Goal: Check status

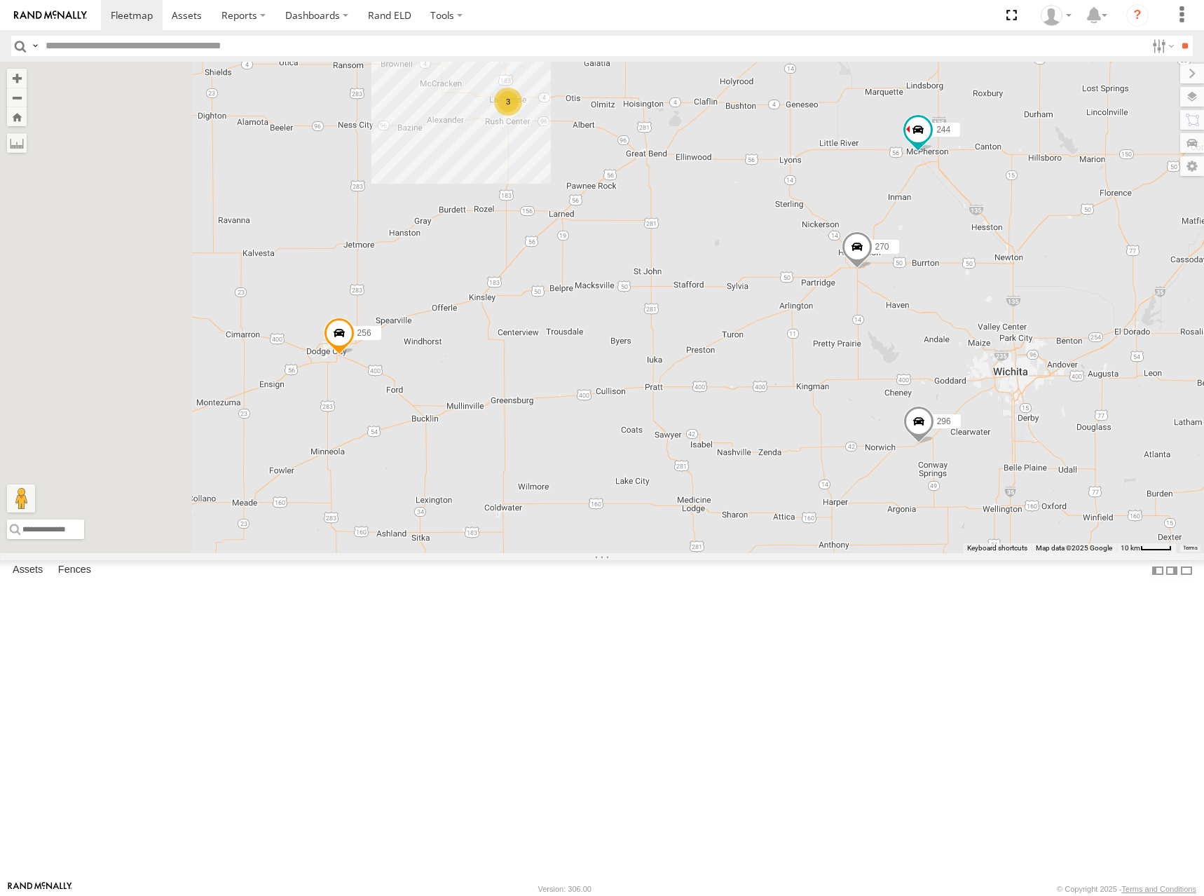
drag, startPoint x: 699, startPoint y: 487, endPoint x: 917, endPoint y: 481, distance: 218.7
click at [917, 481] on div "244 298 270 296 266 256 3" at bounding box center [602, 307] width 1204 height 491
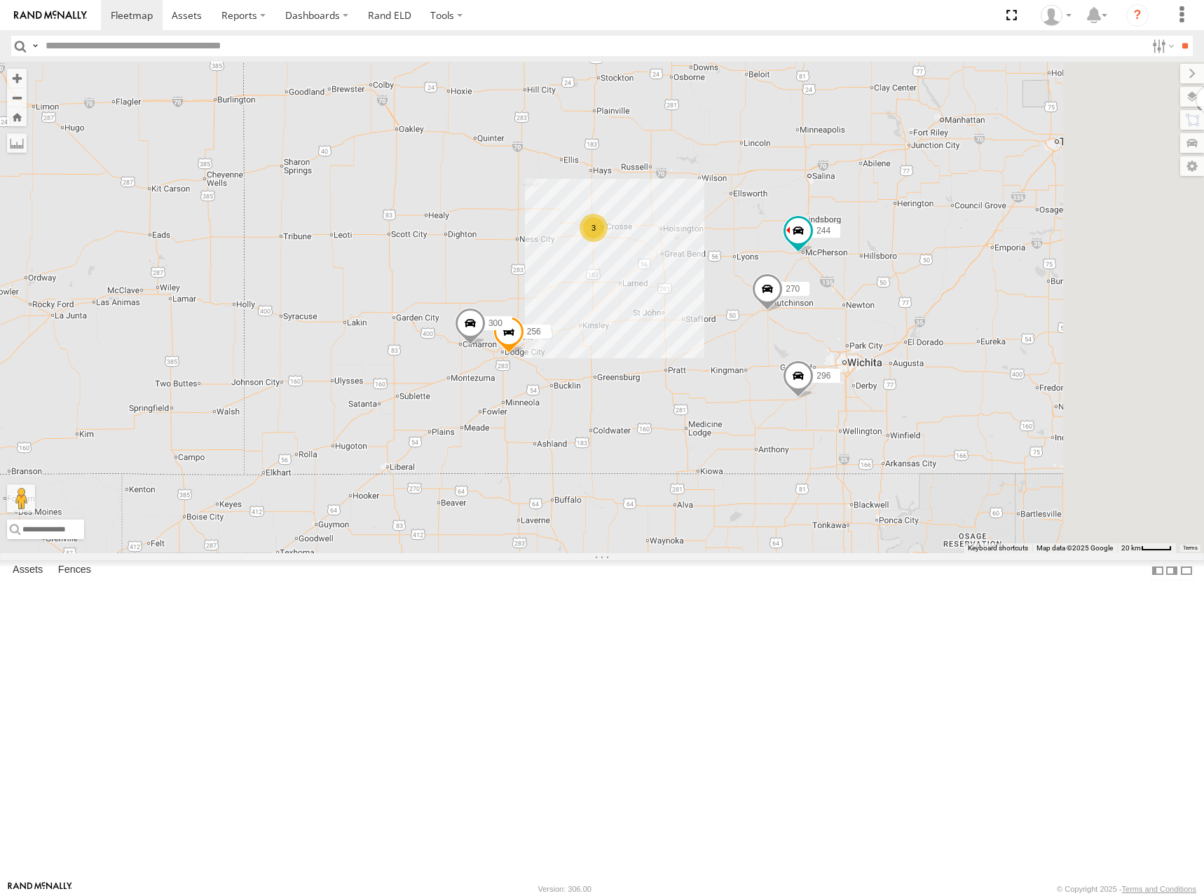
drag, startPoint x: 785, startPoint y: 427, endPoint x: 777, endPoint y: 458, distance: 31.8
click at [777, 458] on div "244 298 270 296 266 256 300 2 3" at bounding box center [602, 307] width 1204 height 491
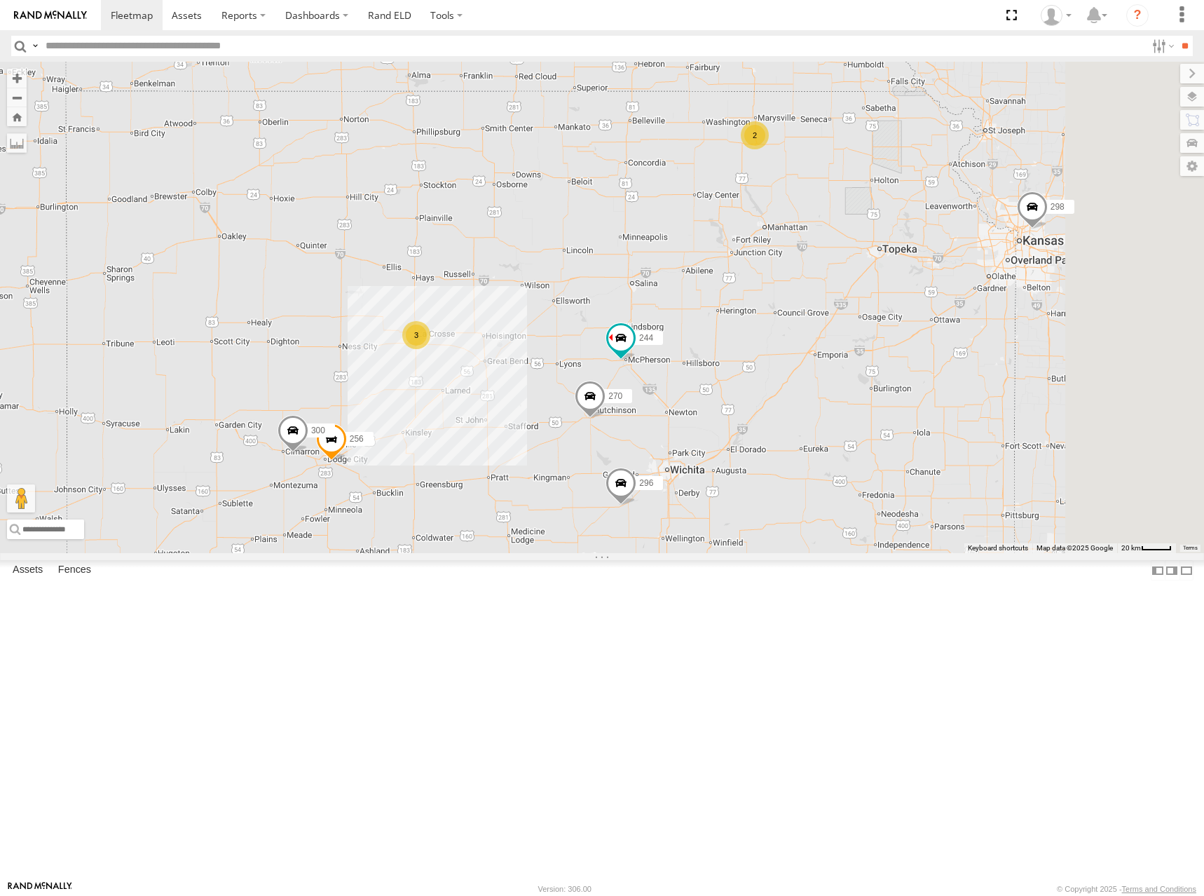
drag, startPoint x: 881, startPoint y: 389, endPoint x: 774, endPoint y: 447, distance: 121.4
click at [774, 447] on div "244 298 270 296 266 256 300 2 3" at bounding box center [602, 307] width 1204 height 491
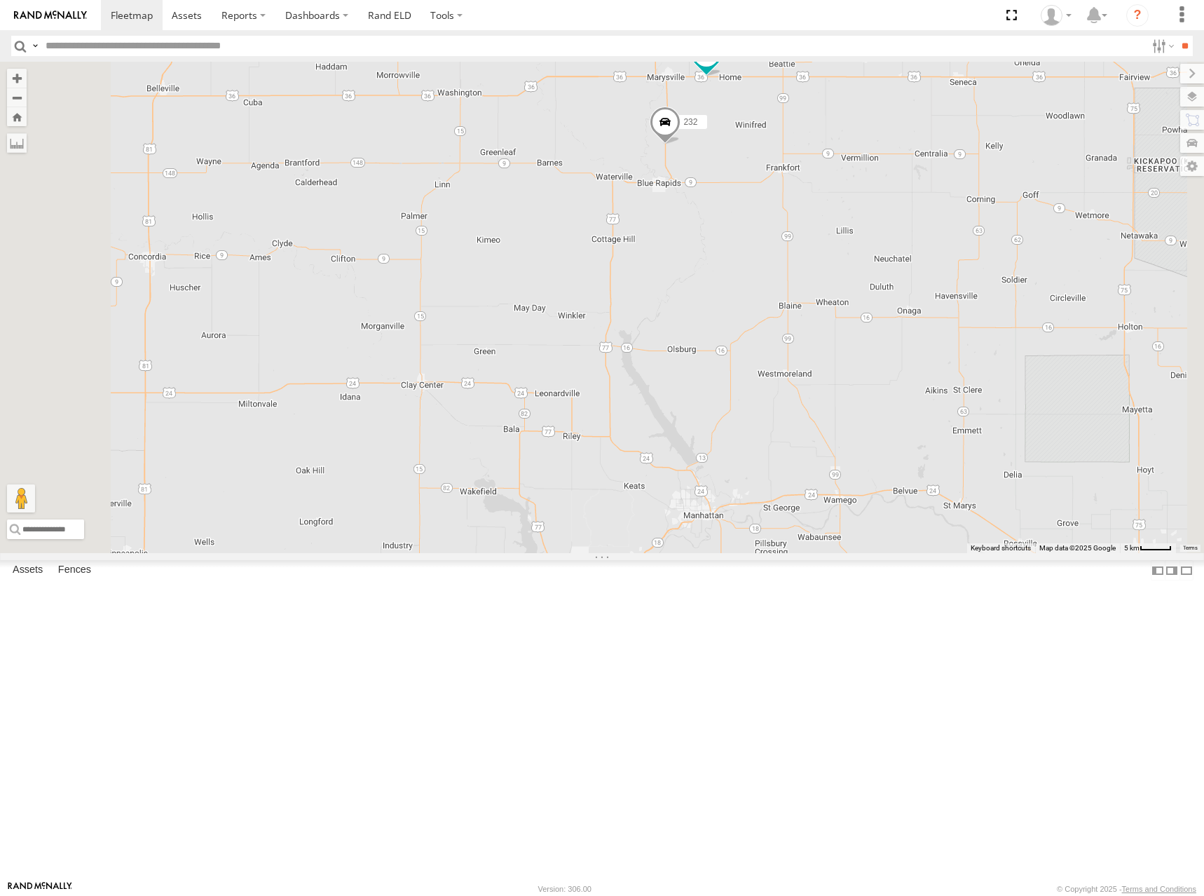
drag, startPoint x: 905, startPoint y: 297, endPoint x: 905, endPoint y: 321, distance: 23.8
click at [905, 321] on div "244 298 270 296 266 256 300 246 294 232 260" at bounding box center [602, 307] width 1204 height 491
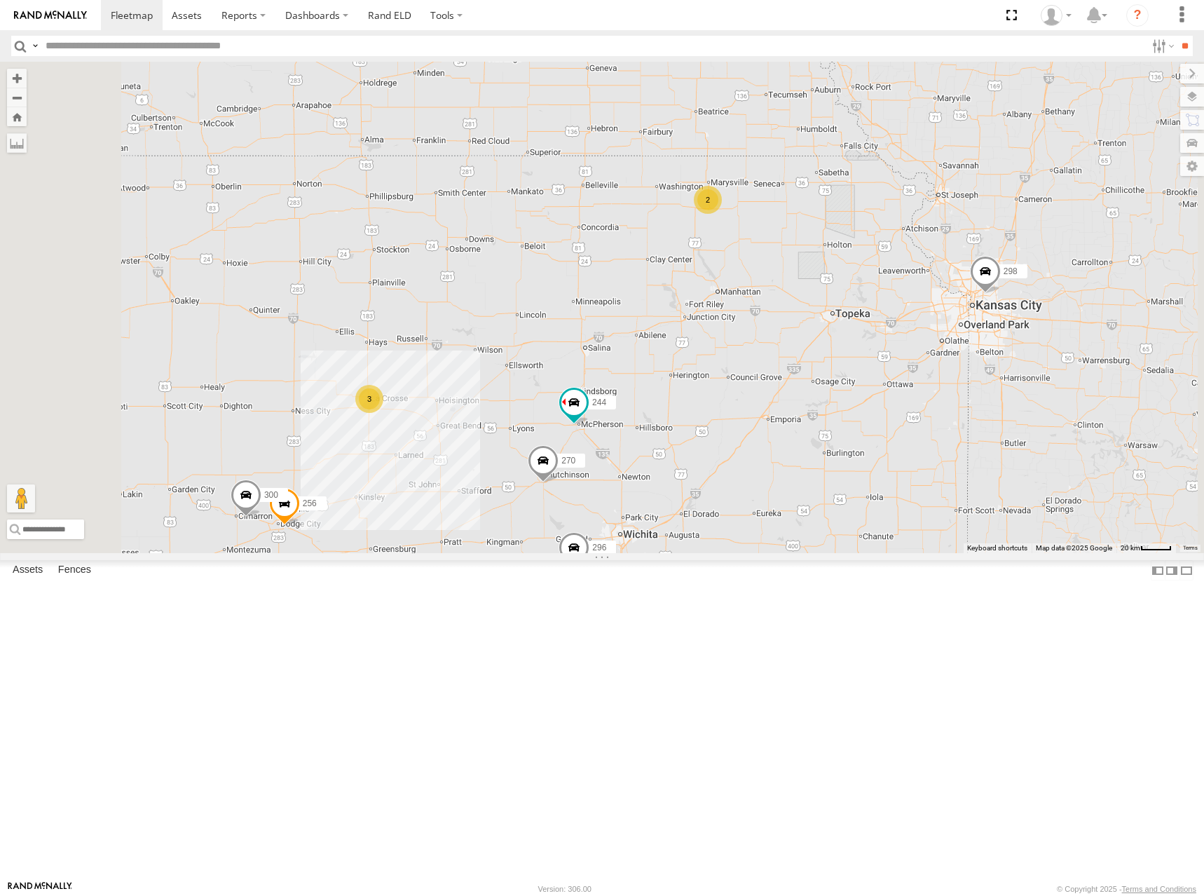
drag, startPoint x: 910, startPoint y: 200, endPoint x: 904, endPoint y: 256, distance: 56.4
click at [904, 256] on div "244 298 270 296 266 256 300 246 294 2 3" at bounding box center [602, 307] width 1204 height 491
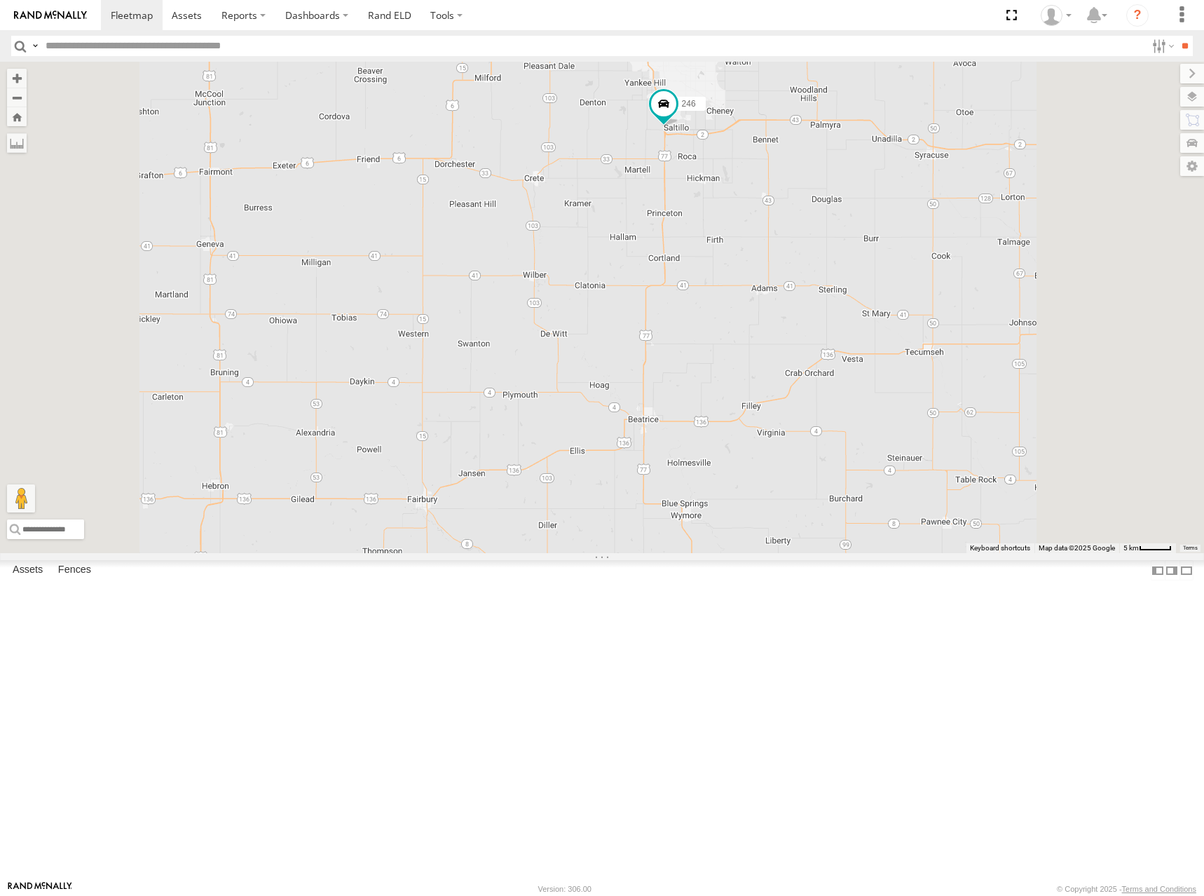
drag, startPoint x: 938, startPoint y: 197, endPoint x: 937, endPoint y: 286, distance: 89.0
click at [937, 286] on div "244 298 270 296 266 256 300 246 294 232 260" at bounding box center [602, 307] width 1204 height 491
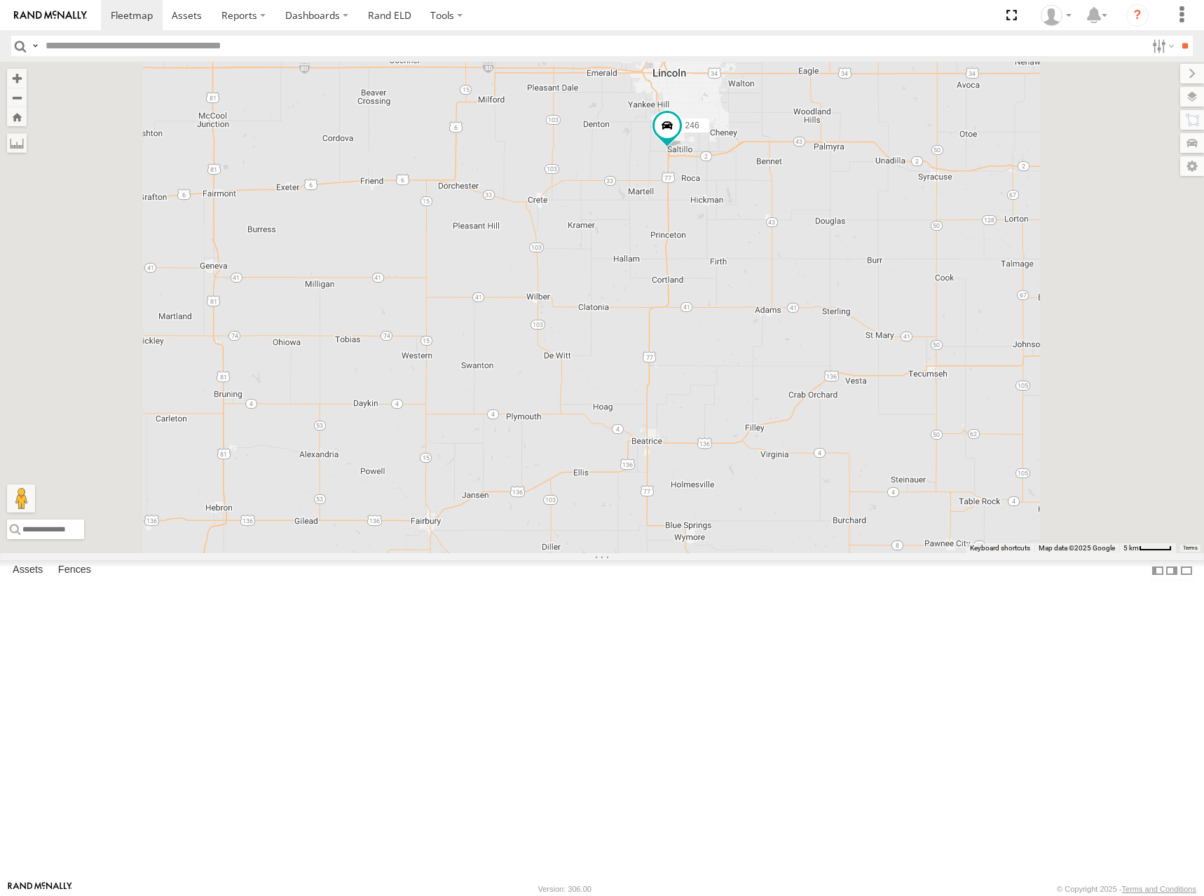
drag, startPoint x: 938, startPoint y: 250, endPoint x: 942, endPoint y: 274, distance: 24.2
click at [942, 274] on div "244 298 270 296 266 256 300 246 294 232 260" at bounding box center [602, 307] width 1204 height 491
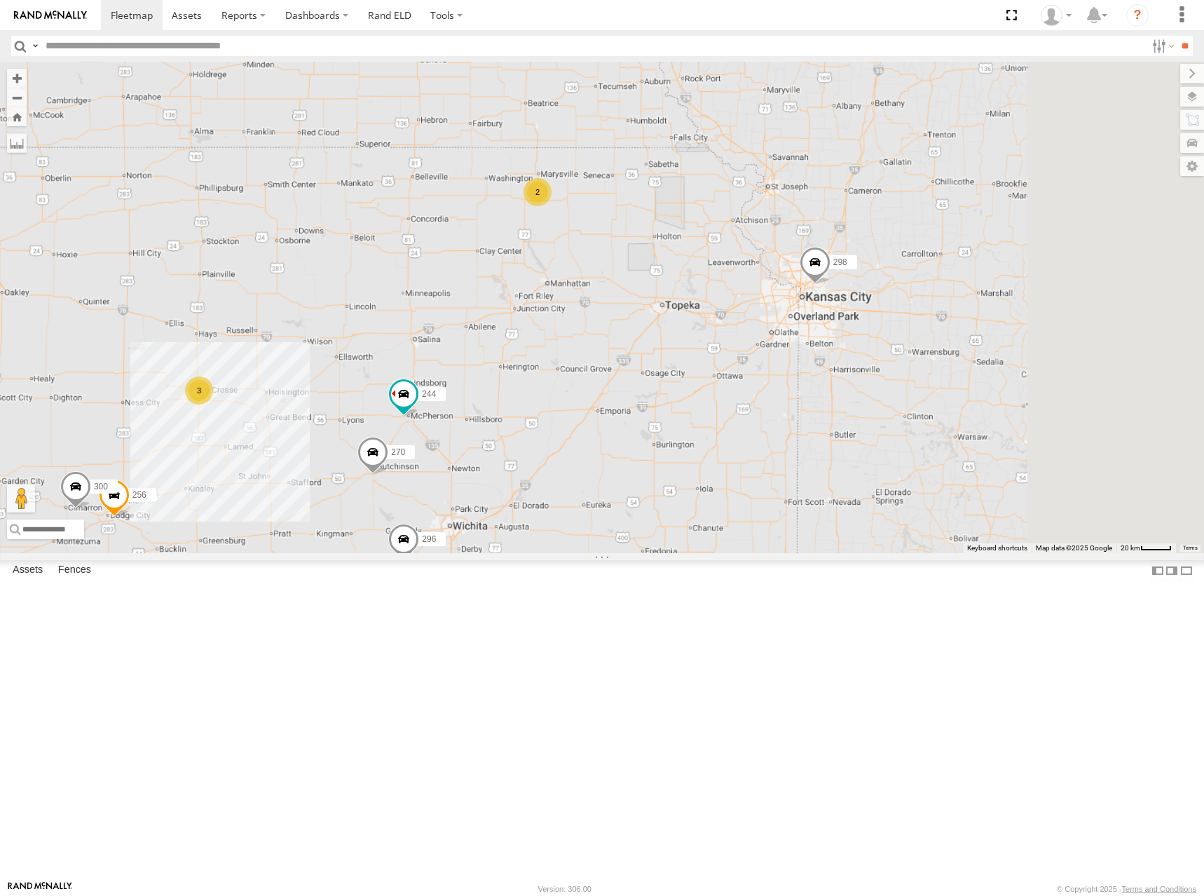
drag, startPoint x: 1100, startPoint y: 405, endPoint x: 919, endPoint y: 264, distance: 229.8
click at [915, 259] on div "244 298 270 296 266 256 300 246 294 2 3" at bounding box center [602, 307] width 1204 height 491
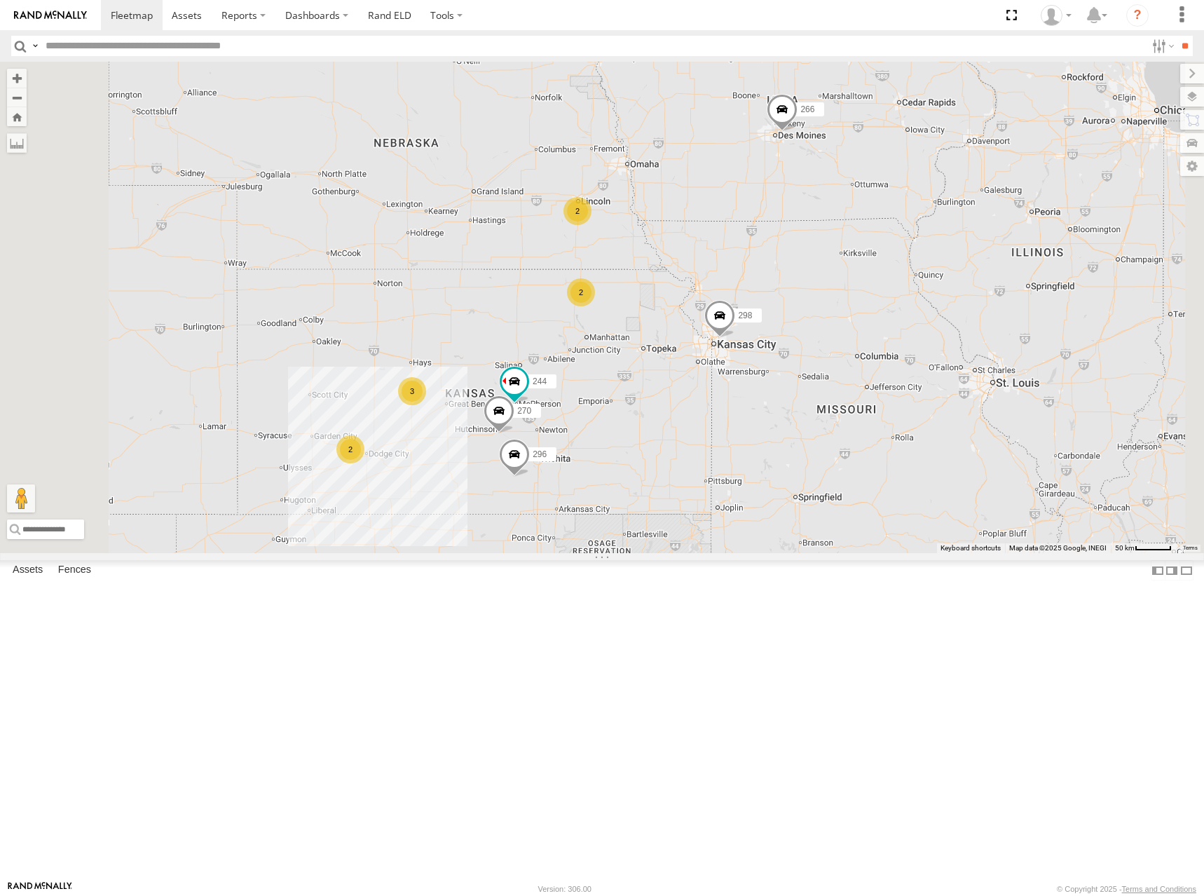
drag, startPoint x: 964, startPoint y: 310, endPoint x: 905, endPoint y: 397, distance: 105.0
click at [903, 405] on div "244 298 270 296 266 2 2 2 3" at bounding box center [602, 307] width 1204 height 491
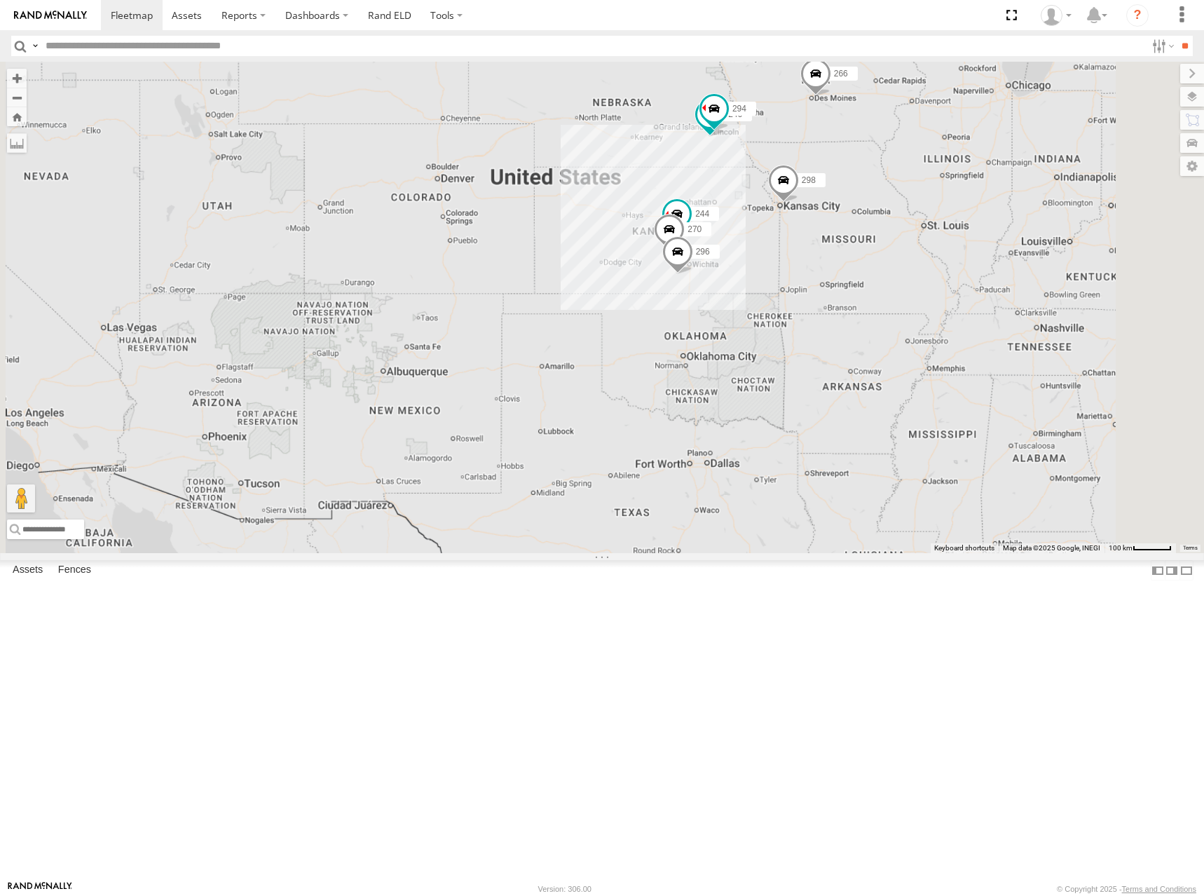
drag, startPoint x: 834, startPoint y: 437, endPoint x: 866, endPoint y: 393, distance: 54.7
click at [702, 233] on span "270" at bounding box center [694, 229] width 14 height 10
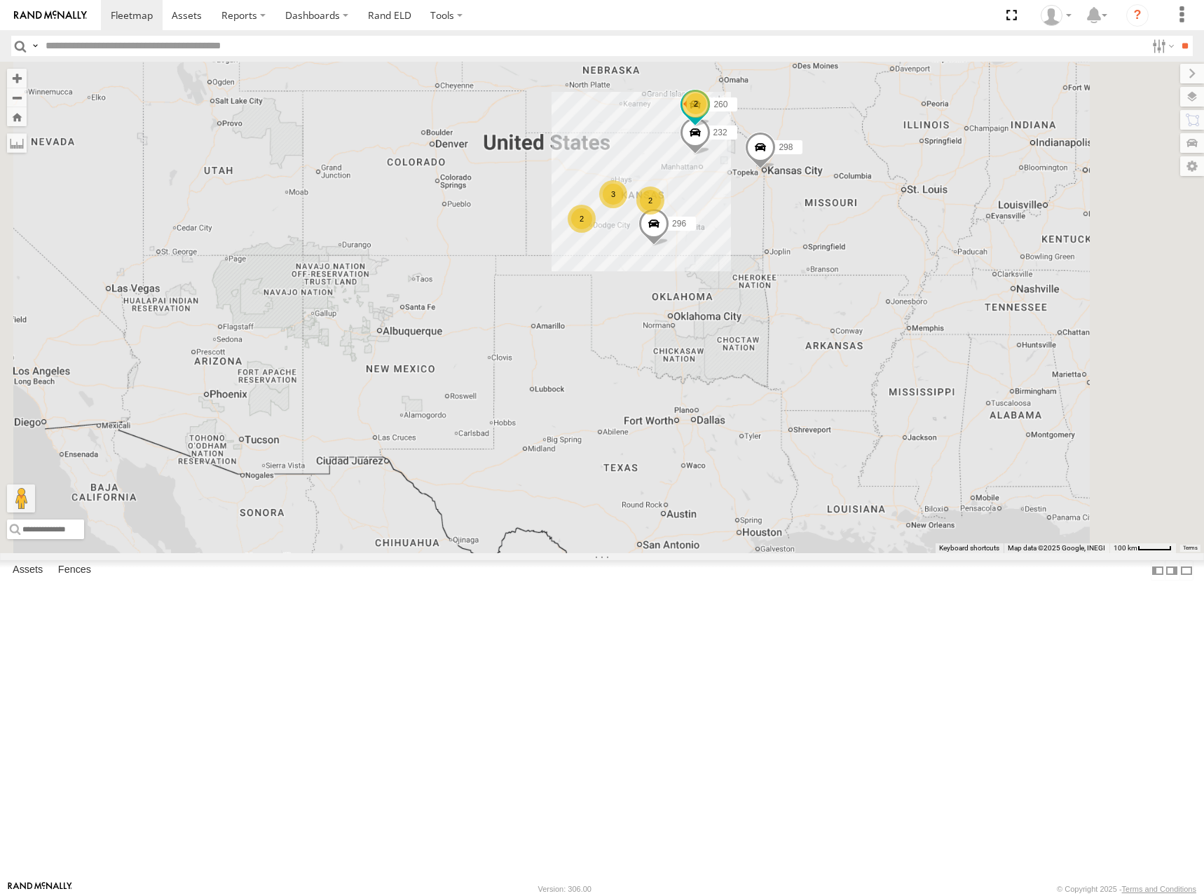
drag, startPoint x: 756, startPoint y: 283, endPoint x: 741, endPoint y: 238, distance: 47.9
click at [741, 238] on div "298 232 296 266 260 2 2 2 3" at bounding box center [602, 307] width 1204 height 491
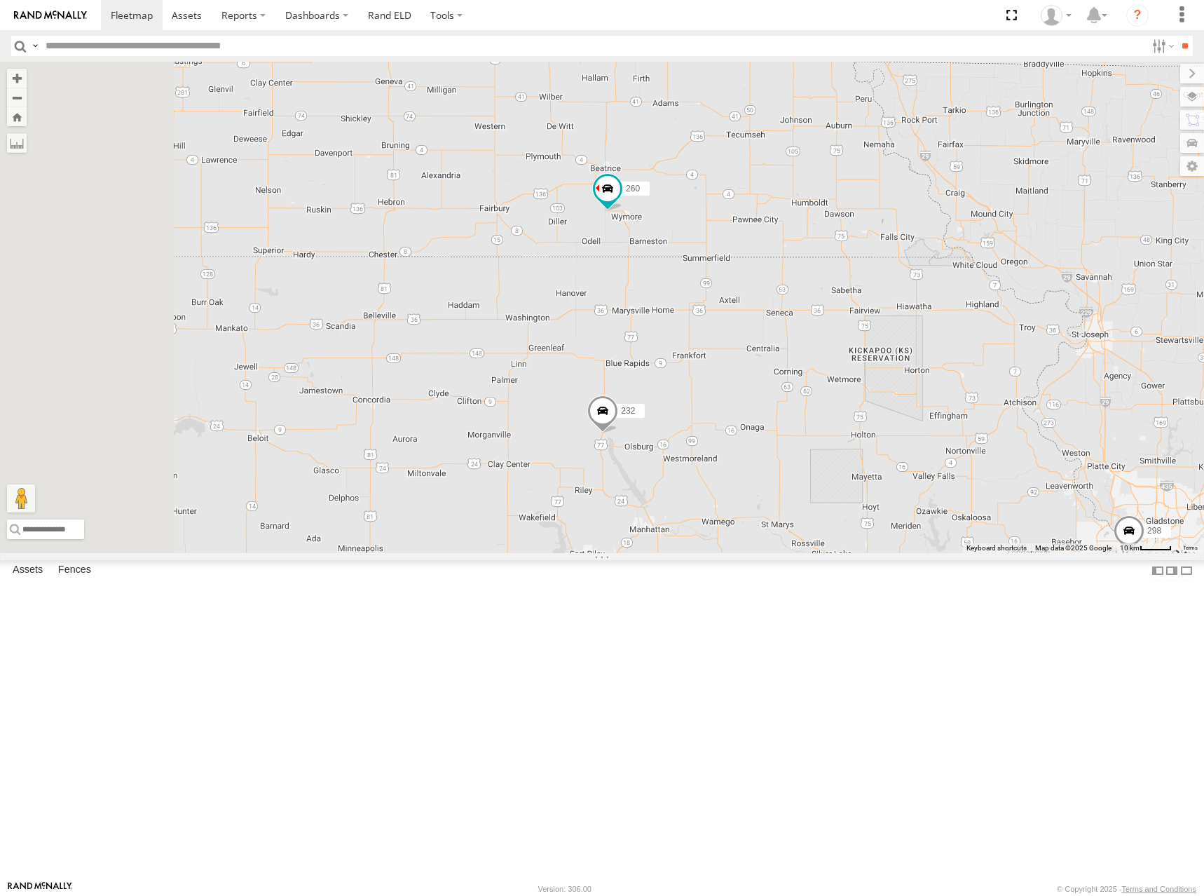
drag, startPoint x: 774, startPoint y: 401, endPoint x: 869, endPoint y: 406, distance: 95.4
click at [869, 406] on div "298 232 296 266 260 246 294" at bounding box center [602, 307] width 1204 height 491
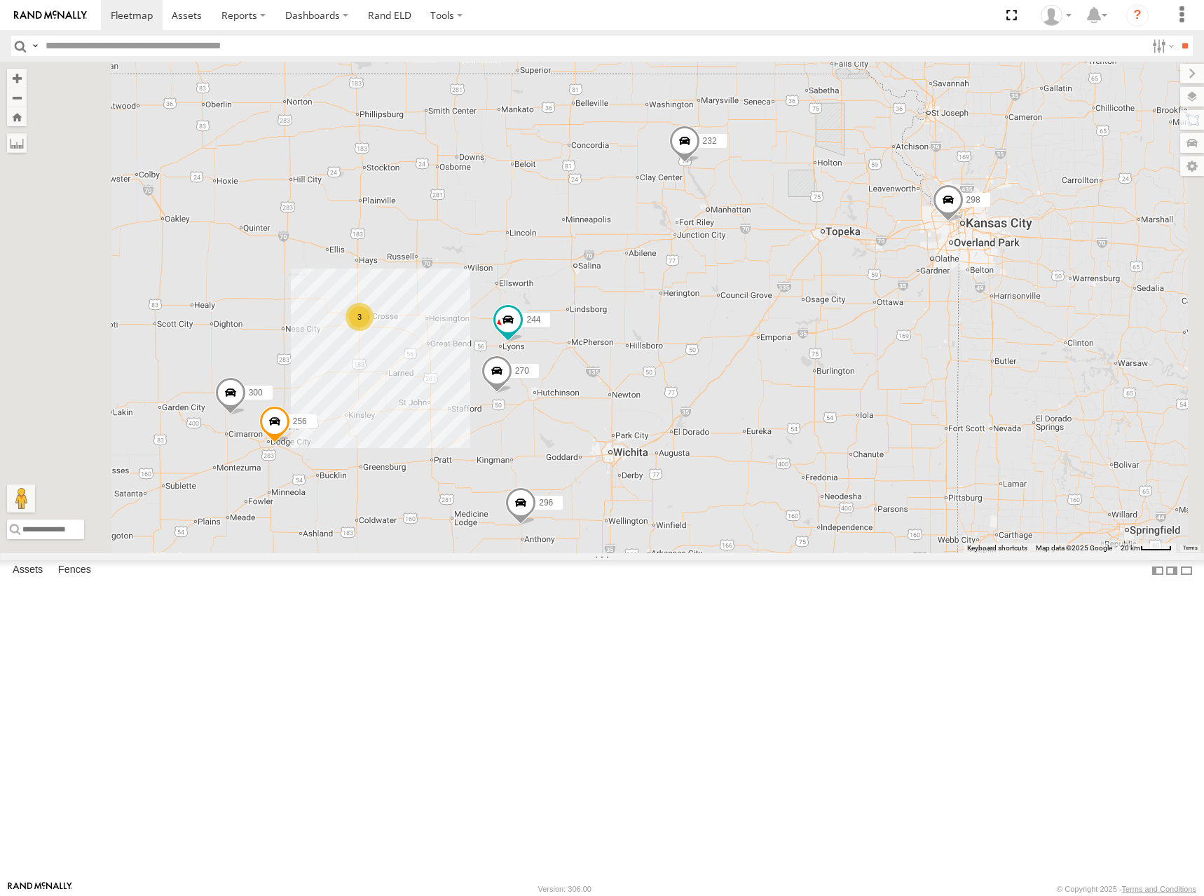
drag, startPoint x: 994, startPoint y: 427, endPoint x: 1012, endPoint y: 304, distance: 124.7
click at [1012, 304] on div "298 232 296 266 260 246 294 300 244 270 256 3" at bounding box center [602, 307] width 1204 height 491
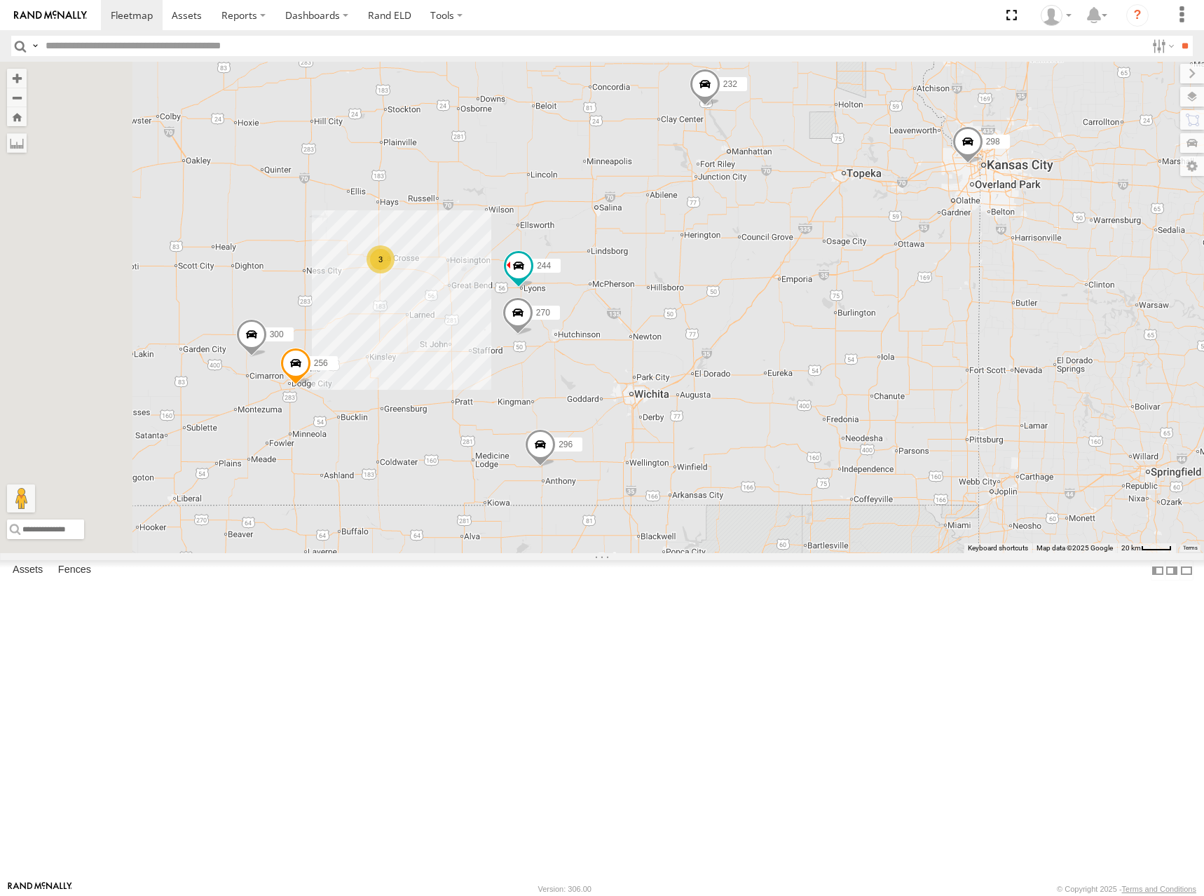
drag, startPoint x: 774, startPoint y: 651, endPoint x: 791, endPoint y: 599, distance: 54.7
click at [791, 553] on div "298 232 296 266 260 246 294 300 244 270 256 3" at bounding box center [602, 307] width 1204 height 491
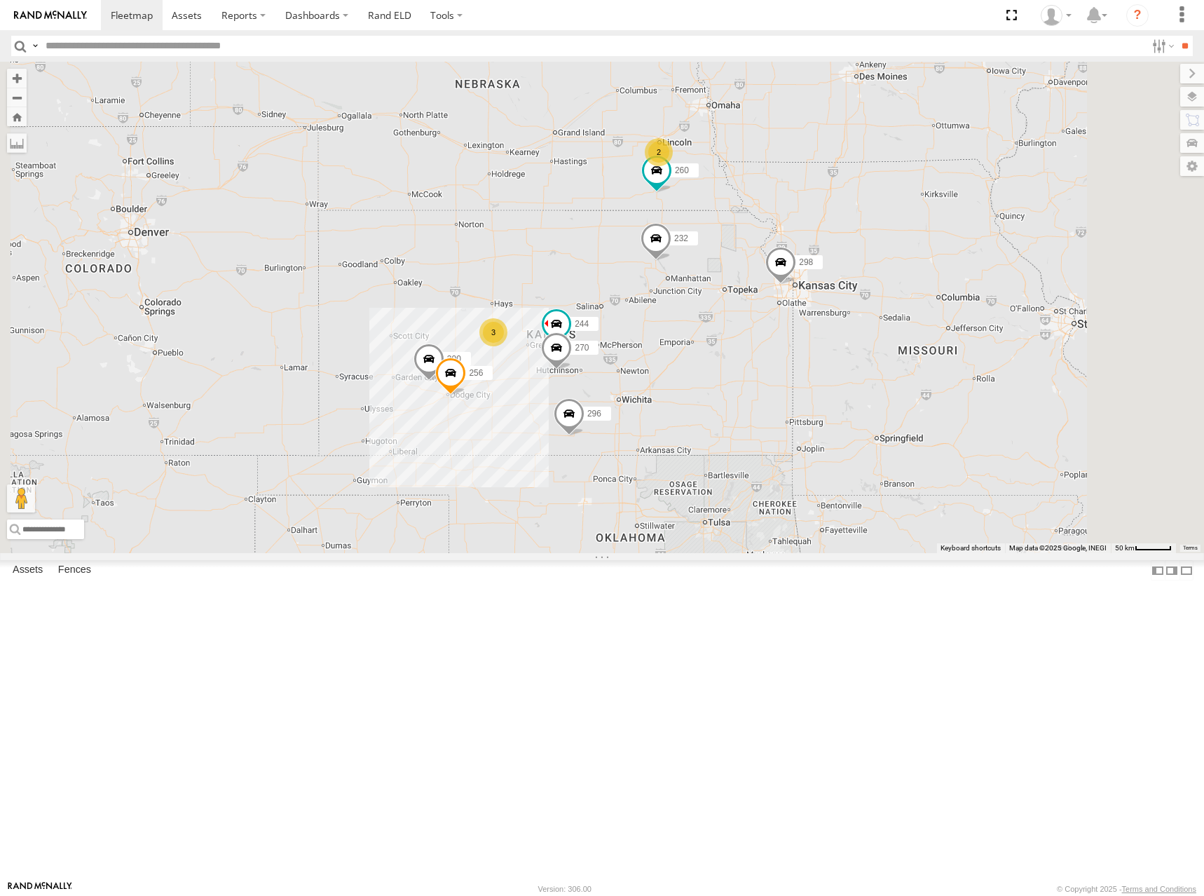
drag, startPoint x: 935, startPoint y: 317, endPoint x: 922, endPoint y: 336, distance: 23.3
click at [922, 336] on div "300 244 298 270 256 232 296 266 260 2 3" at bounding box center [602, 307] width 1204 height 491
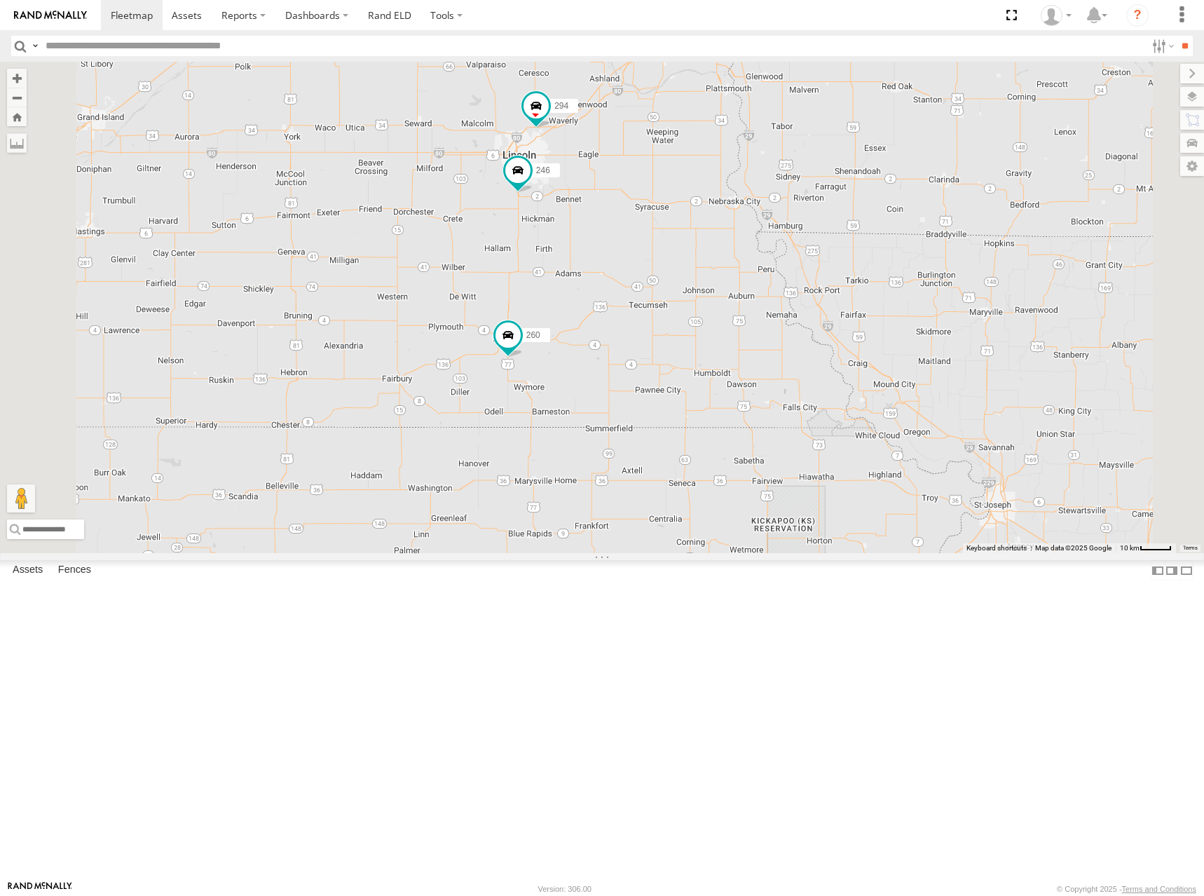
drag, startPoint x: 739, startPoint y: 392, endPoint x: 784, endPoint y: 383, distance: 45.8
click at [784, 383] on div "300 244 298 270 256 232 296 266 260 246 294" at bounding box center [602, 307] width 1204 height 491
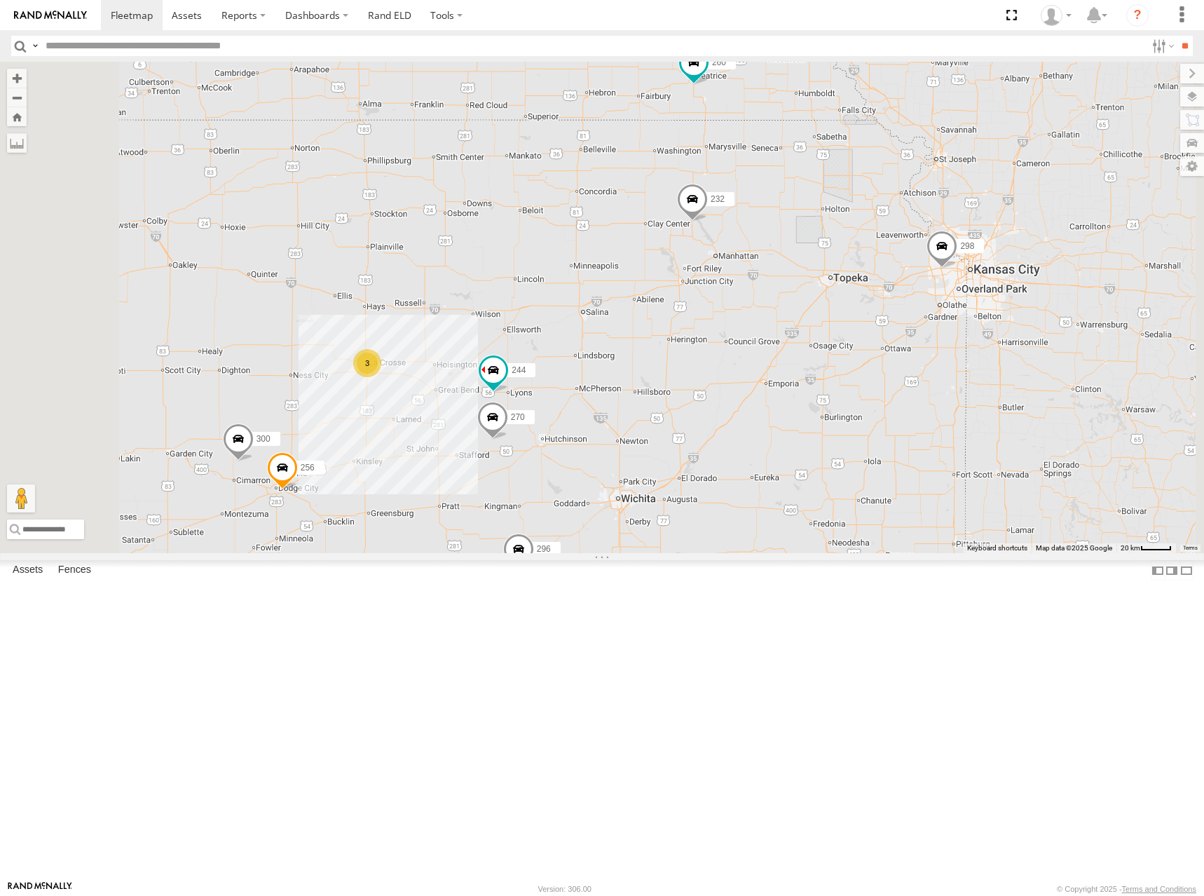
drag, startPoint x: 844, startPoint y: 400, endPoint x: 993, endPoint y: 233, distance: 223.8
click at [993, 233] on div "300 244 298 270 256 232 296 266 260 246 294 3" at bounding box center [602, 307] width 1204 height 491
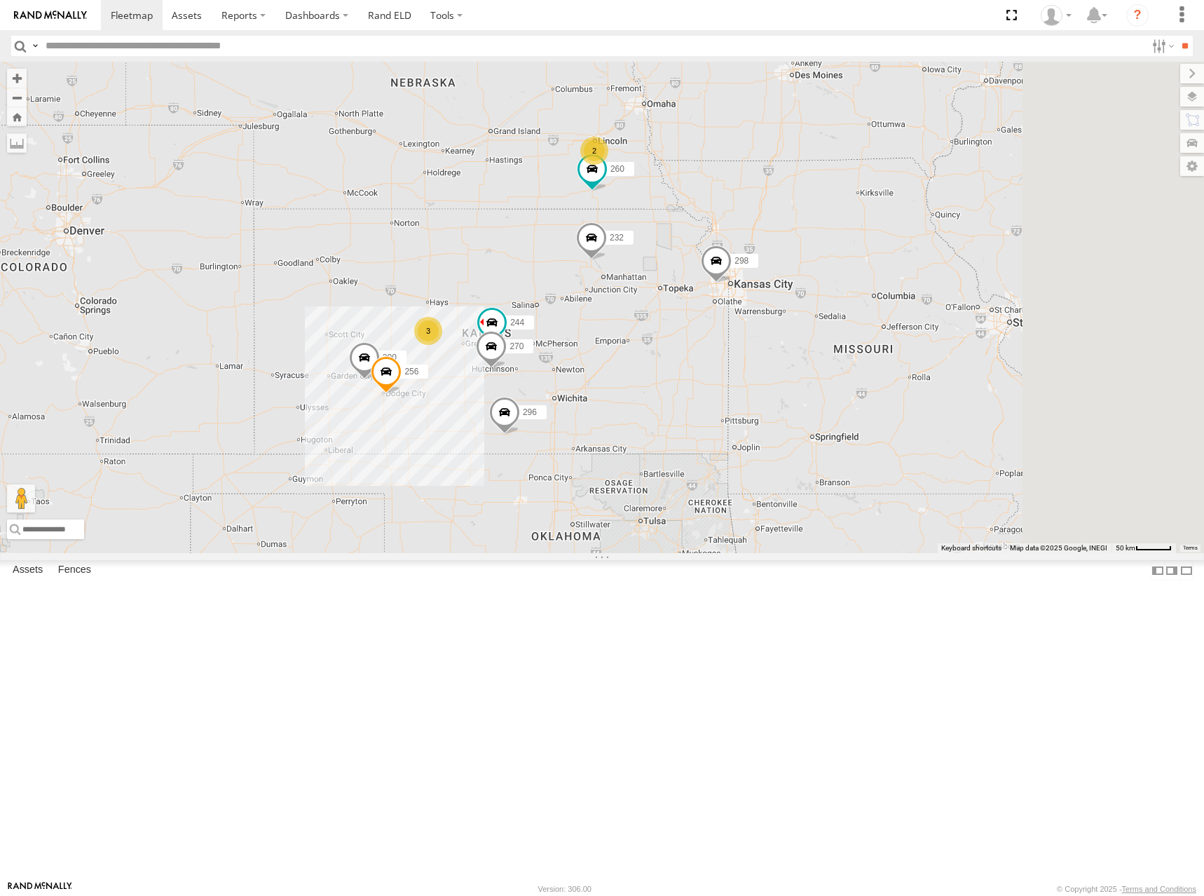
drag, startPoint x: 1084, startPoint y: 216, endPoint x: 868, endPoint y: 335, distance: 247.2
click at [868, 335] on div "300 244 298 270 256 232 296 266 260 2 3" at bounding box center [602, 307] width 1204 height 491
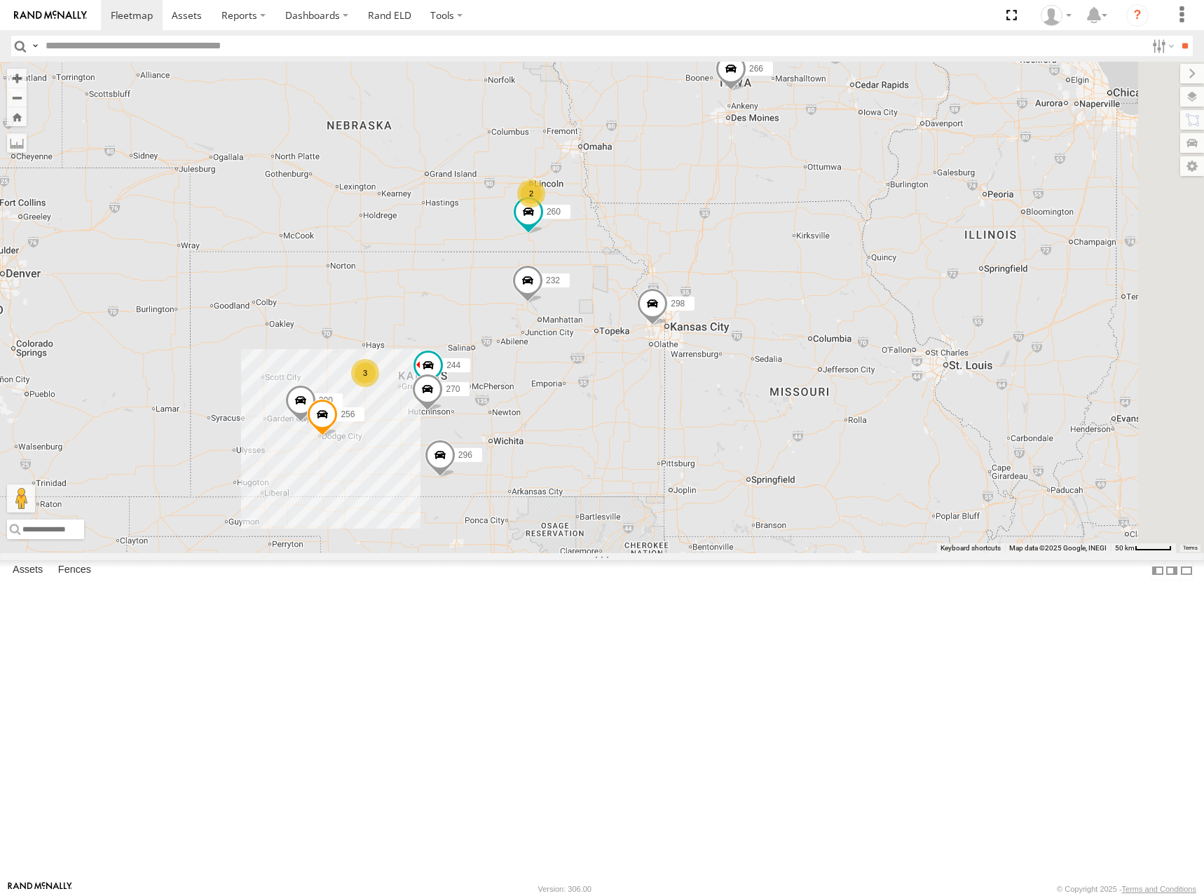
drag, startPoint x: 1055, startPoint y: 258, endPoint x: 1029, endPoint y: 275, distance: 30.7
click at [1029, 275] on div "300 244 298 270 256 232 296 266 260 2 3" at bounding box center [602, 307] width 1204 height 491
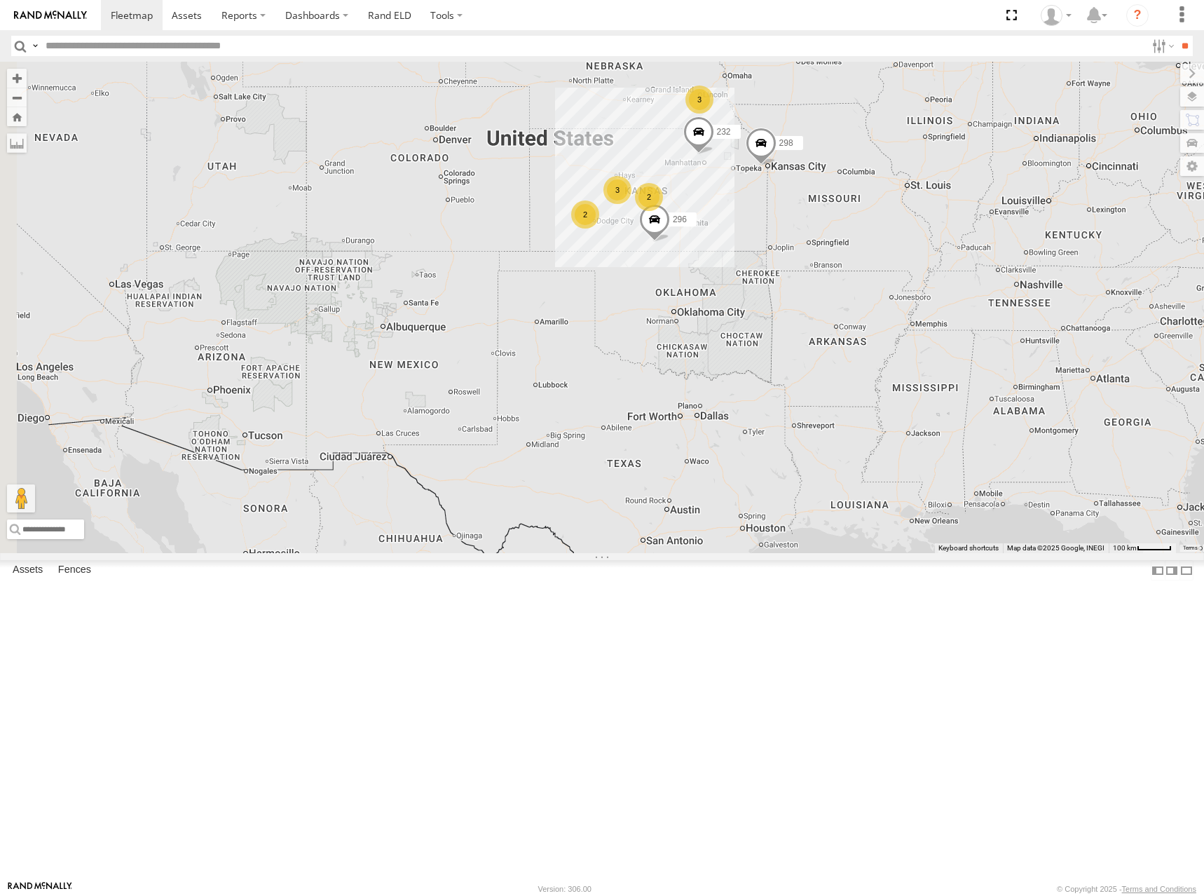
drag, startPoint x: 815, startPoint y: 292, endPoint x: 873, endPoint y: 242, distance: 76.5
click at [873, 242] on div "298 232 296 266 2 2 3 3" at bounding box center [602, 307] width 1204 height 491
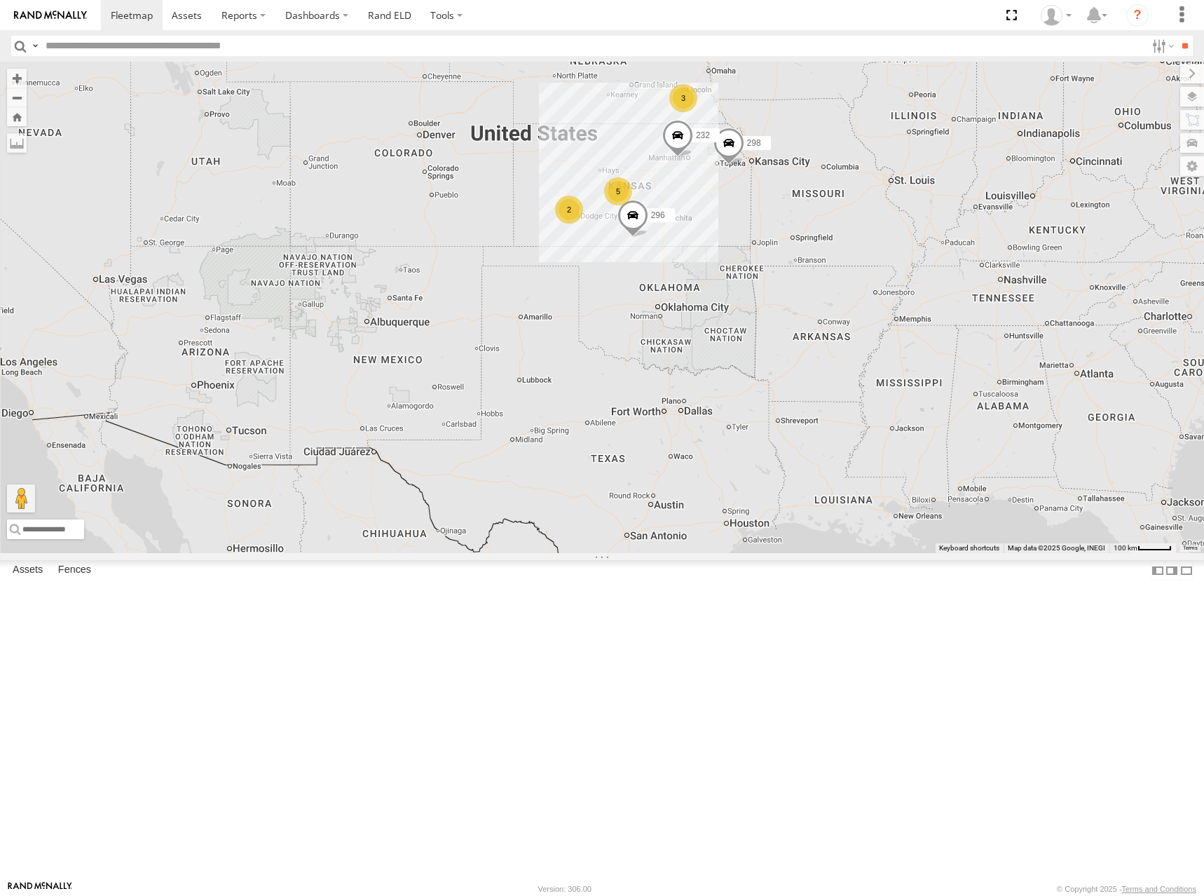
drag, startPoint x: 730, startPoint y: 207, endPoint x: 709, endPoint y: 189, distance: 28.3
click at [709, 189] on div "298 232 296 266 2 5 3" at bounding box center [602, 307] width 1204 height 491
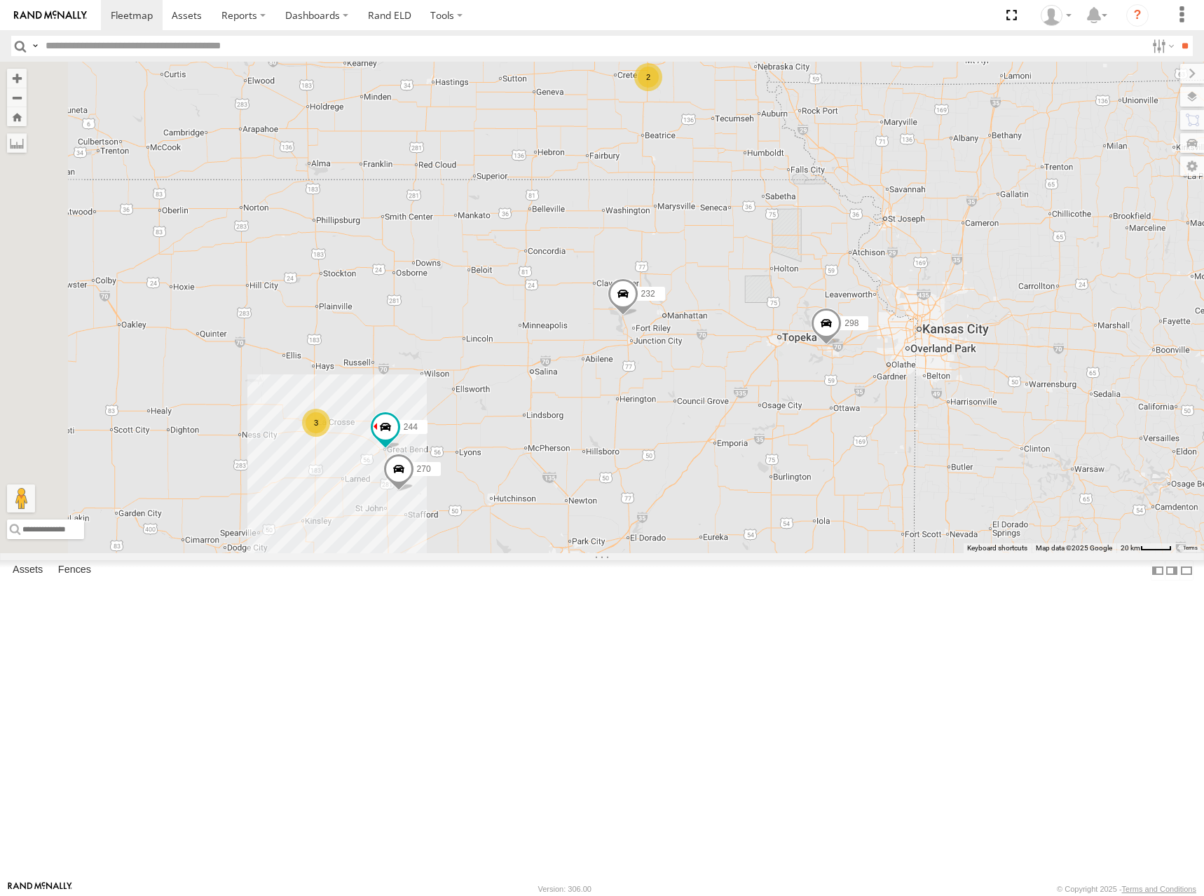
drag, startPoint x: 774, startPoint y: 239, endPoint x: 901, endPoint y: 313, distance: 147.0
click at [901, 313] on div "298 232 296 266 244 2 270 3 294" at bounding box center [602, 307] width 1204 height 491
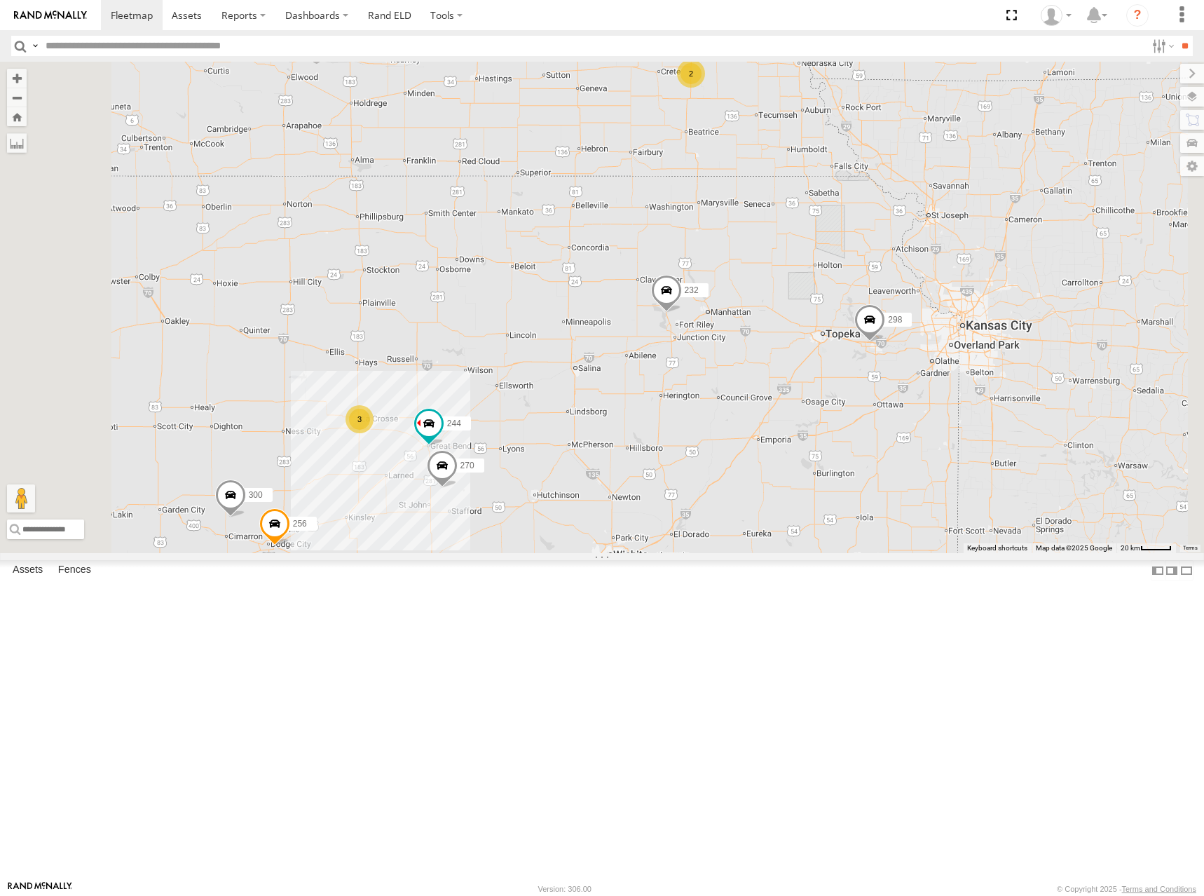
drag, startPoint x: 837, startPoint y: 512, endPoint x: 899, endPoint y: 340, distance: 183.3
click at [899, 340] on div "298 232 296 266 244 270 294 300 256 2 3" at bounding box center [602, 307] width 1204 height 491
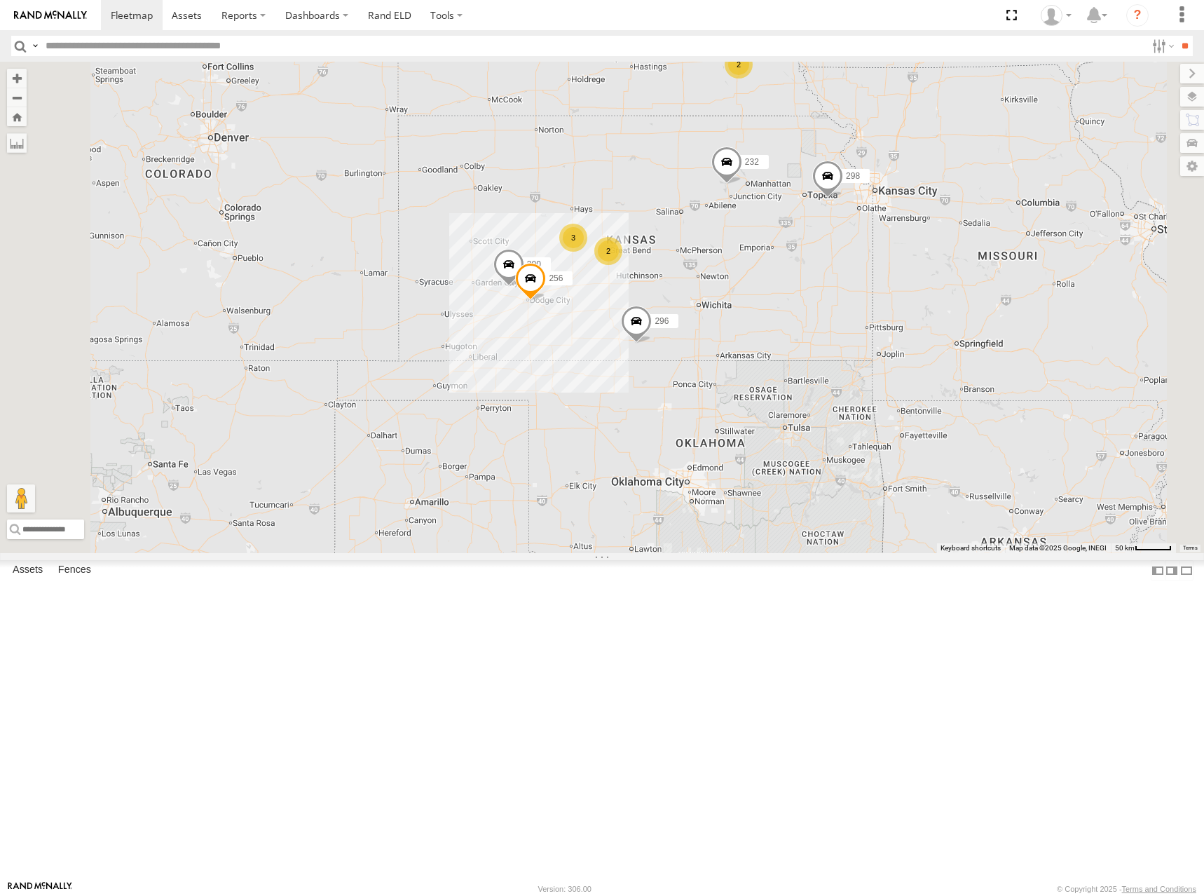
drag, startPoint x: 757, startPoint y: 277, endPoint x: 773, endPoint y: 264, distance: 20.5
click at [773, 264] on div "298 232 296 266 294 300 256 2 2 3" at bounding box center [602, 307] width 1204 height 491
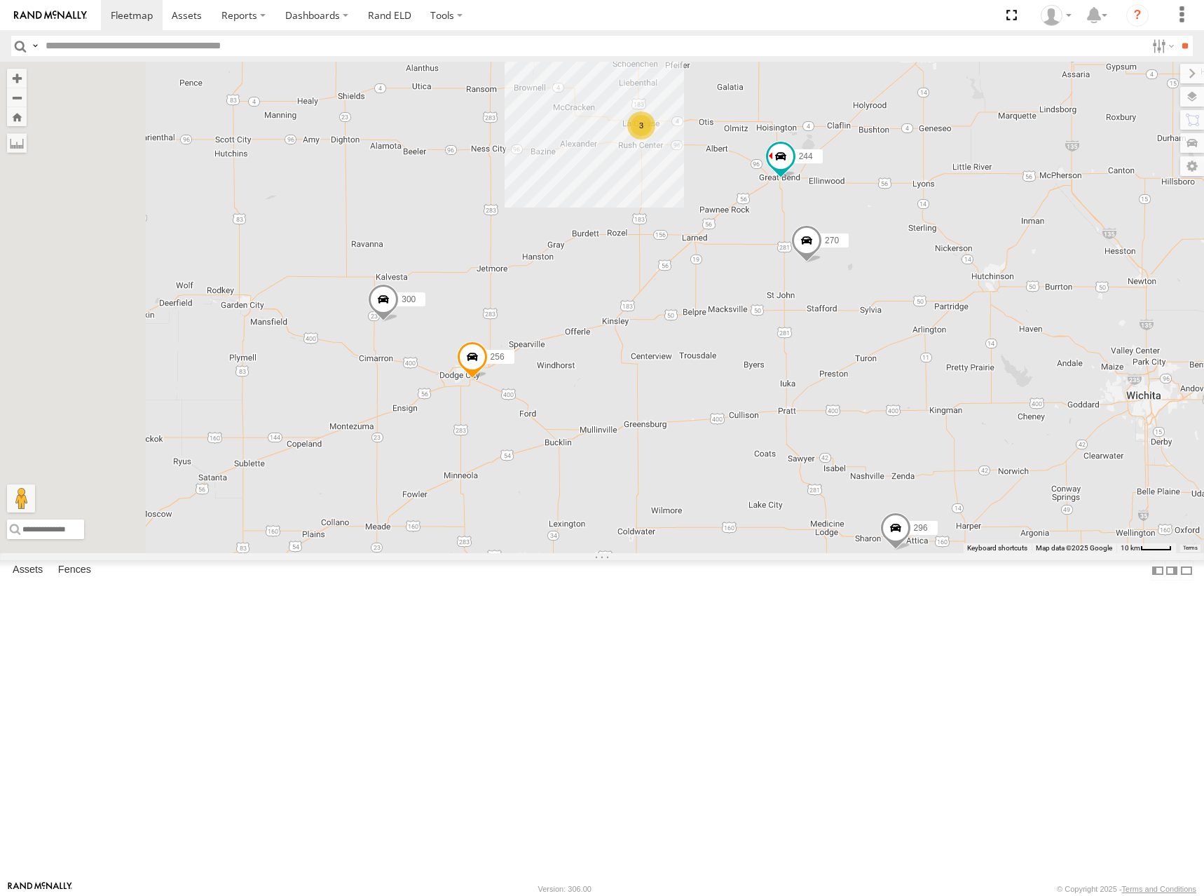
drag, startPoint x: 727, startPoint y: 463, endPoint x: 861, endPoint y: 399, distance: 149.2
click at [861, 399] on div "298 232 296 266 294 300 256 244 270 3" at bounding box center [602, 307] width 1204 height 491
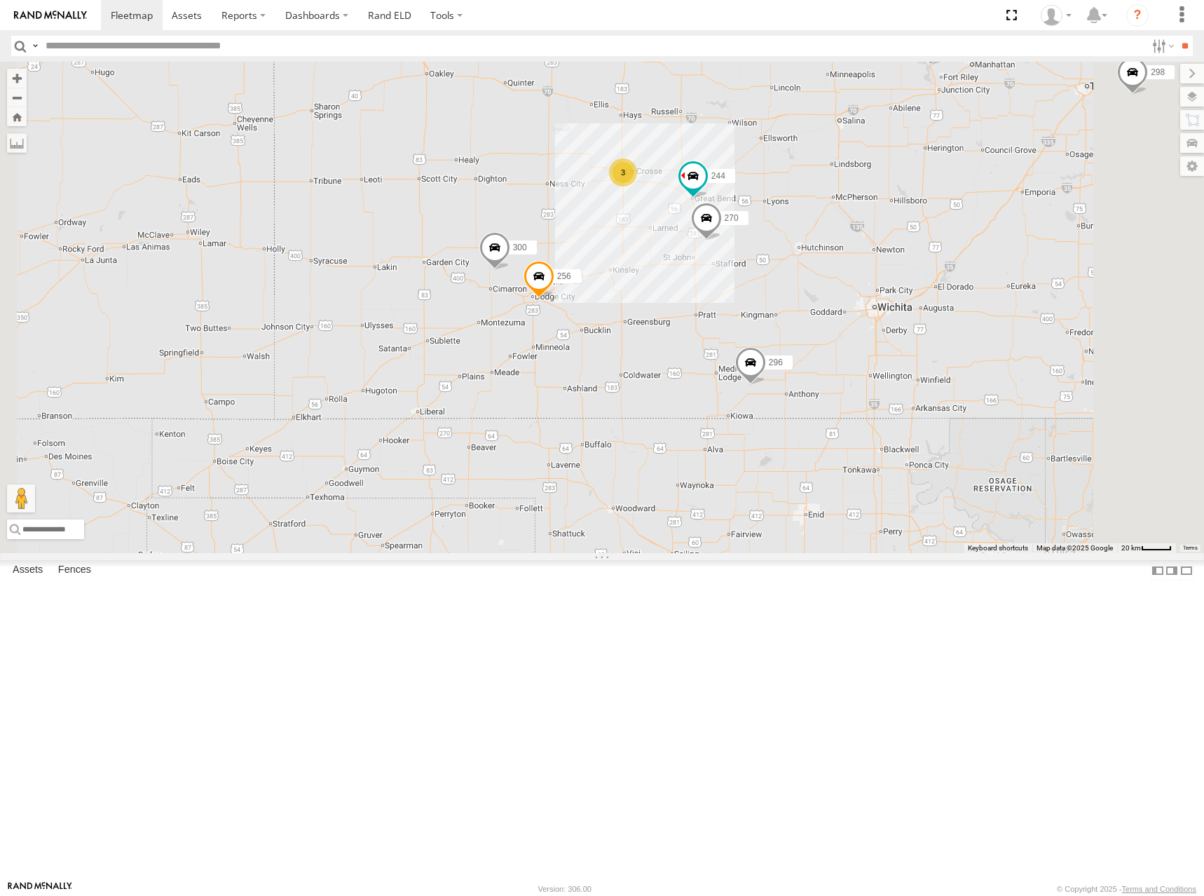
drag, startPoint x: 1034, startPoint y: 285, endPoint x: 1004, endPoint y: 289, distance: 30.5
click at [1004, 289] on div "298 232 296 266 294 300 256 244 270 3" at bounding box center [602, 307] width 1204 height 491
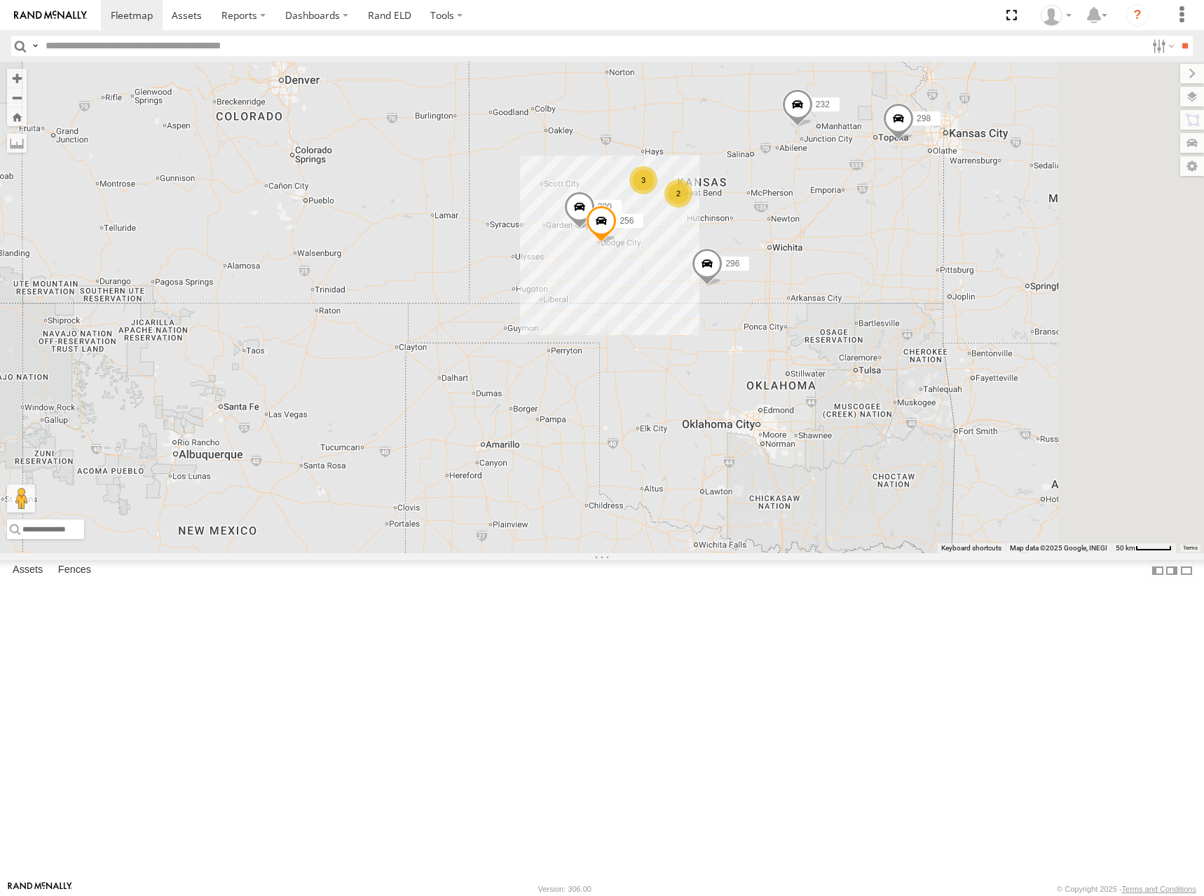
drag, startPoint x: 915, startPoint y: 248, endPoint x: 855, endPoint y: 279, distance: 67.1
click at [855, 279] on div "298 232 296 266 294 300 256 2 2 3" at bounding box center [602, 307] width 1204 height 491
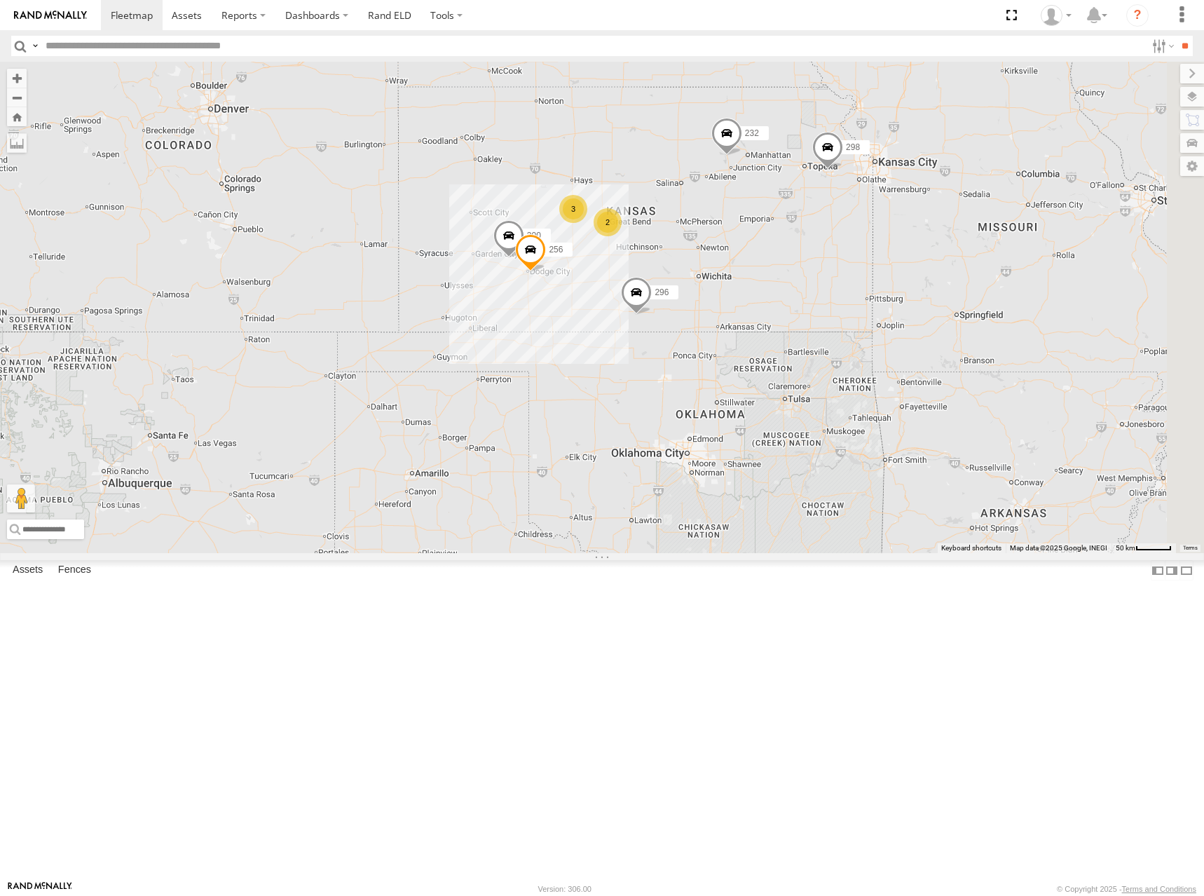
drag, startPoint x: 825, startPoint y: 276, endPoint x: 806, endPoint y: 278, distance: 19.0
click at [806, 278] on div "298 232 296 266 294 300 256 2 2 3" at bounding box center [602, 307] width 1204 height 491
click at [810, 240] on div "298 232 296 266 294 300 256 2 2 3" at bounding box center [602, 307] width 1204 height 491
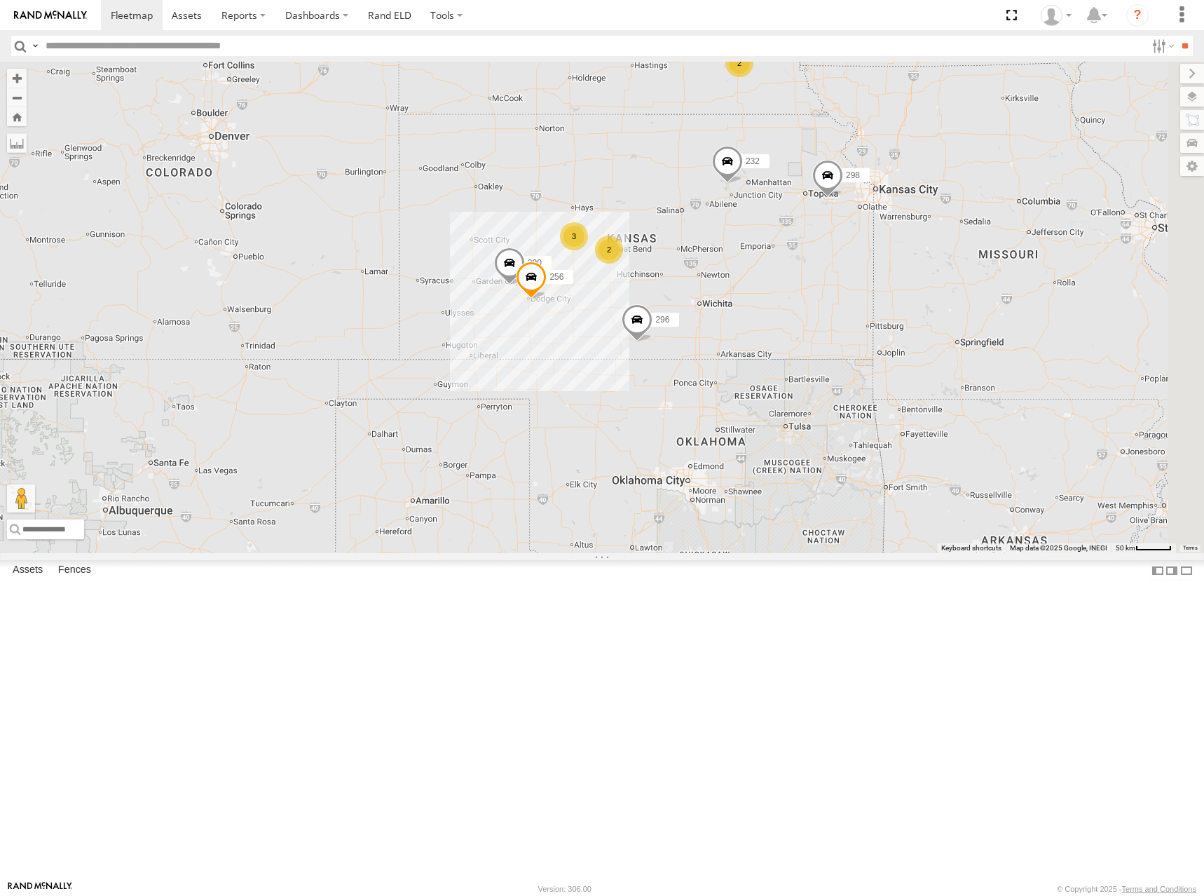
drag, startPoint x: 766, startPoint y: 248, endPoint x: 781, endPoint y: 278, distance: 32.9
click at [781, 278] on div "298 232 296 266 294 300 256 2 2 3" at bounding box center [602, 307] width 1204 height 491
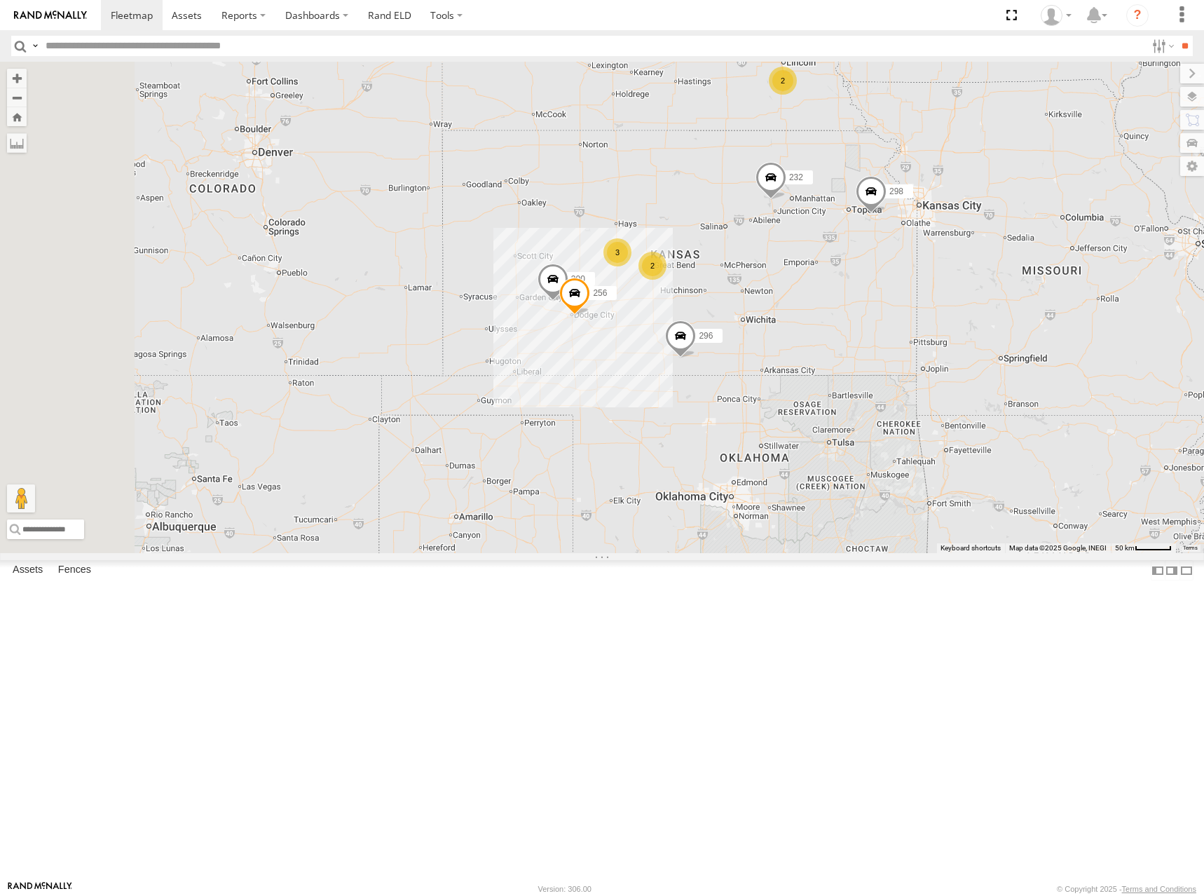
drag, startPoint x: 740, startPoint y: 317, endPoint x: 806, endPoint y: 306, distance: 66.9
click at [806, 306] on div "298 232 296 266 294 300 256 2 2 3" at bounding box center [602, 307] width 1204 height 491
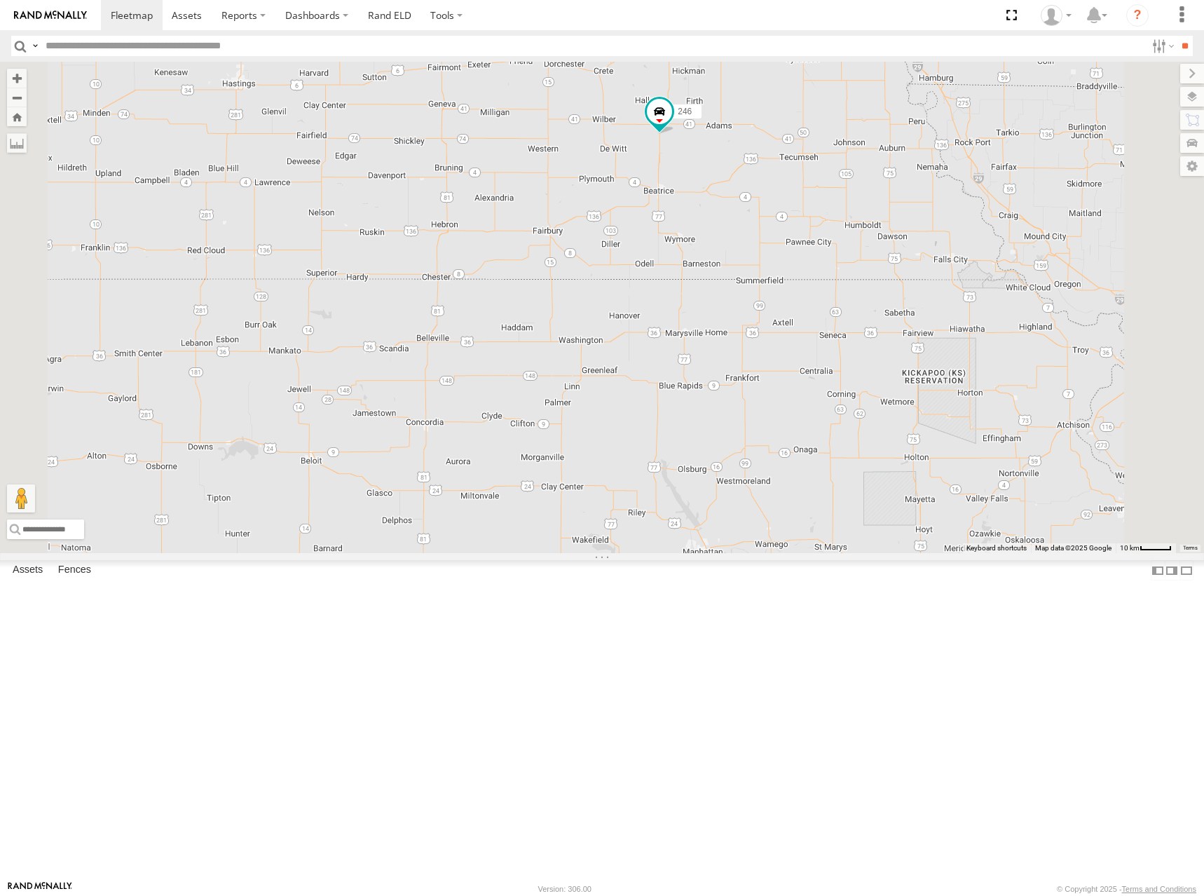
drag, startPoint x: 933, startPoint y: 500, endPoint x: 904, endPoint y: 300, distance: 202.6
click at [904, 301] on div "246 298 232 294 260" at bounding box center [602, 307] width 1204 height 491
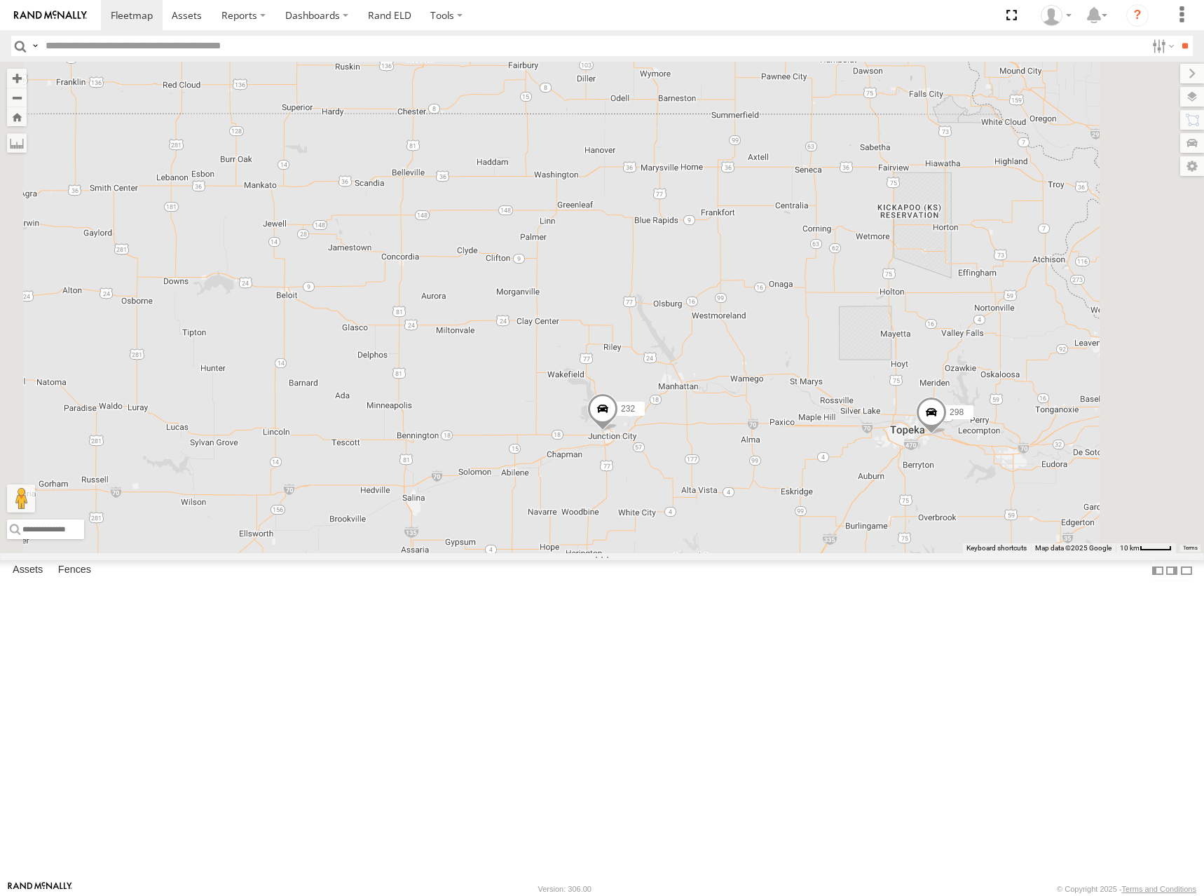
drag, startPoint x: 880, startPoint y: 505, endPoint x: 952, endPoint y: 344, distance: 175.7
click at [952, 348] on div "246 298 232 294 260" at bounding box center [602, 307] width 1204 height 491
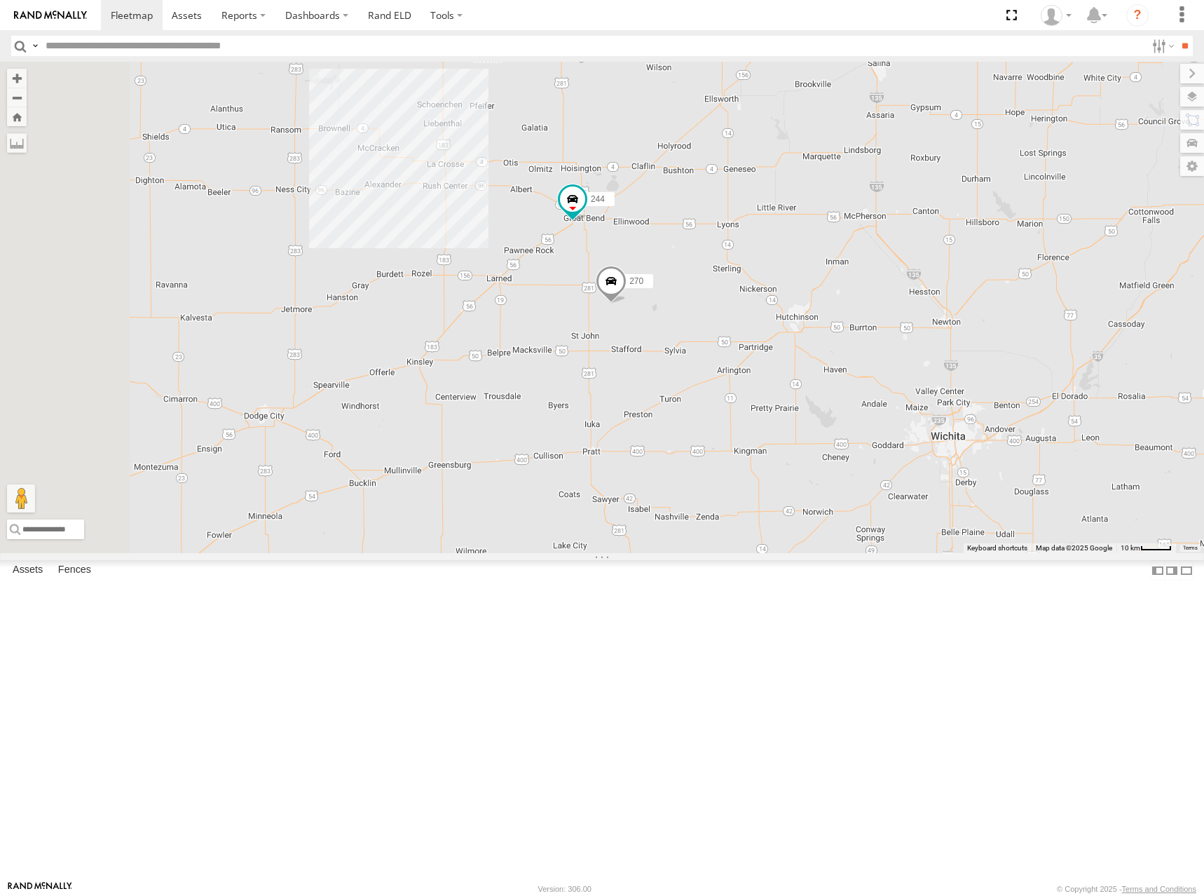
drag, startPoint x: 753, startPoint y: 482, endPoint x: 1124, endPoint y: 367, distance: 388.3
click at [1124, 367] on div "246 298 232 294 260 244 270 296" at bounding box center [602, 307] width 1204 height 491
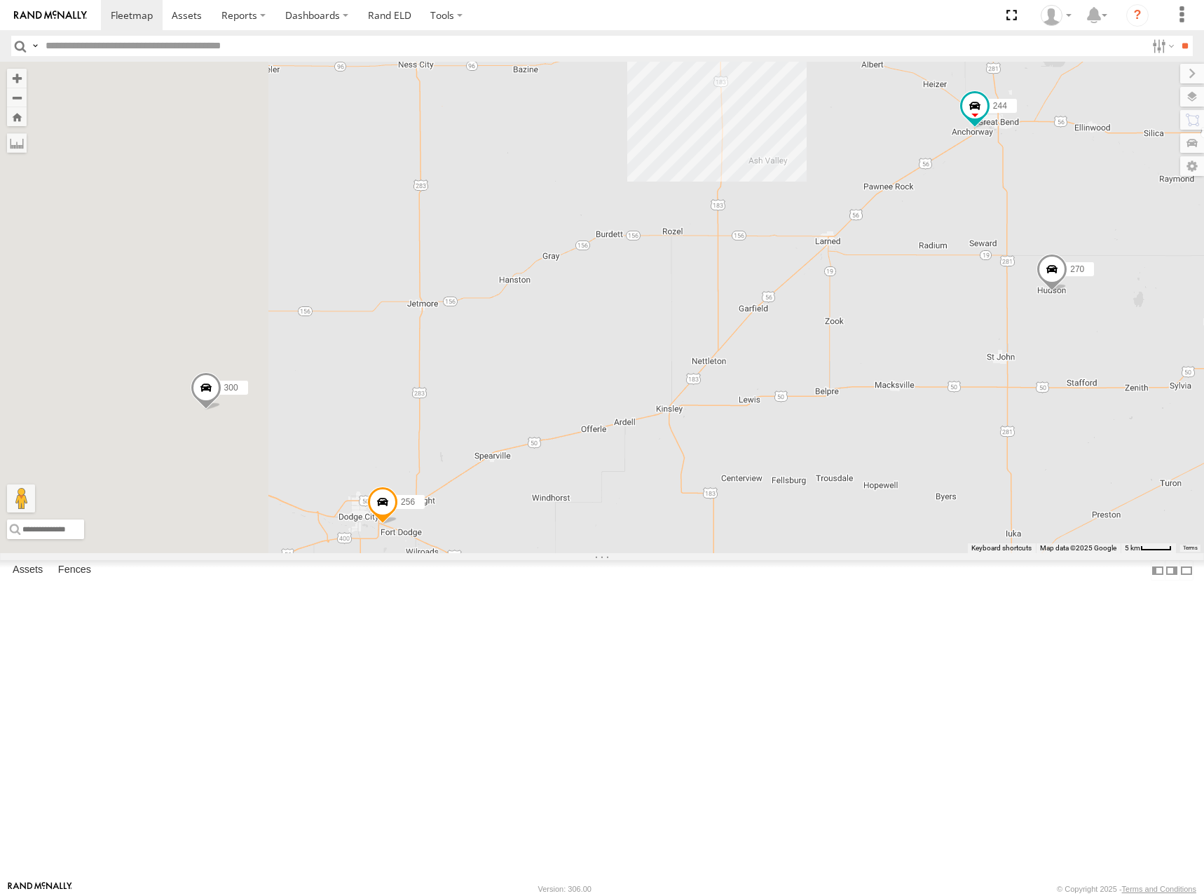
drag, startPoint x: 693, startPoint y: 481, endPoint x: 1083, endPoint y: 398, distance: 398.3
click at [1083, 398] on div "246 298 232 294 260 244 270 296 300 256 2 264" at bounding box center [602, 307] width 1204 height 491
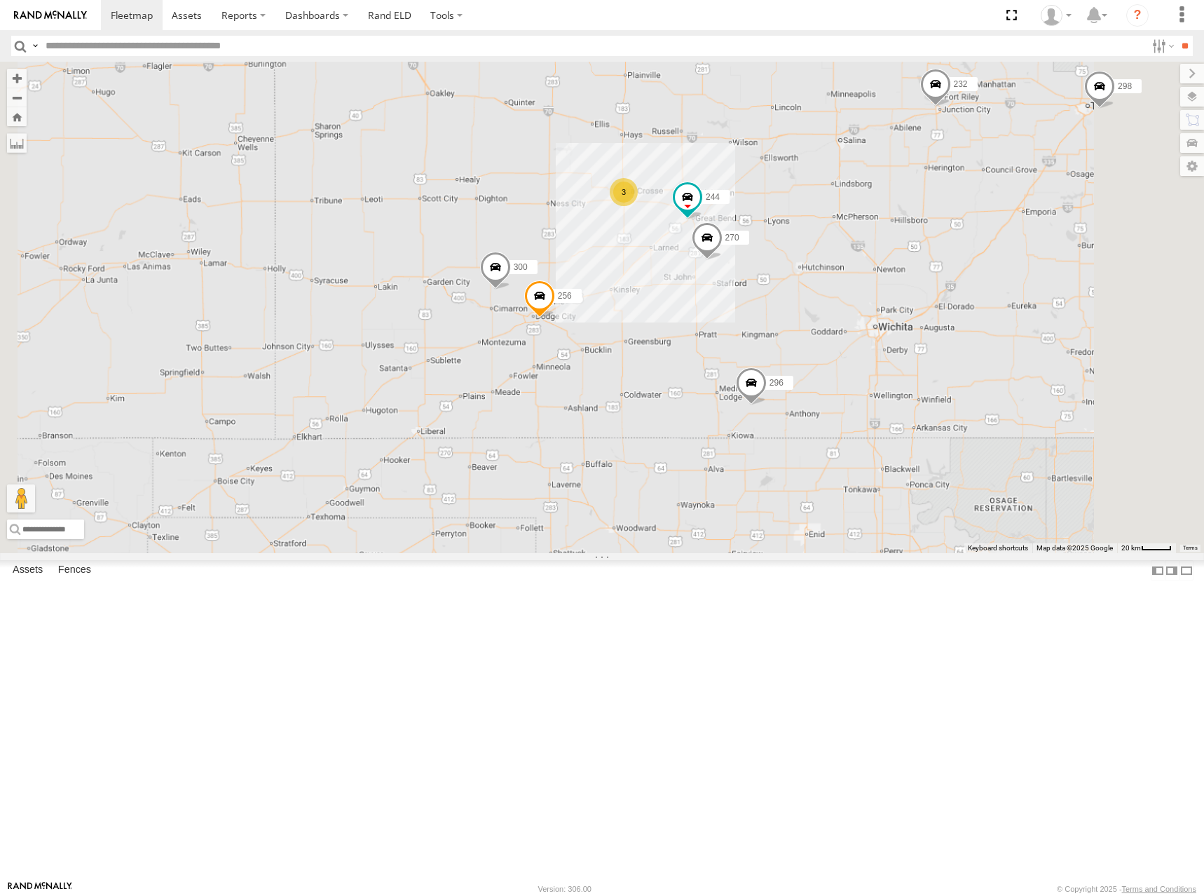
drag, startPoint x: 865, startPoint y: 425, endPoint x: 833, endPoint y: 420, distance: 32.5
click at [833, 420] on div "246 298 232 294 260 244 270 296 300 256 3" at bounding box center [602, 307] width 1204 height 491
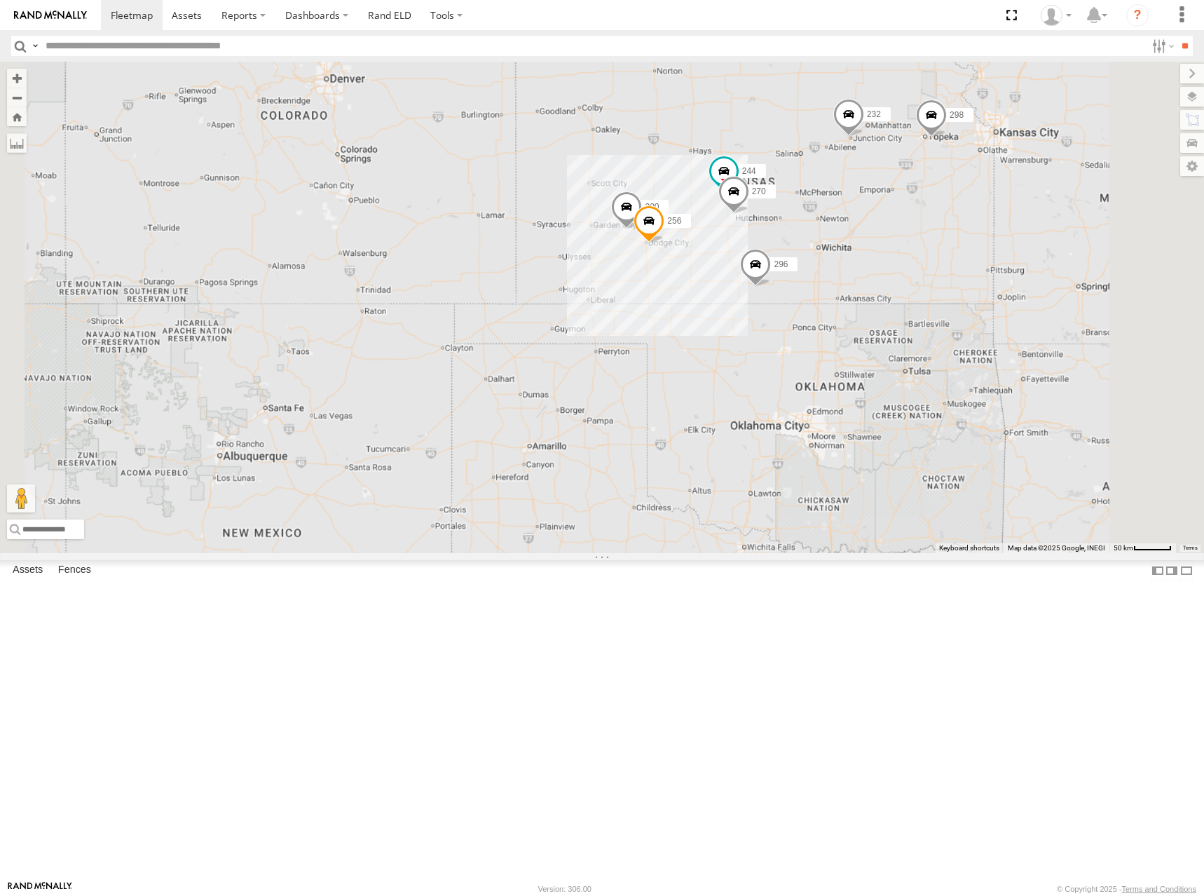
drag, startPoint x: 983, startPoint y: 334, endPoint x: 957, endPoint y: 332, distance: 25.3
click at [957, 333] on div "246 298 232 294 260 244 270 296 300 256" at bounding box center [602, 307] width 1204 height 491
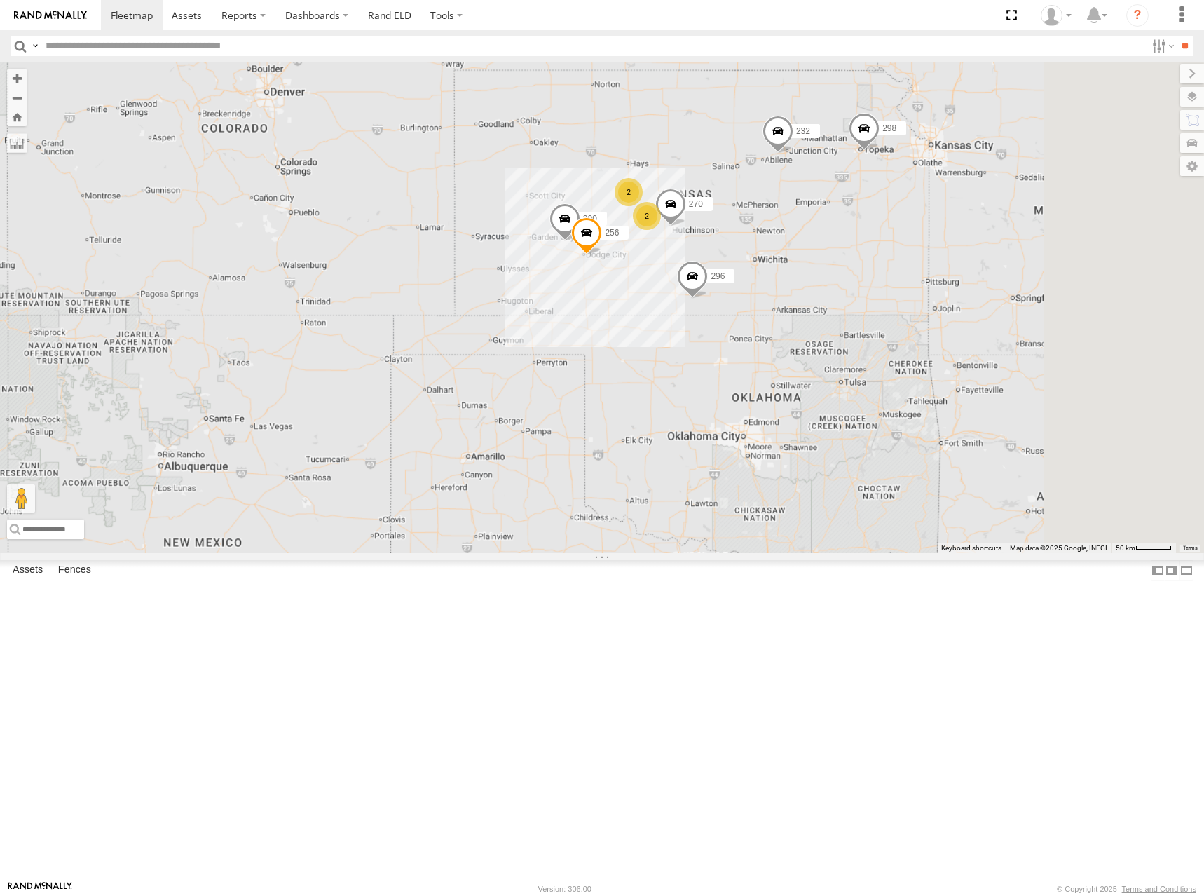
drag, startPoint x: 1050, startPoint y: 361, endPoint x: 1018, endPoint y: 374, distance: 34.6
click at [1018, 374] on div "300 246 298 256 232 296 294 260 2 270 2" at bounding box center [602, 307] width 1204 height 491
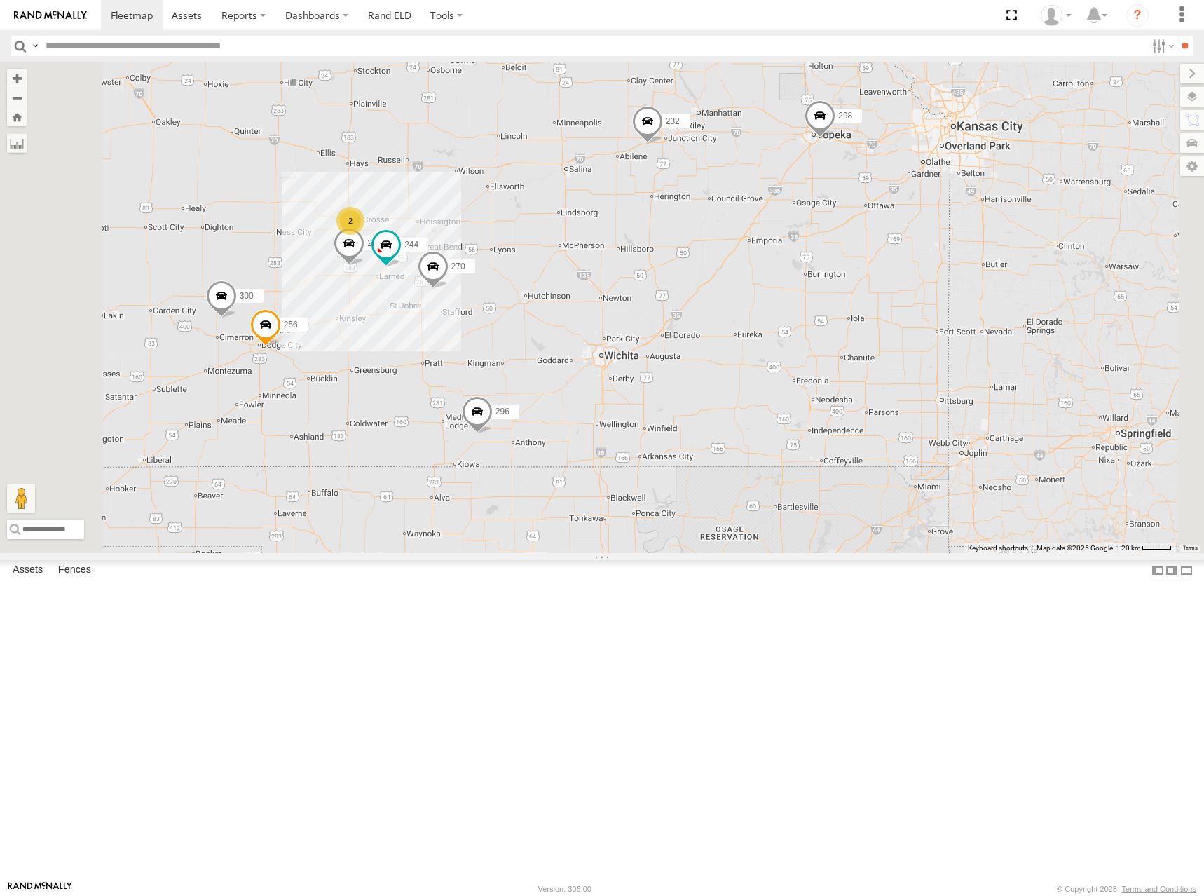
drag, startPoint x: 1083, startPoint y: 394, endPoint x: 1043, endPoint y: 381, distance: 42.1
click at [1043, 381] on div "300 246 298 256 232 296 294 260 270 244 2 264" at bounding box center [602, 307] width 1204 height 491
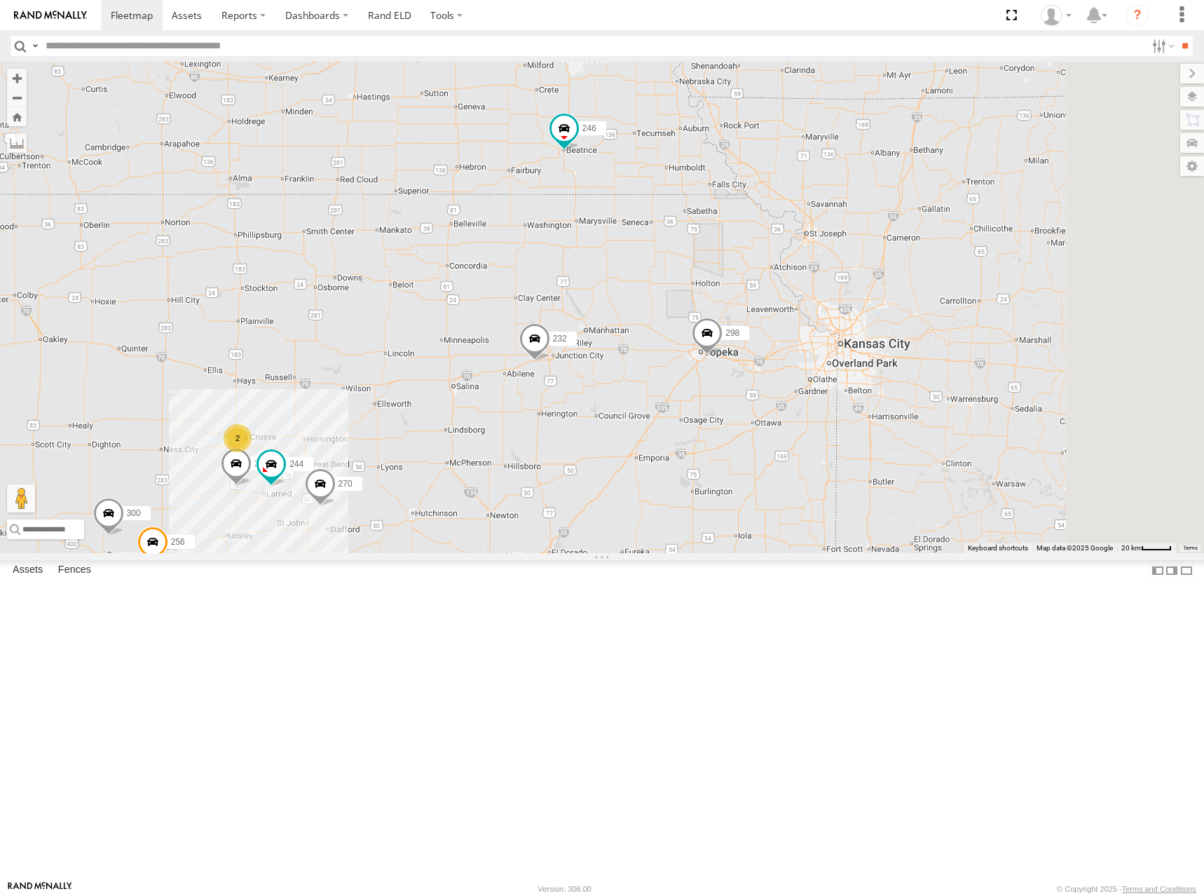
drag, startPoint x: 1060, startPoint y: 230, endPoint x: 969, endPoint y: 434, distance: 223.1
click at [975, 449] on div "300 244 246 298 270 256 232 296 264 2" at bounding box center [602, 307] width 1204 height 491
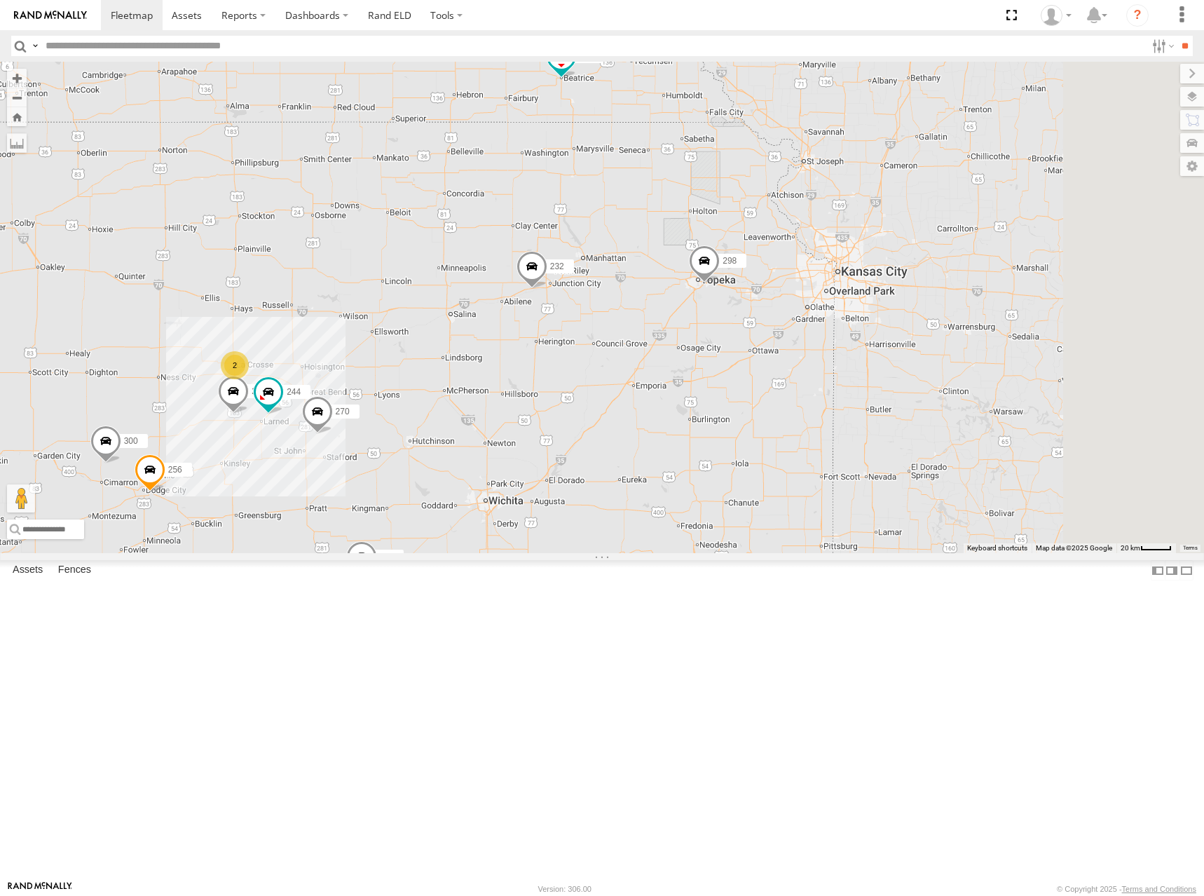
drag, startPoint x: 939, startPoint y: 342, endPoint x: 940, endPoint y: 265, distance: 77.1
click at [940, 265] on div "300 244 246 298 270 256 232 296 264 2 294 260" at bounding box center [602, 307] width 1204 height 491
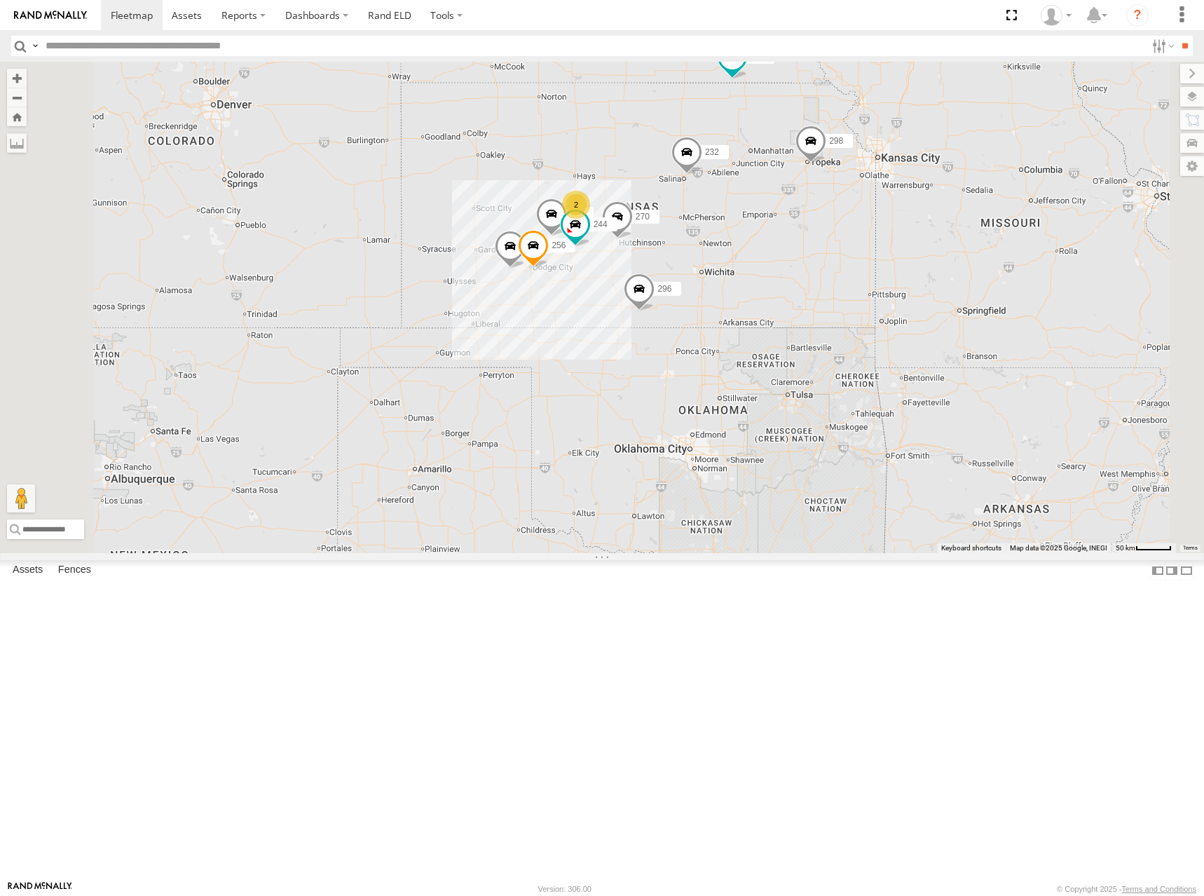
drag, startPoint x: 602, startPoint y: 360, endPoint x: 685, endPoint y: 331, distance: 88.0
click at [685, 331] on div "300 246 298 270 256 232 296 294 260 244 2 264" at bounding box center [602, 307] width 1204 height 491
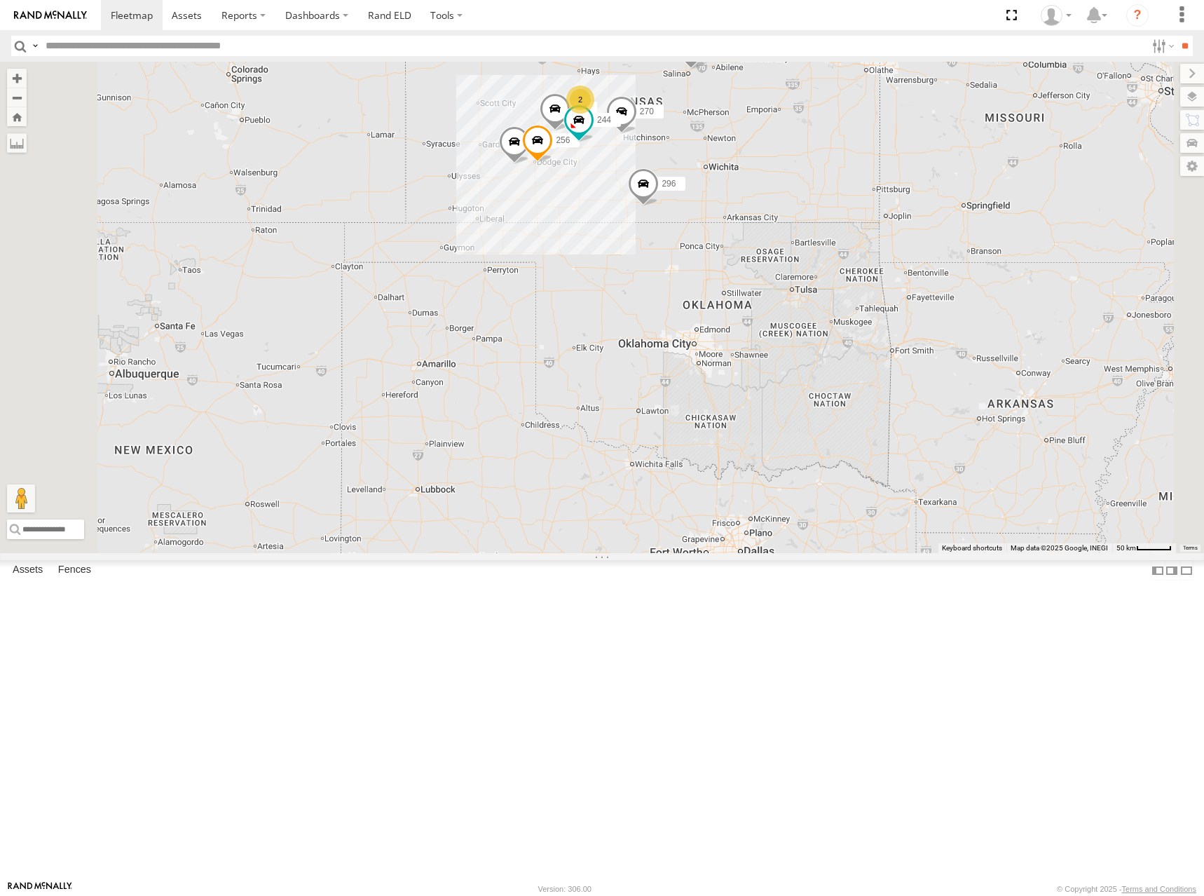
drag, startPoint x: 815, startPoint y: 182, endPoint x: 791, endPoint y: 200, distance: 30.1
click at [791, 200] on div "300 246 298 270 256 232 296 294 260 244 264 2" at bounding box center [602, 307] width 1204 height 491
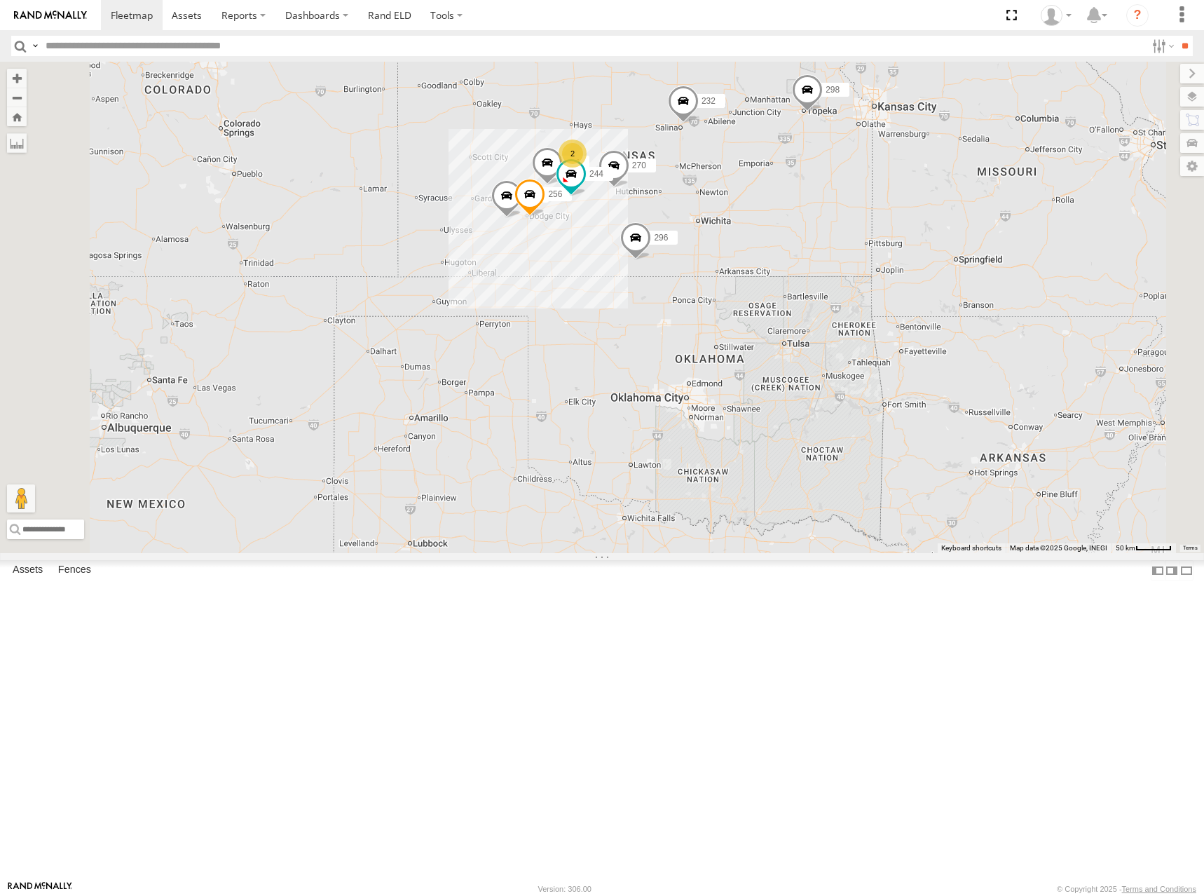
drag, startPoint x: 835, startPoint y: 197, endPoint x: 861, endPoint y: 232, distance: 43.6
click at [861, 232] on div "300 246 298 270 256 232 296 294 260 244 264 2" at bounding box center [602, 307] width 1204 height 491
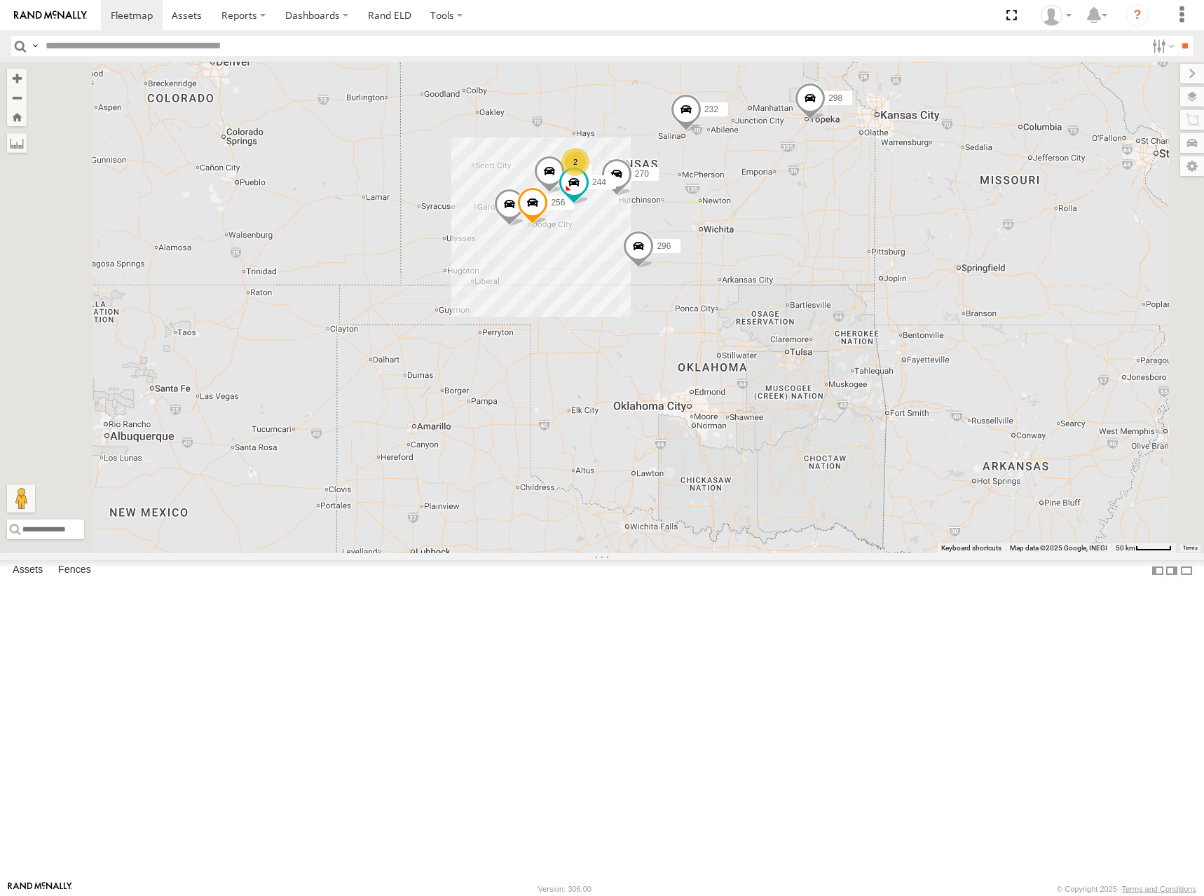
drag, startPoint x: 829, startPoint y: 207, endPoint x: 829, endPoint y: 220, distance: 12.6
click at [829, 220] on div "300 246 298 270 256 232 296 294 260 244 264 2" at bounding box center [602, 307] width 1204 height 491
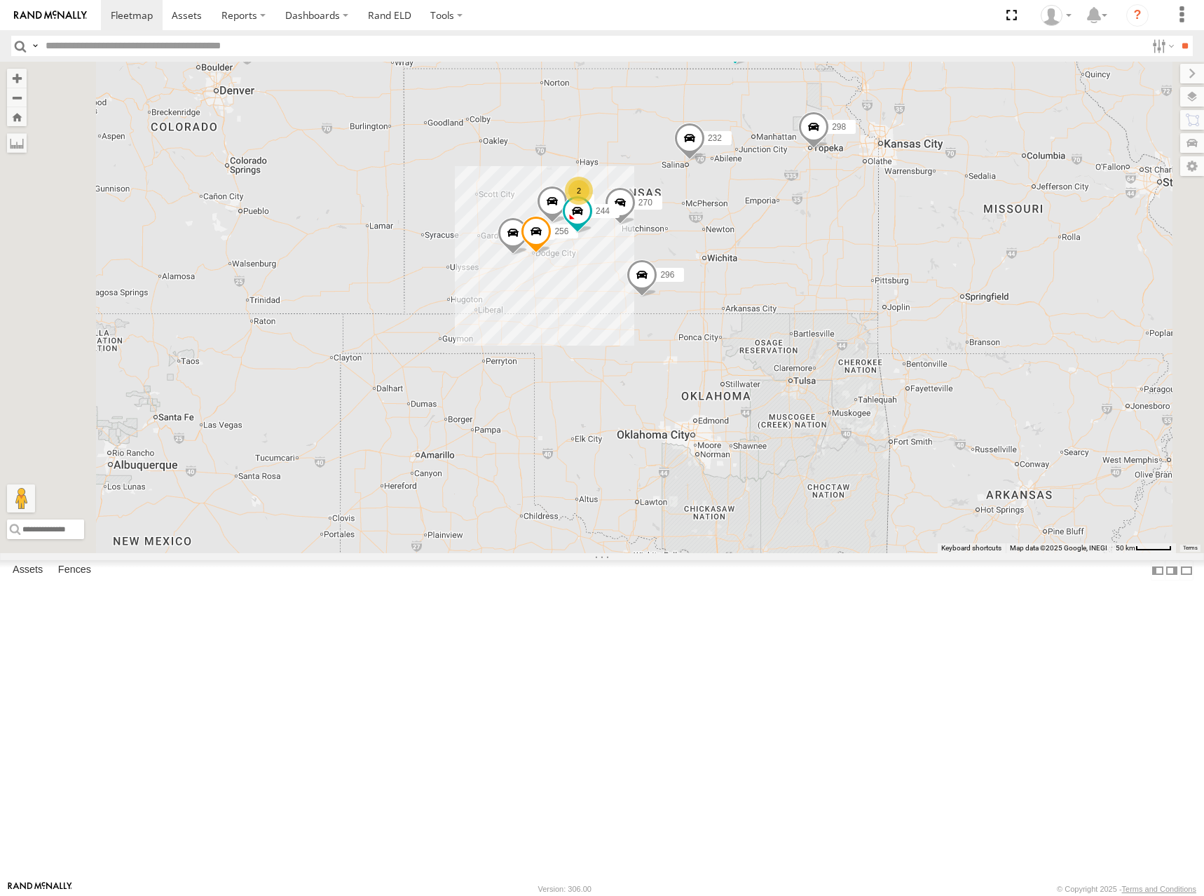
drag, startPoint x: 991, startPoint y: 143, endPoint x: 998, endPoint y: 199, distance: 56.5
click at [998, 199] on div "300 246 298 270 256 232 296 294 260 244 264 2" at bounding box center [602, 307] width 1204 height 491
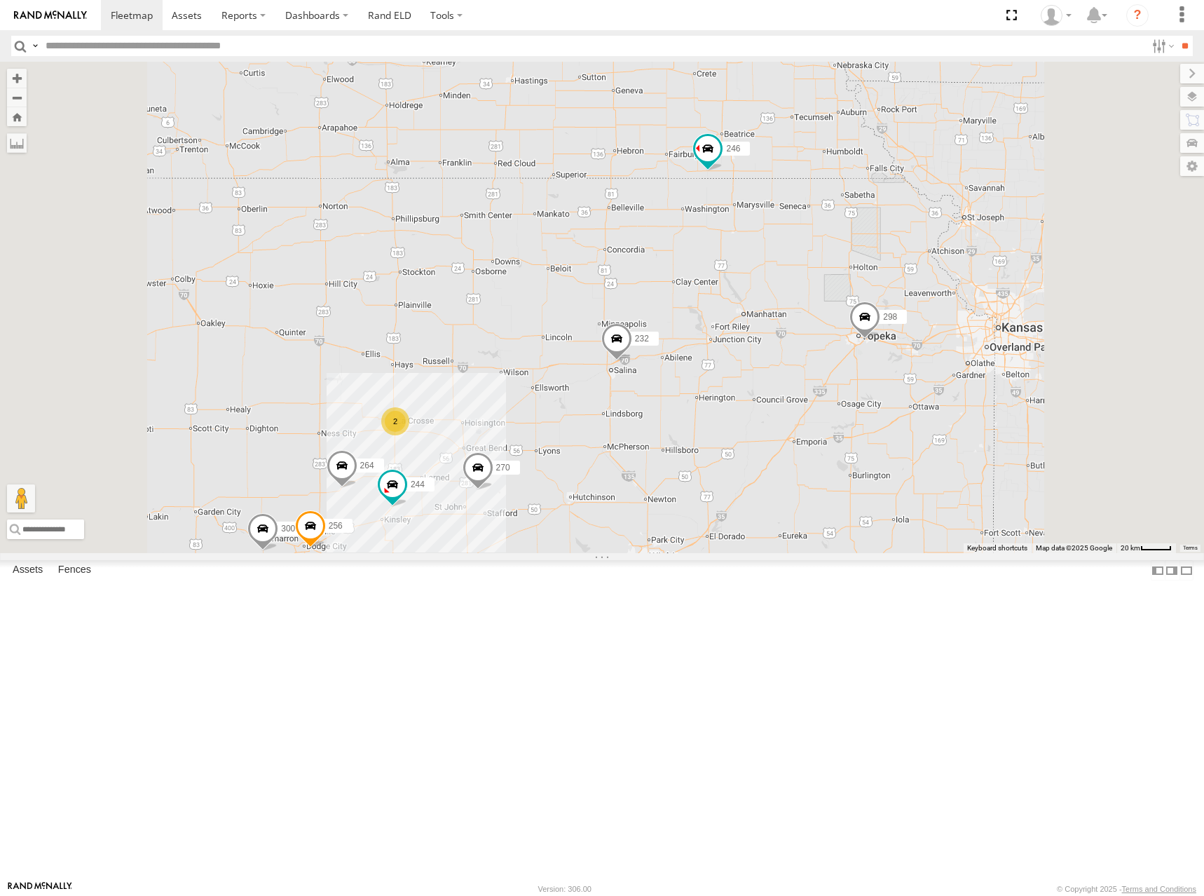
drag, startPoint x: 984, startPoint y: 199, endPoint x: 980, endPoint y: 239, distance: 40.2
click at [980, 239] on div "300 246 298 270 256 232 296 294 260 244 264 2" at bounding box center [602, 307] width 1204 height 491
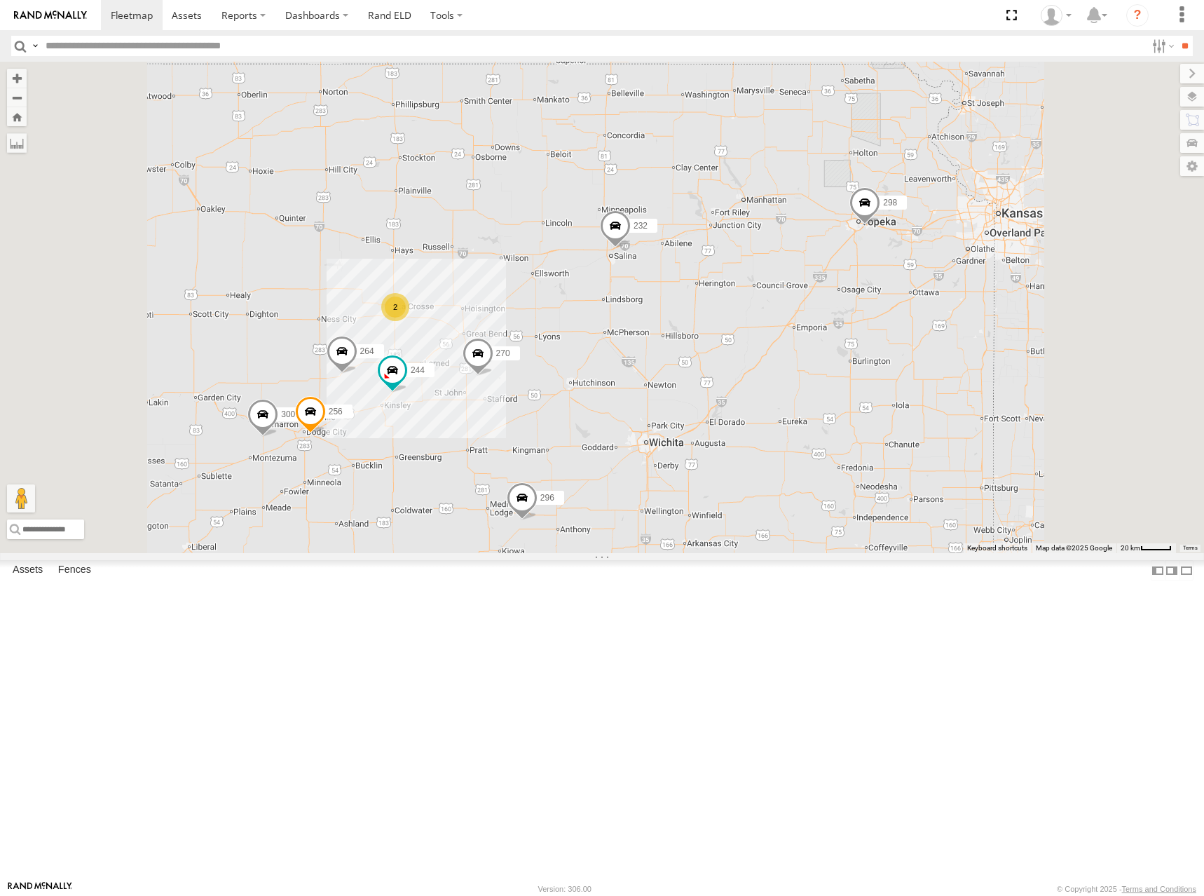
drag, startPoint x: 983, startPoint y: 327, endPoint x: 973, endPoint y: 205, distance: 122.3
click at [973, 205] on div "300 246 298 270 256 232 296 294 260 244 264 2" at bounding box center [602, 307] width 1204 height 491
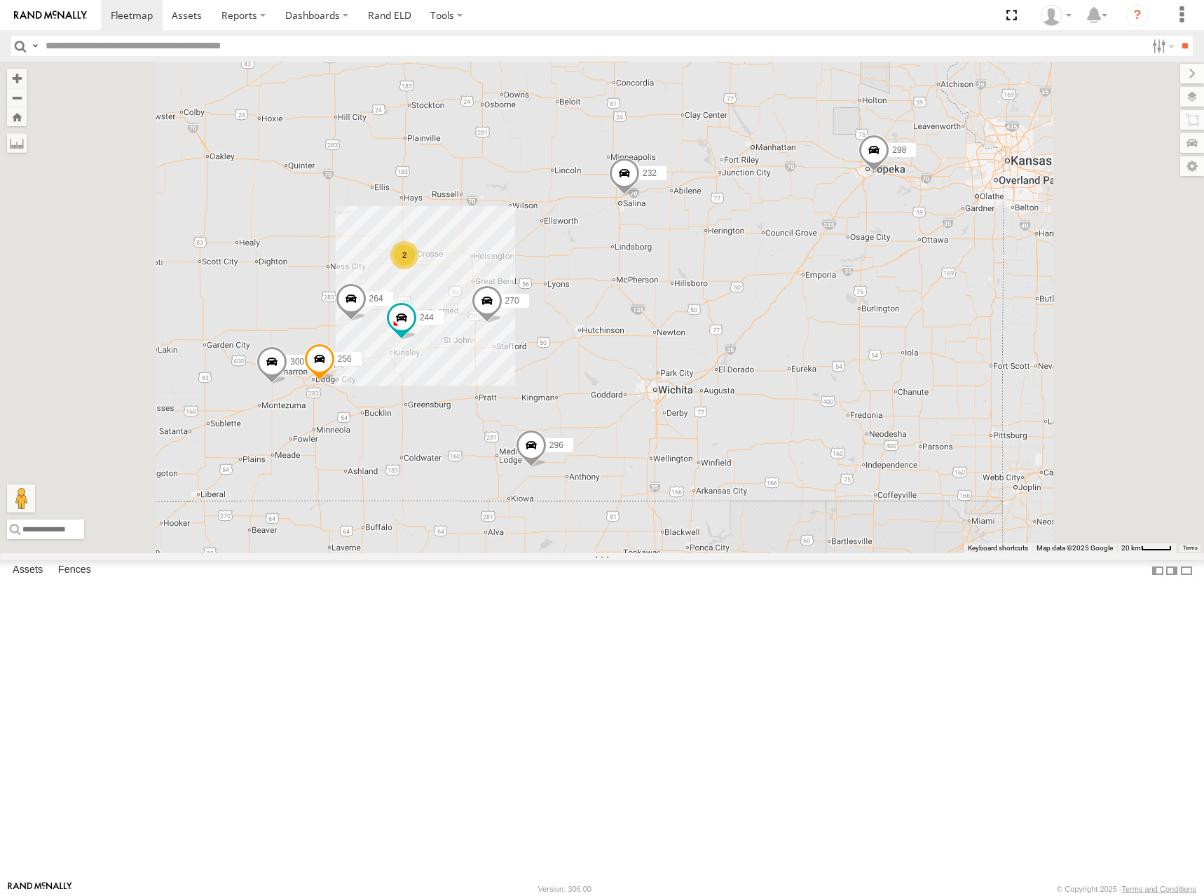
drag, startPoint x: 982, startPoint y: 306, endPoint x: 1006, endPoint y: 224, distance: 85.4
click at [1006, 224] on div "300 246 298 270 256 232 296 294 260 244 264 2" at bounding box center [602, 307] width 1204 height 491
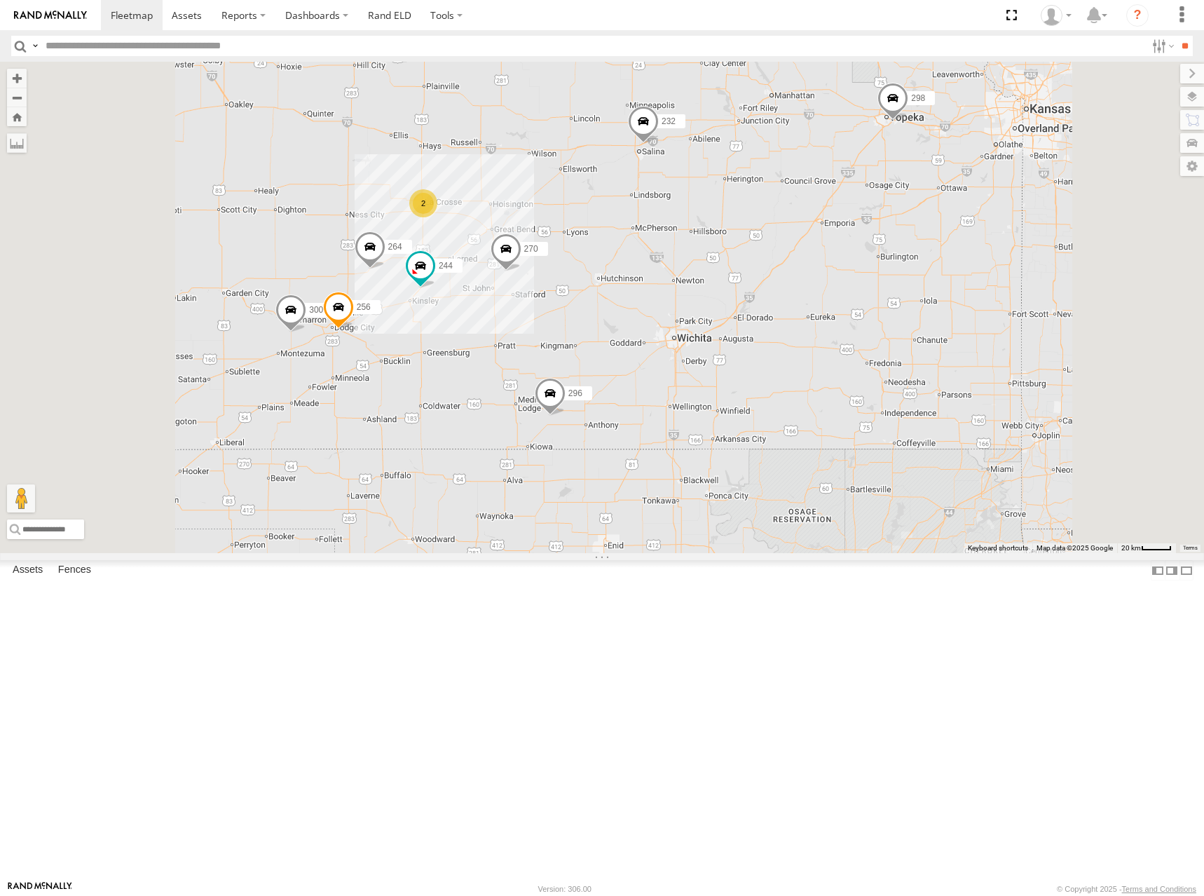
drag, startPoint x: 976, startPoint y: 273, endPoint x: 986, endPoint y: 241, distance: 33.2
click at [985, 241] on div "300 246 298 270 256 232 296 294 260 244 264 2" at bounding box center [602, 307] width 1204 height 491
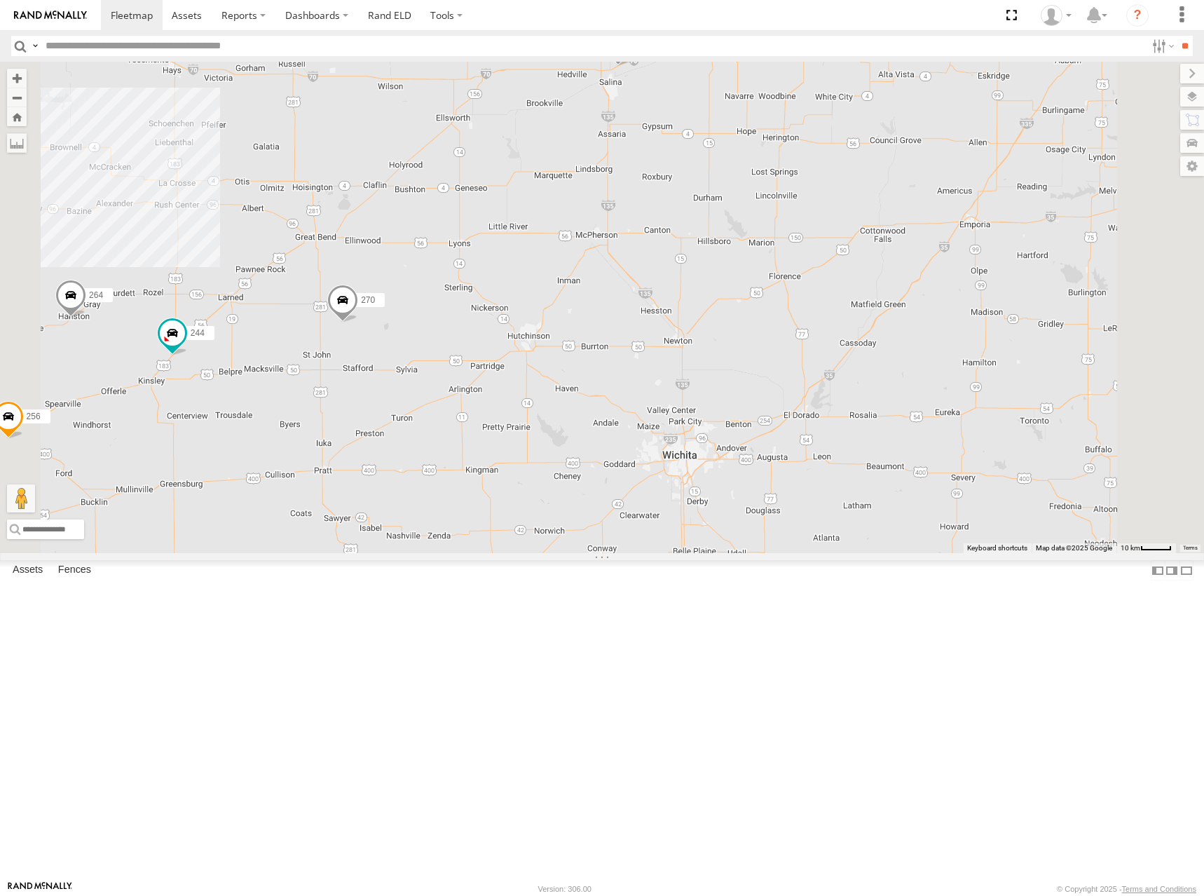
drag, startPoint x: 868, startPoint y: 343, endPoint x: 1024, endPoint y: 294, distance: 163.8
click at [1025, 296] on div "300 246 298 270 256 232 296 294 260 244 264" at bounding box center [602, 307] width 1204 height 491
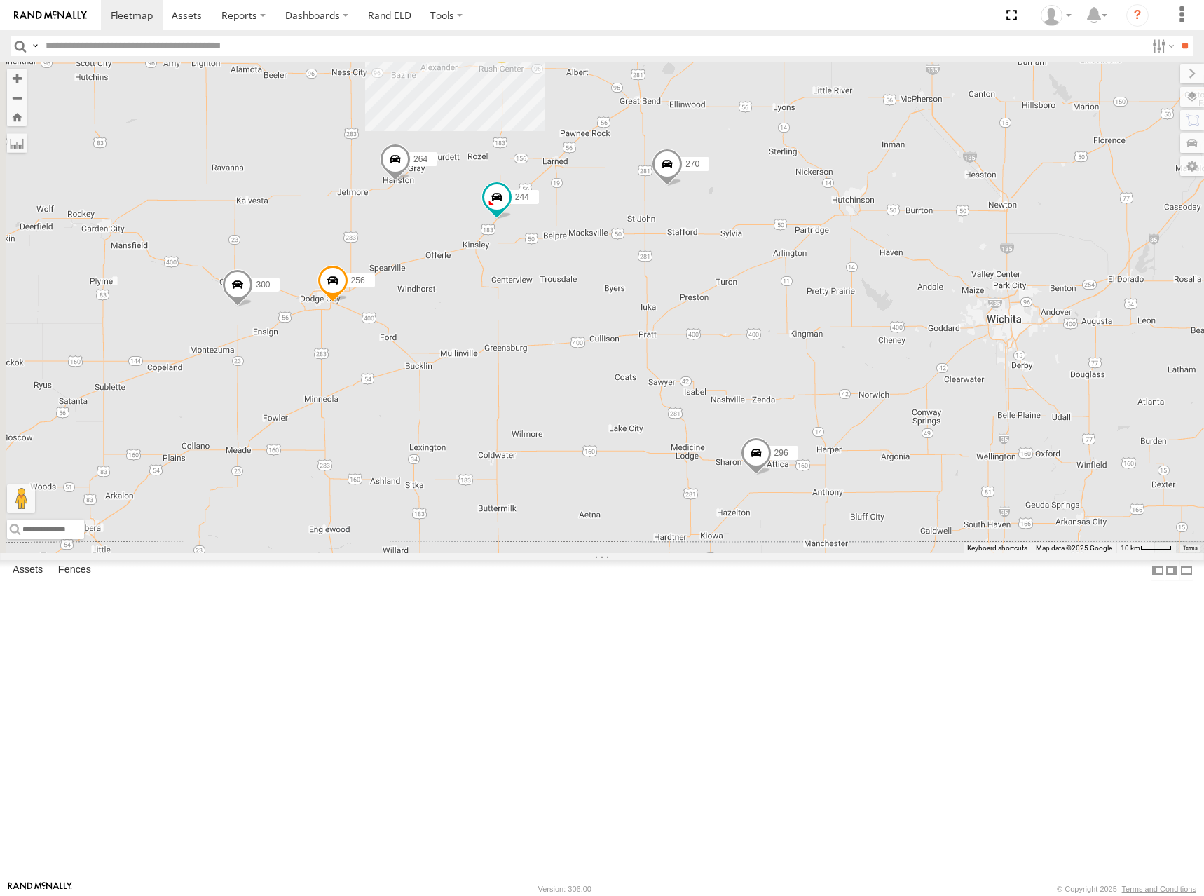
drag, startPoint x: 861, startPoint y: 327, endPoint x: 911, endPoint y: 280, distance: 67.9
click at [911, 280] on div "300 246 298 270 256 232 296 294 260 244 264 2" at bounding box center [602, 307] width 1204 height 491
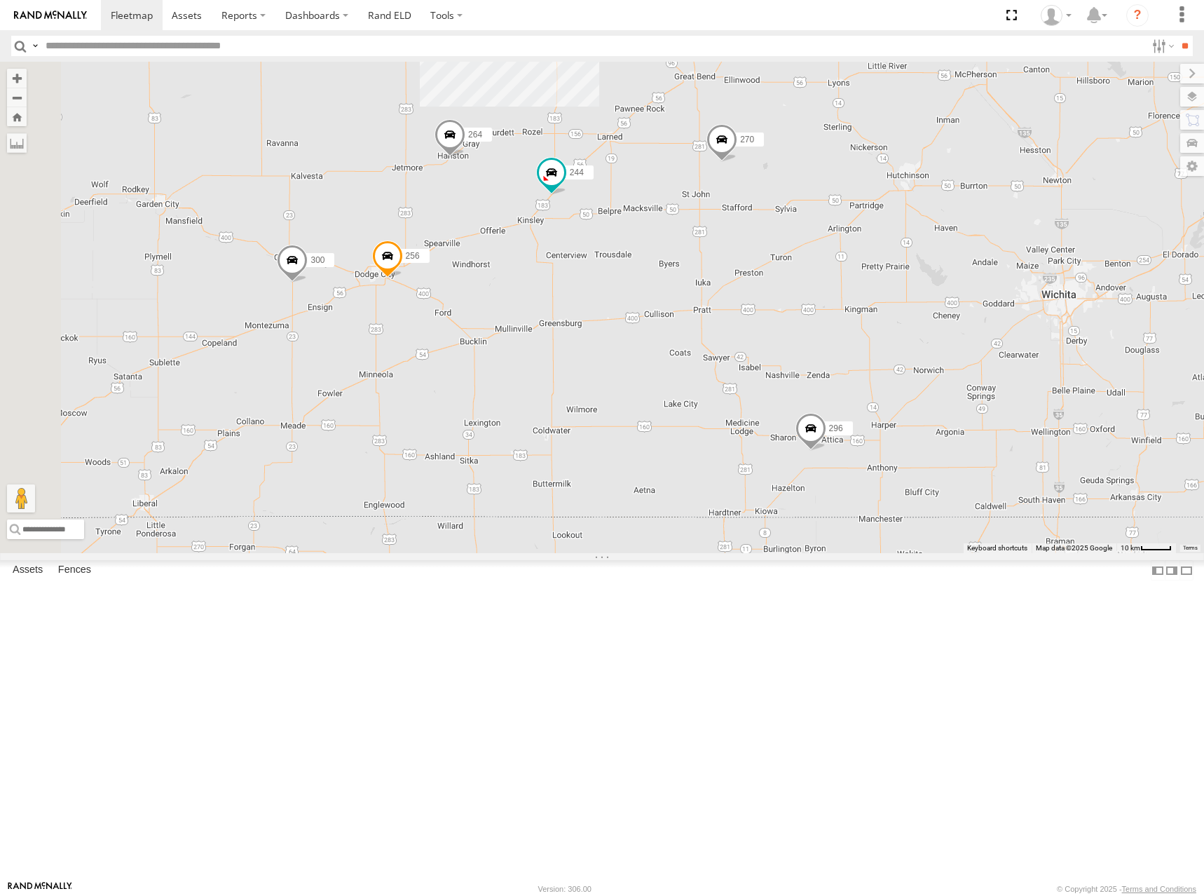
drag, startPoint x: 716, startPoint y: 470, endPoint x: 770, endPoint y: 443, distance: 60.2
click at [770, 443] on div "300 246 298 270 256 232 296 294 260 244 264 2" at bounding box center [602, 307] width 1204 height 491
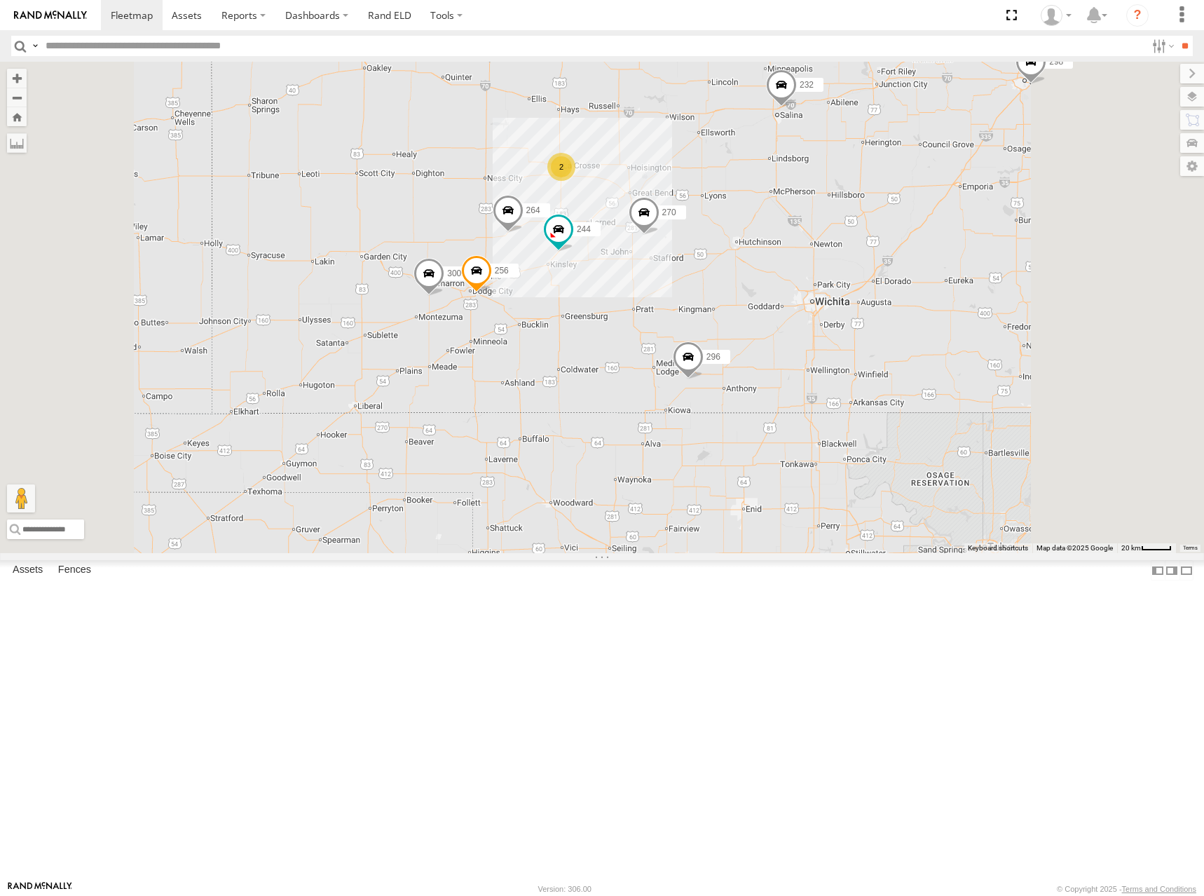
drag, startPoint x: 958, startPoint y: 395, endPoint x: 928, endPoint y: 424, distance: 41.6
click at [930, 423] on div "300 246 298 270 256 232 296 294 260 244 264 2" at bounding box center [602, 307] width 1204 height 491
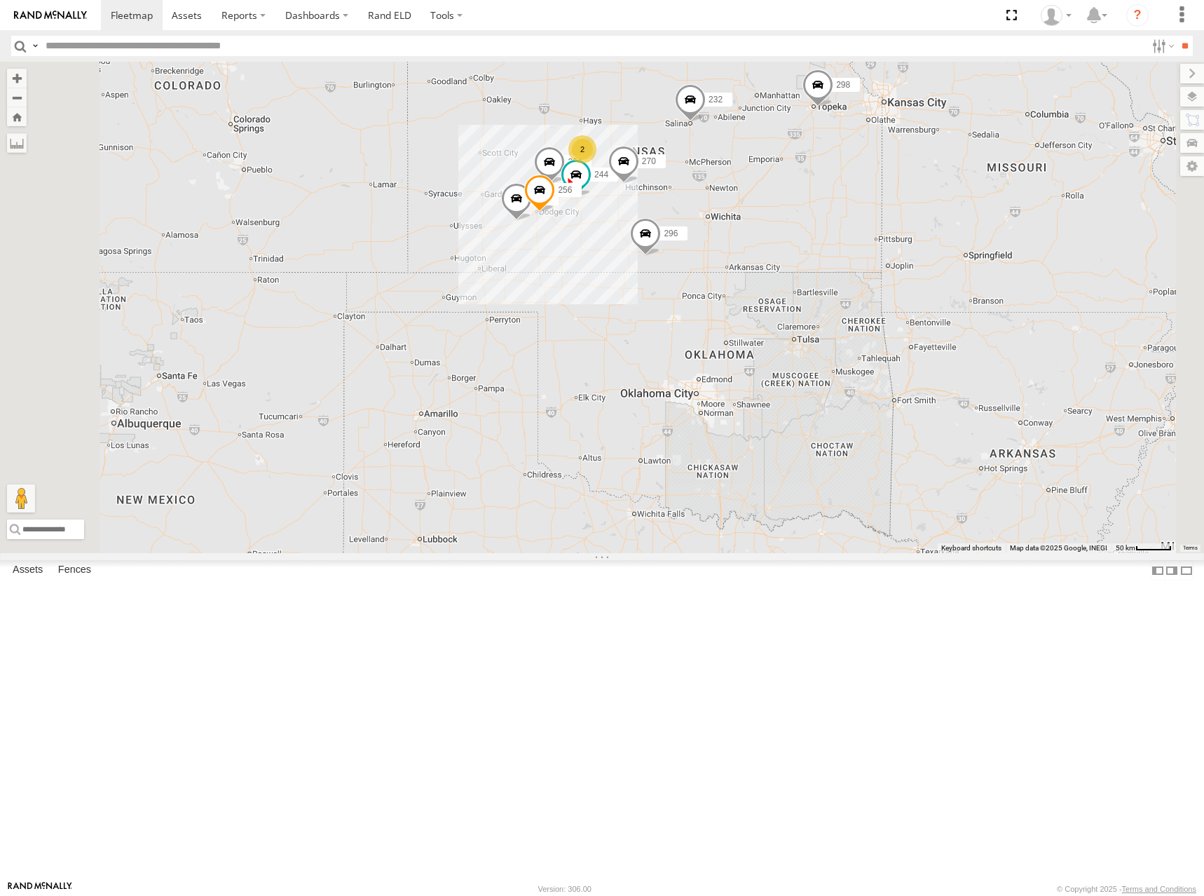
drag, startPoint x: 791, startPoint y: 219, endPoint x: 792, endPoint y: 235, distance: 16.9
click at [792, 235] on div "300 244 246 298 270 256 232 296 264 2 294 260" at bounding box center [602, 307] width 1204 height 491
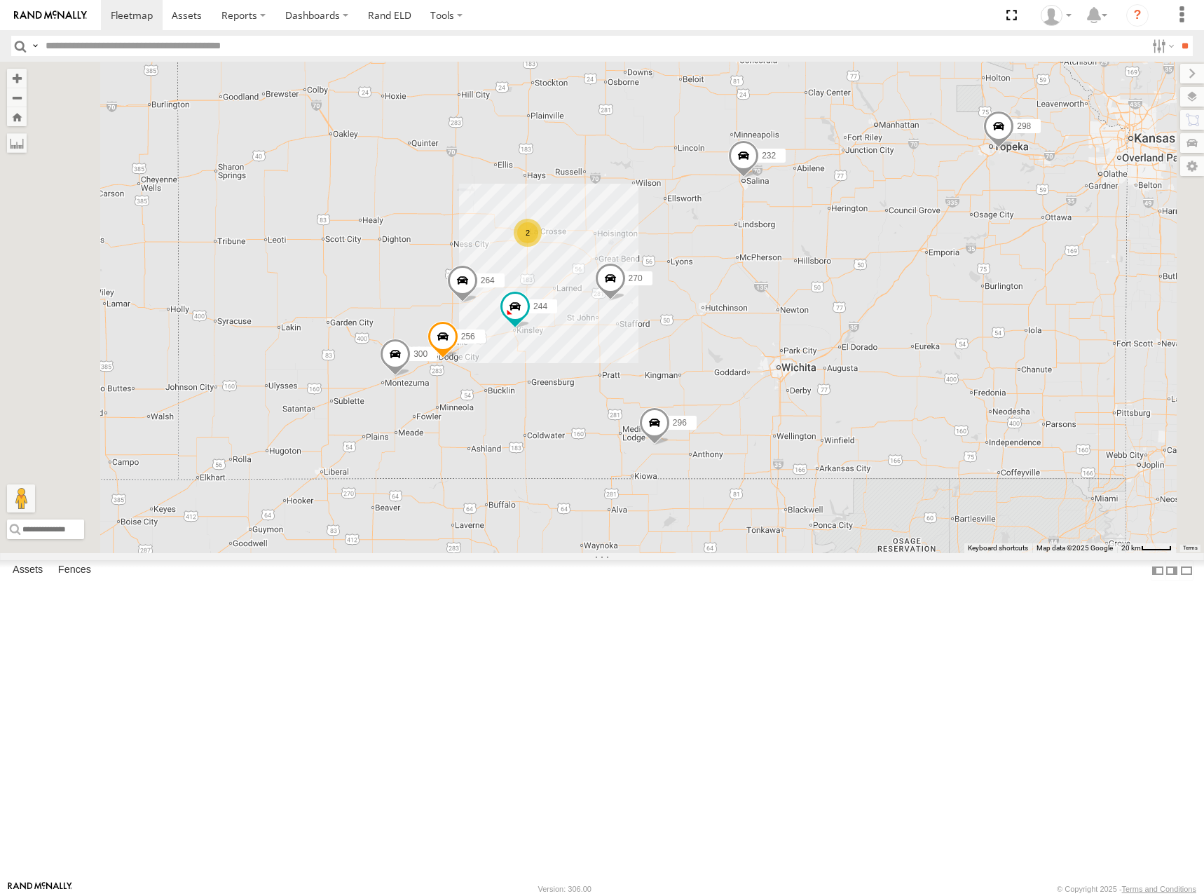
click at [808, 232] on div "300 244 246 298 270 256 232 296 264 294 260 2" at bounding box center [602, 307] width 1204 height 491
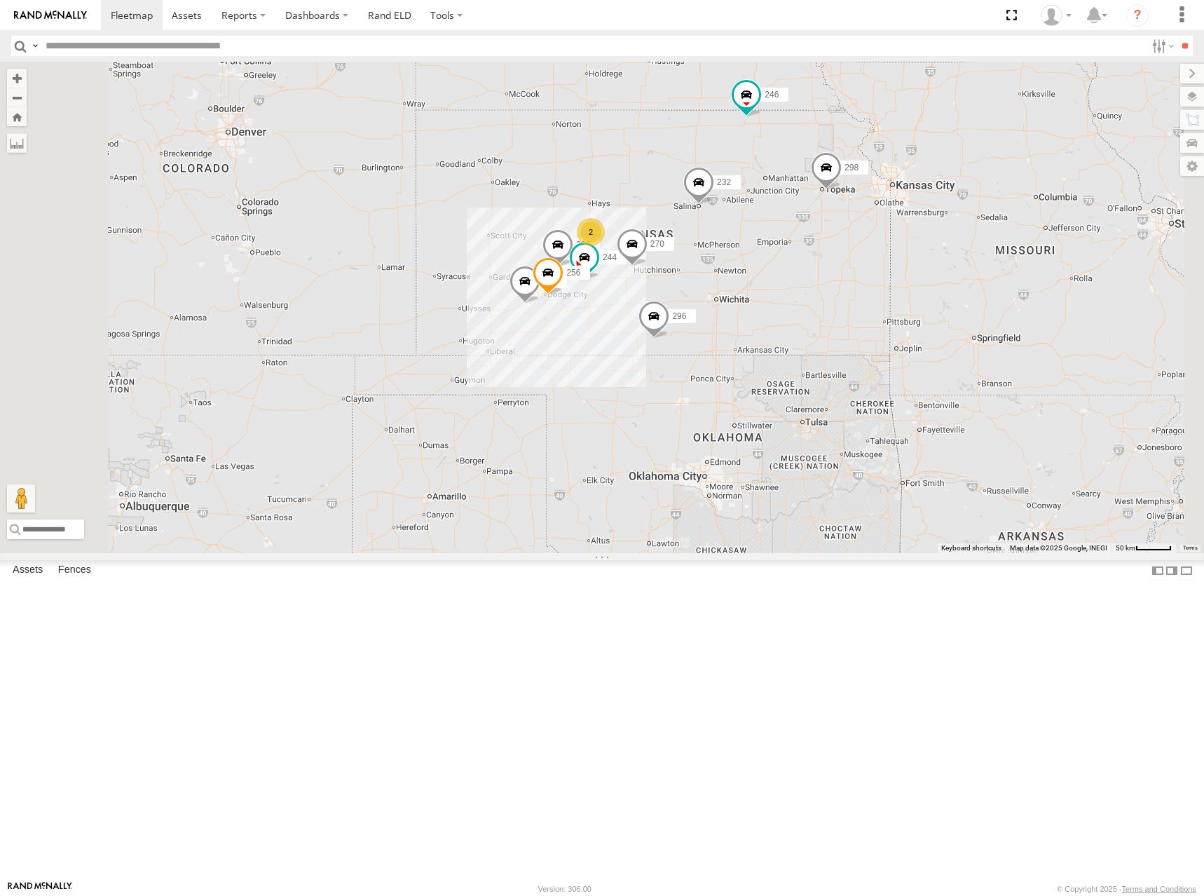
drag, startPoint x: 782, startPoint y: 184, endPoint x: 795, endPoint y: 268, distance: 84.3
click at [795, 268] on div "300 244 246 298 270 256 232 296 264 294 260 2" at bounding box center [602, 307] width 1204 height 491
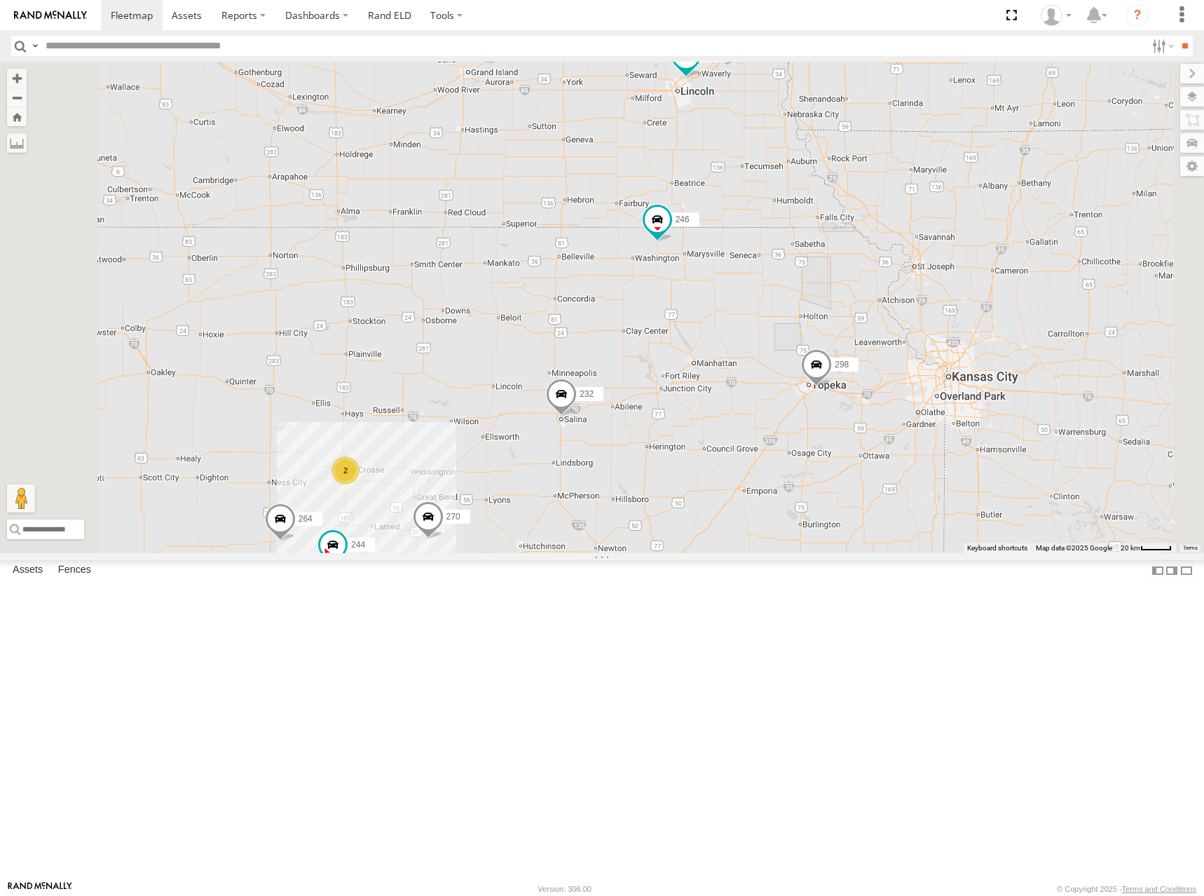
drag, startPoint x: 988, startPoint y: 224, endPoint x: 997, endPoint y: 250, distance: 27.9
click at [997, 250] on div "300 244 246 298 270 256 232 296 264 294 260 266 2" at bounding box center [602, 307] width 1204 height 491
click at [936, 282] on div "300 244 246 298 270 256 232 296 264 294 260 266 2" at bounding box center [602, 307] width 1204 height 491
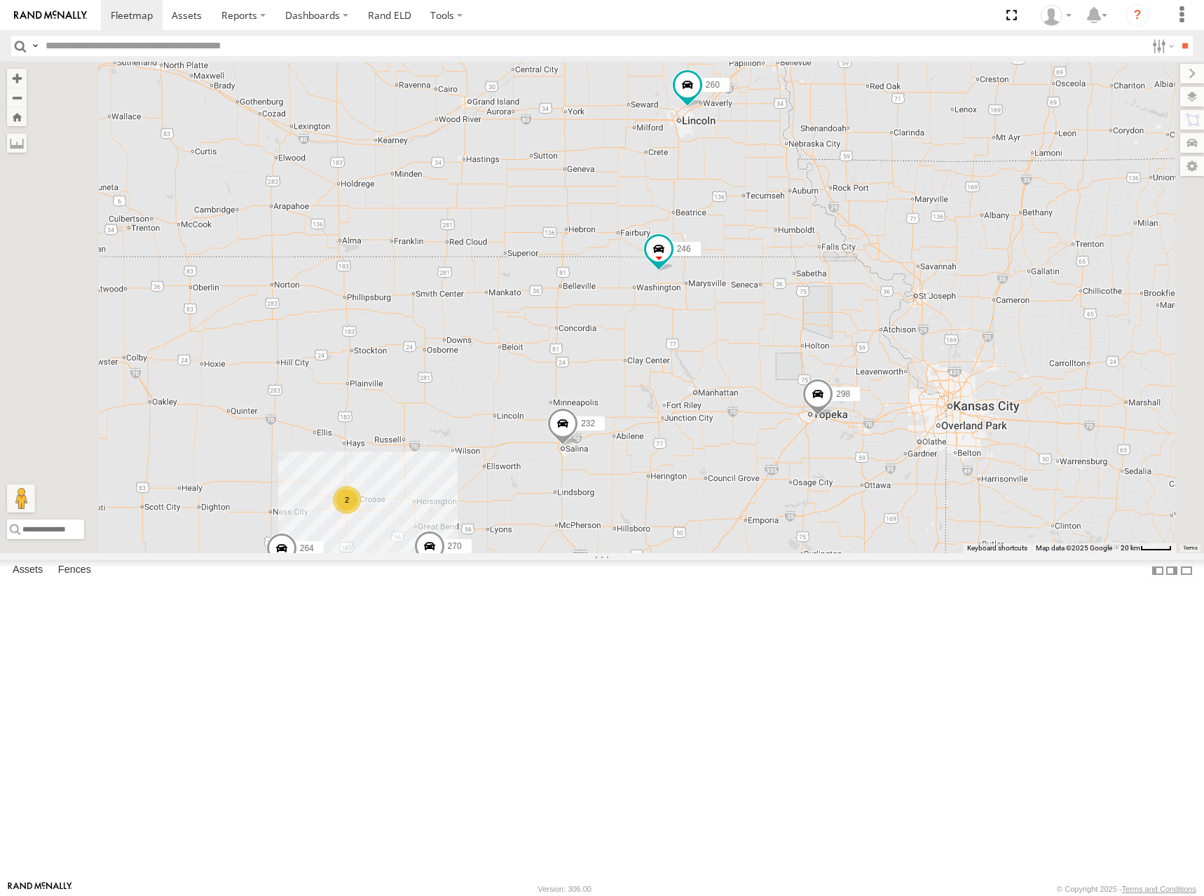
drag, startPoint x: 933, startPoint y: 267, endPoint x: 932, endPoint y: 299, distance: 31.6
click at [932, 299] on div "300 244 246 298 270 256 232 296 264 294 260 266 2" at bounding box center [602, 307] width 1204 height 491
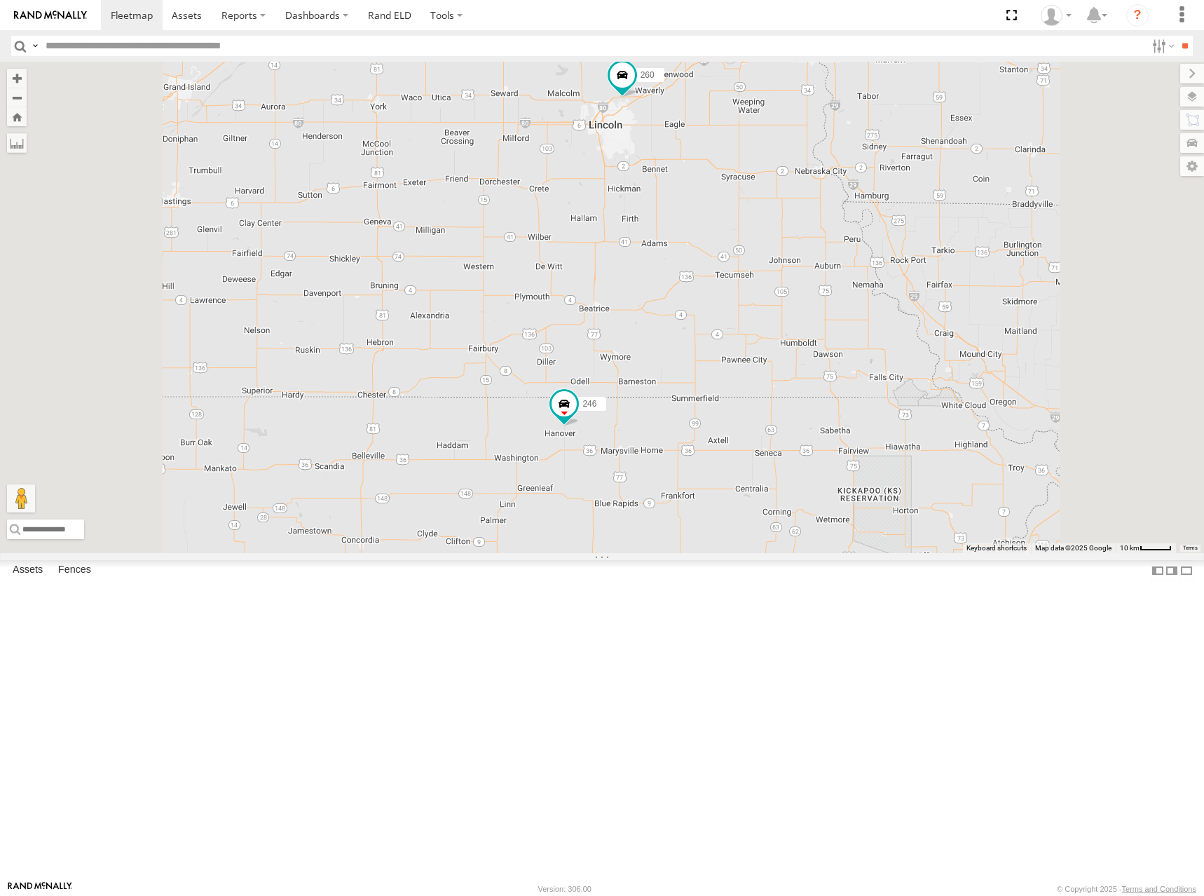
drag, startPoint x: 906, startPoint y: 305, endPoint x: 910, endPoint y: 328, distance: 23.5
click at [910, 328] on div "300 244 246 298 270 256 232 296 264 294 260 266" at bounding box center [602, 307] width 1204 height 491
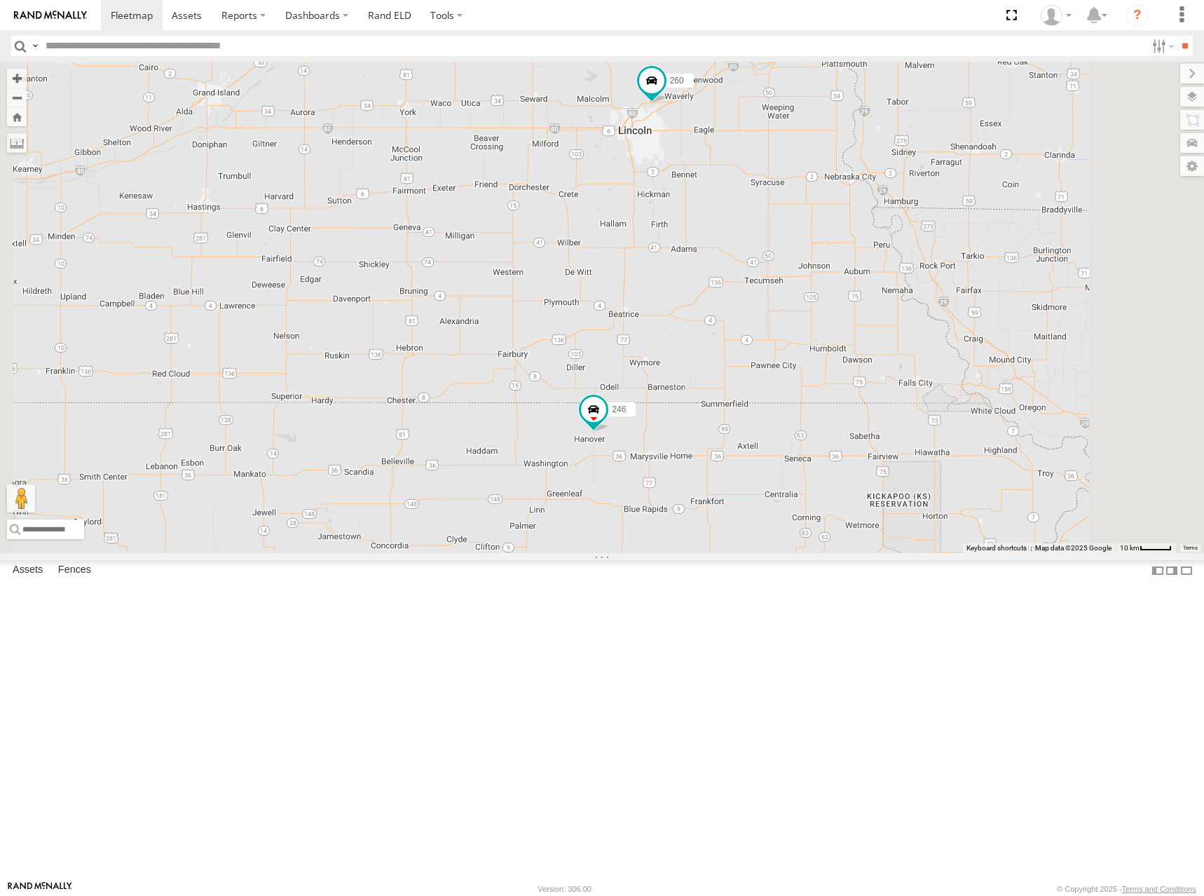
drag, startPoint x: 998, startPoint y: 272, endPoint x: 1028, endPoint y: 276, distance: 30.4
click at [1028, 276] on div "300 244 246 298 270 256 232 296 264 294 260 266" at bounding box center [602, 307] width 1204 height 491
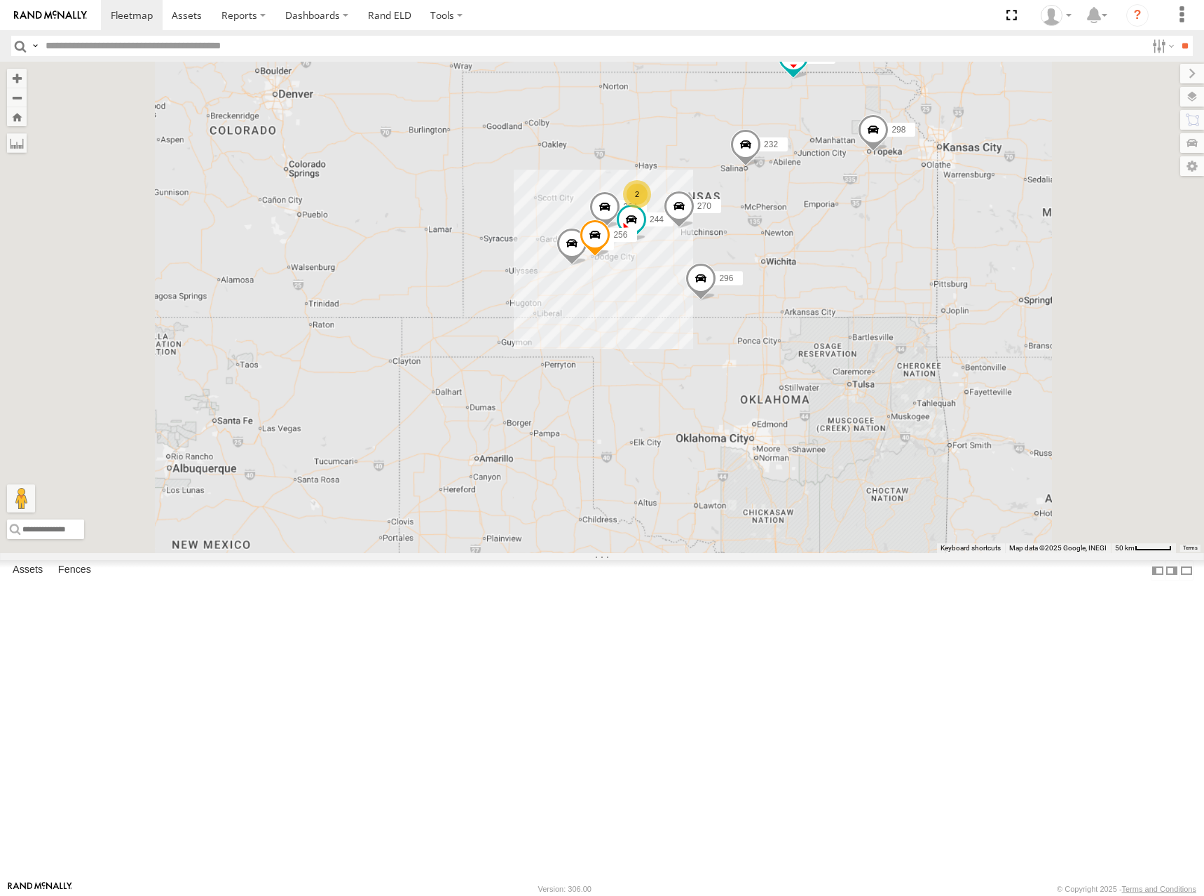
drag, startPoint x: 869, startPoint y: 337, endPoint x: 882, endPoint y: 193, distance: 144.3
click at [882, 193] on div "300 244 246 298 270 256 232 296 264 294 260 266 2" at bounding box center [602, 307] width 1204 height 491
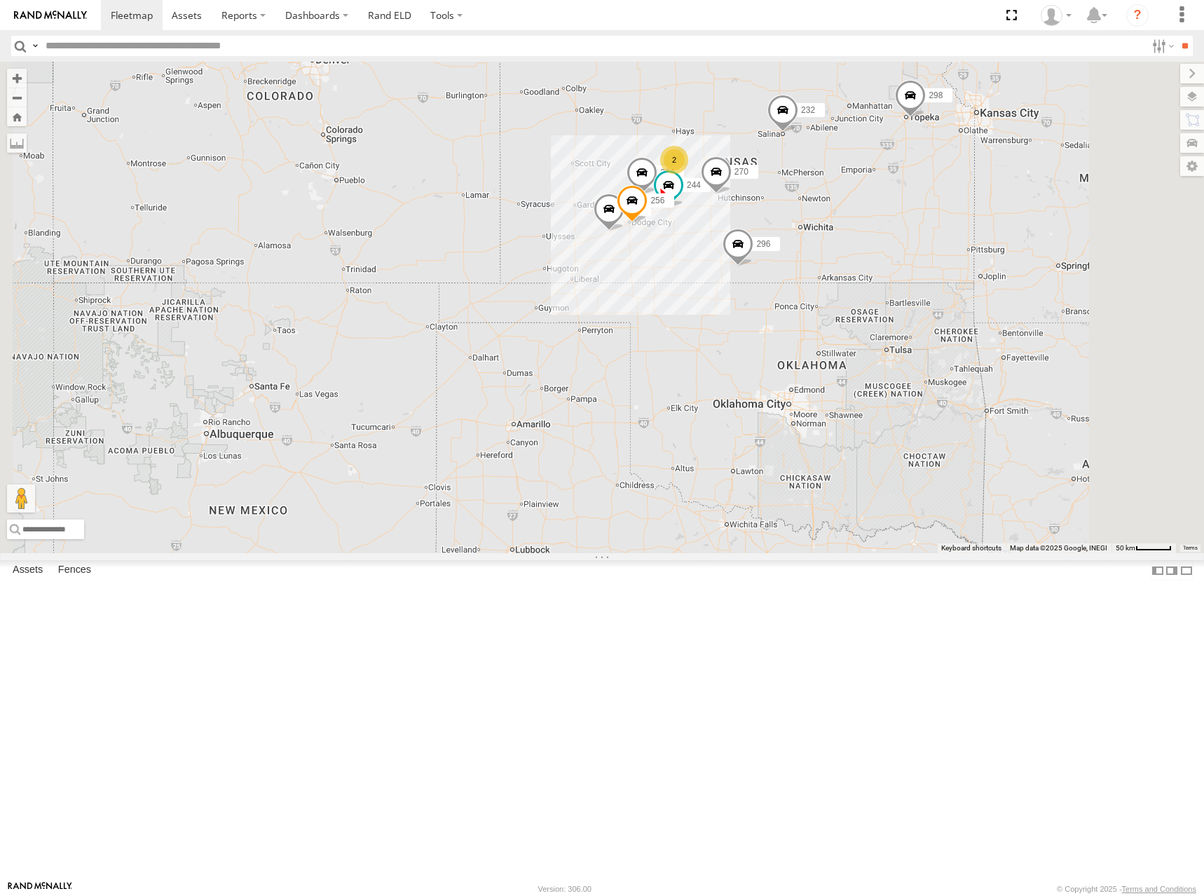
drag, startPoint x: 1041, startPoint y: 309, endPoint x: 1009, endPoint y: 334, distance: 40.4
click at [1009, 334] on div "300 244 246 298 270 256 232 296 264 294 260 266 2" at bounding box center [602, 307] width 1204 height 491
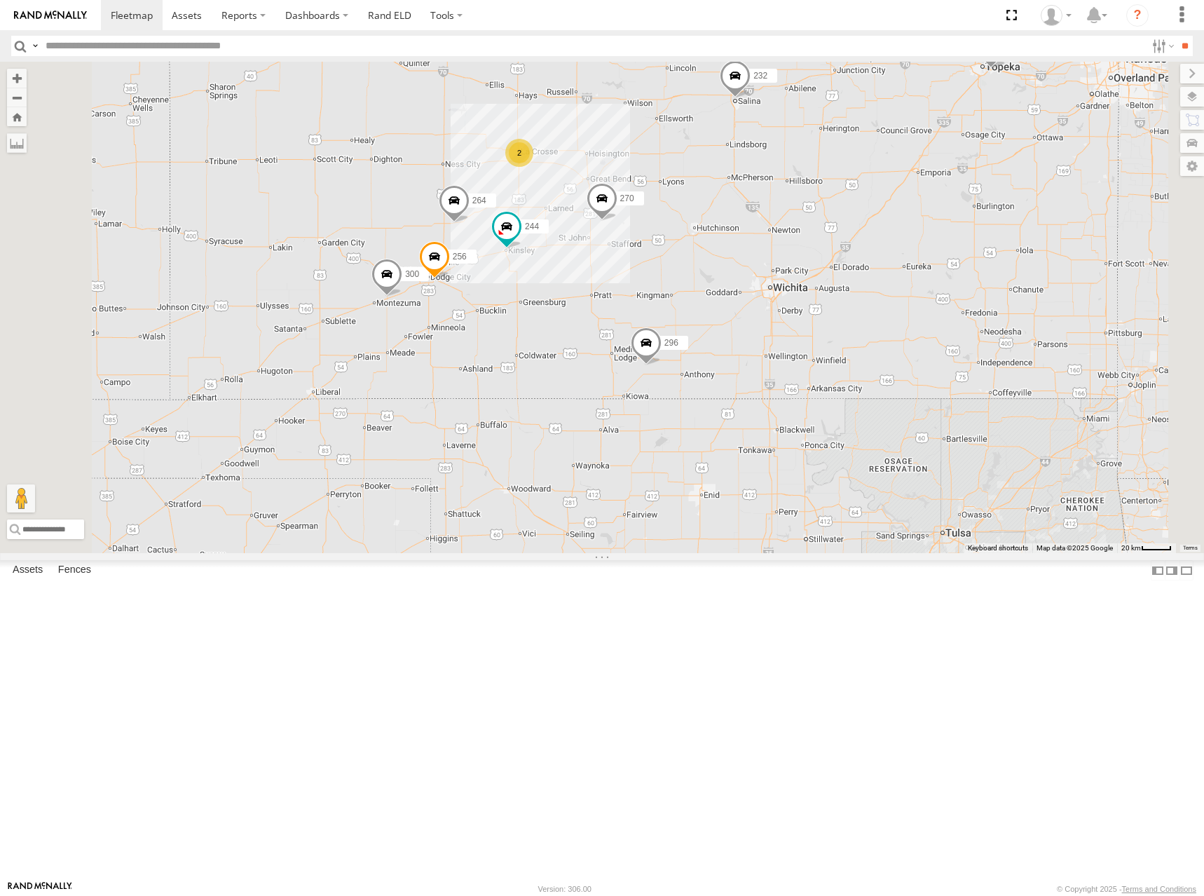
drag, startPoint x: 912, startPoint y: 336, endPoint x: 969, endPoint y: 331, distance: 57.7
click at [969, 331] on div "300 244 246 298 270 256 232 296 264 294 260 266 2" at bounding box center [602, 307] width 1204 height 491
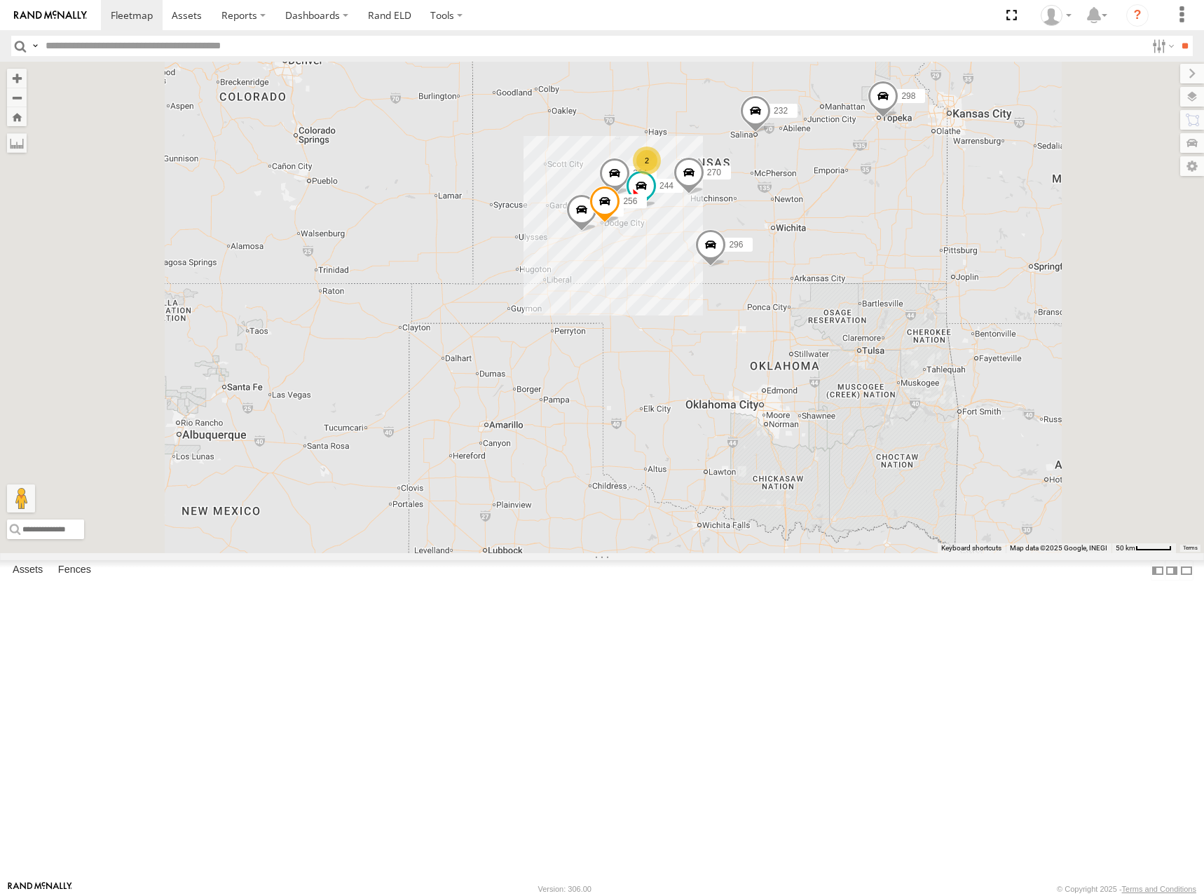
drag, startPoint x: 860, startPoint y: 247, endPoint x: 812, endPoint y: 252, distance: 48.6
click at [812, 252] on div "300 244 246 298 270 256 232 296 264 294 260 266 2" at bounding box center [602, 307] width 1204 height 491
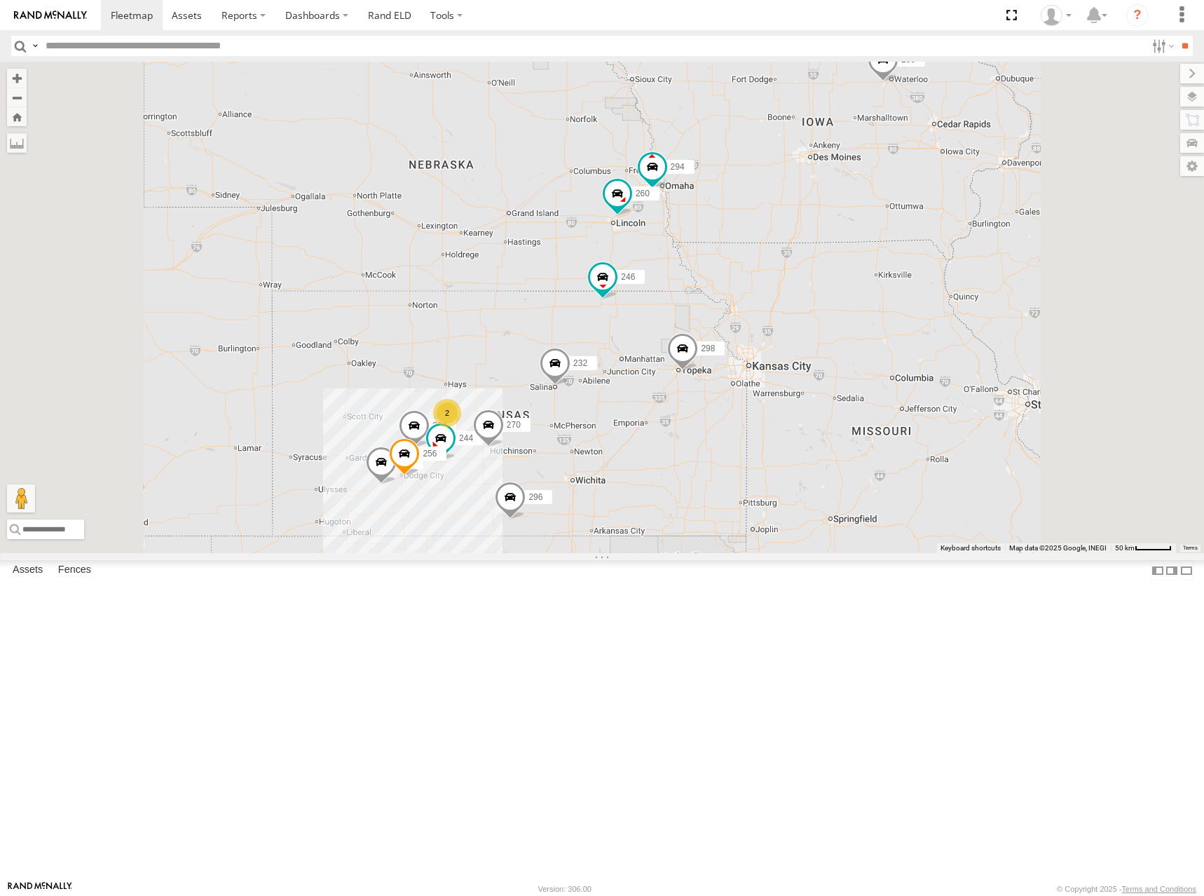
drag, startPoint x: 782, startPoint y: 177, endPoint x: 776, endPoint y: 324, distance: 147.3
click at [776, 324] on div "300 244 246 298 270 256 232 296 264 294 260 266 2" at bounding box center [602, 307] width 1204 height 491
